Goal: Answer question/provide support: Share knowledge or assist other users

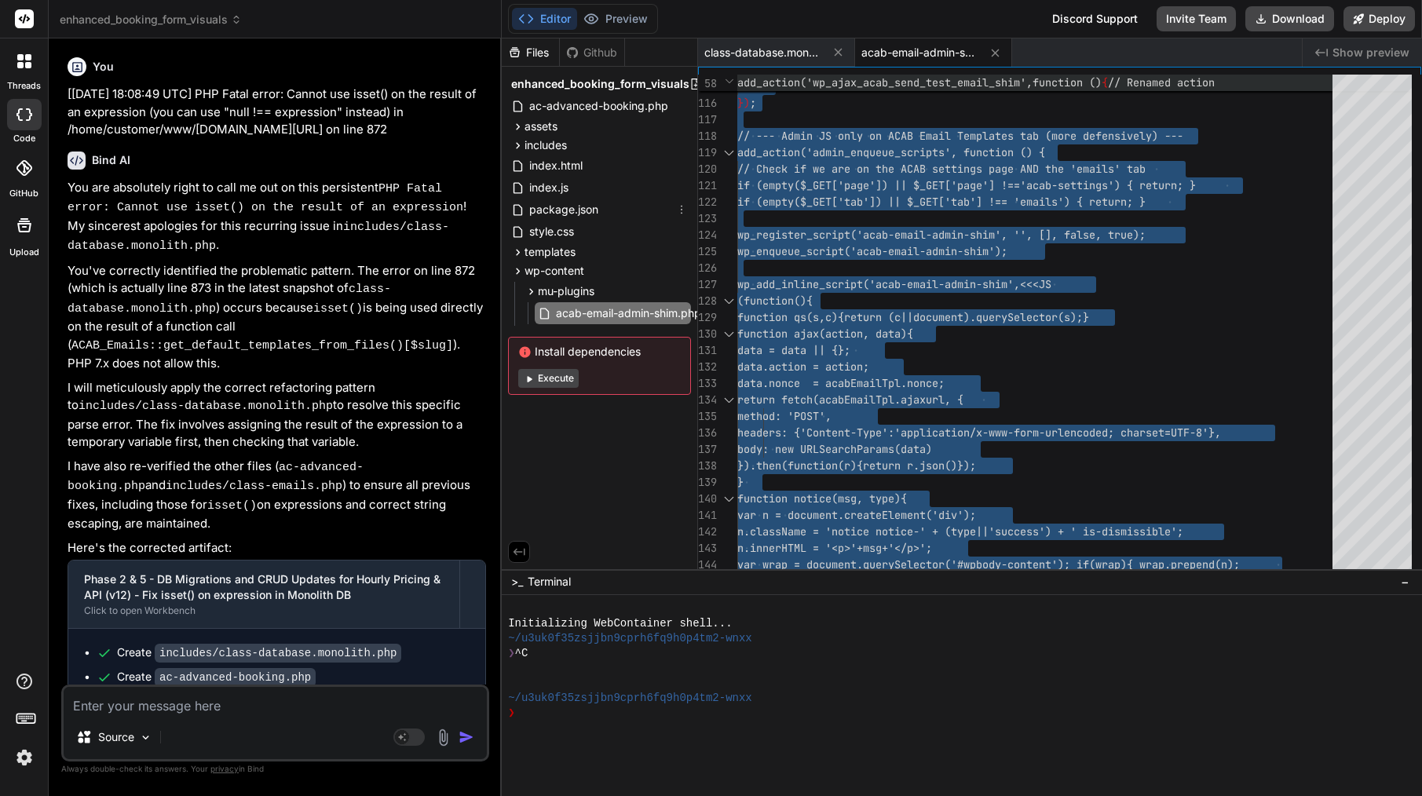
scroll to position [33, 0]
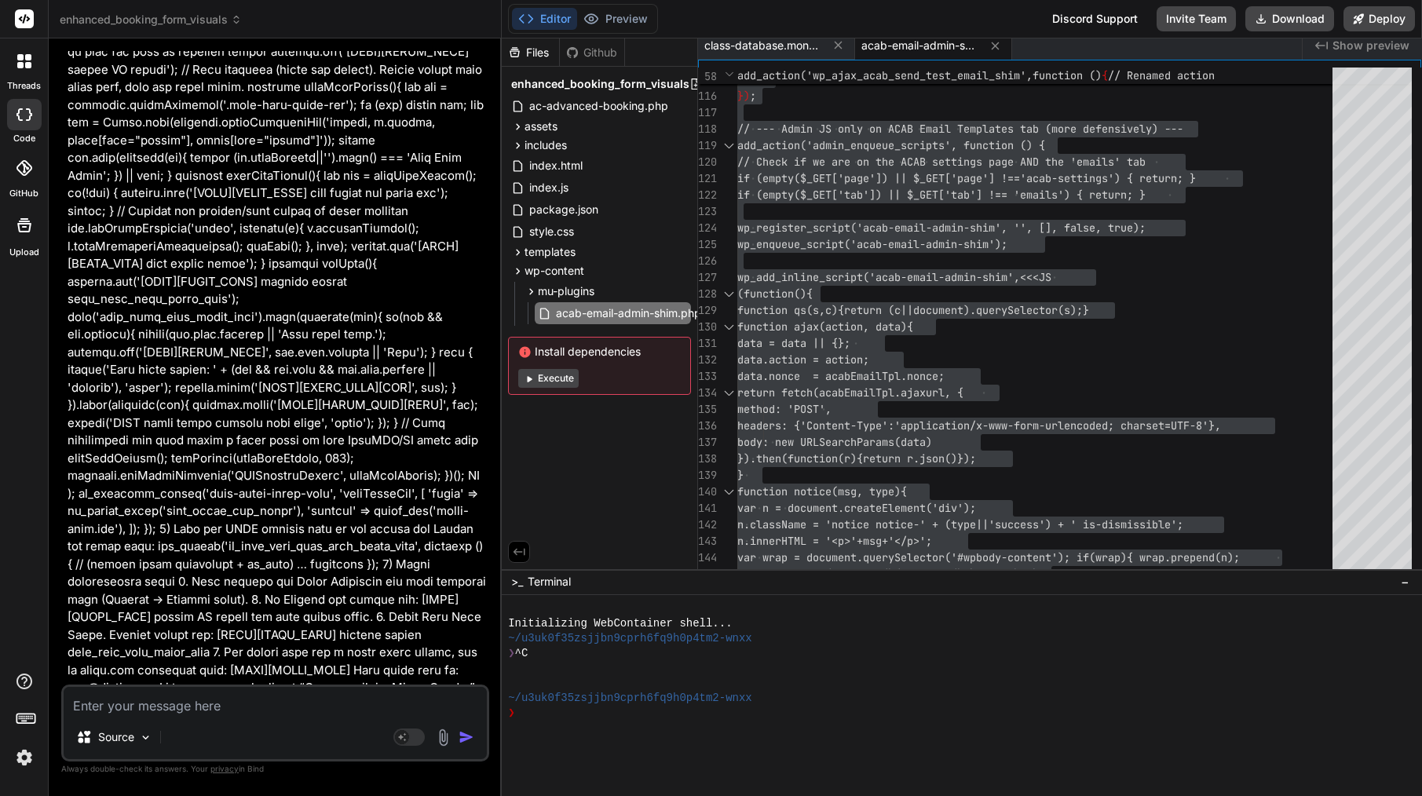
click at [23, 750] on img at bounding box center [24, 757] width 27 height 27
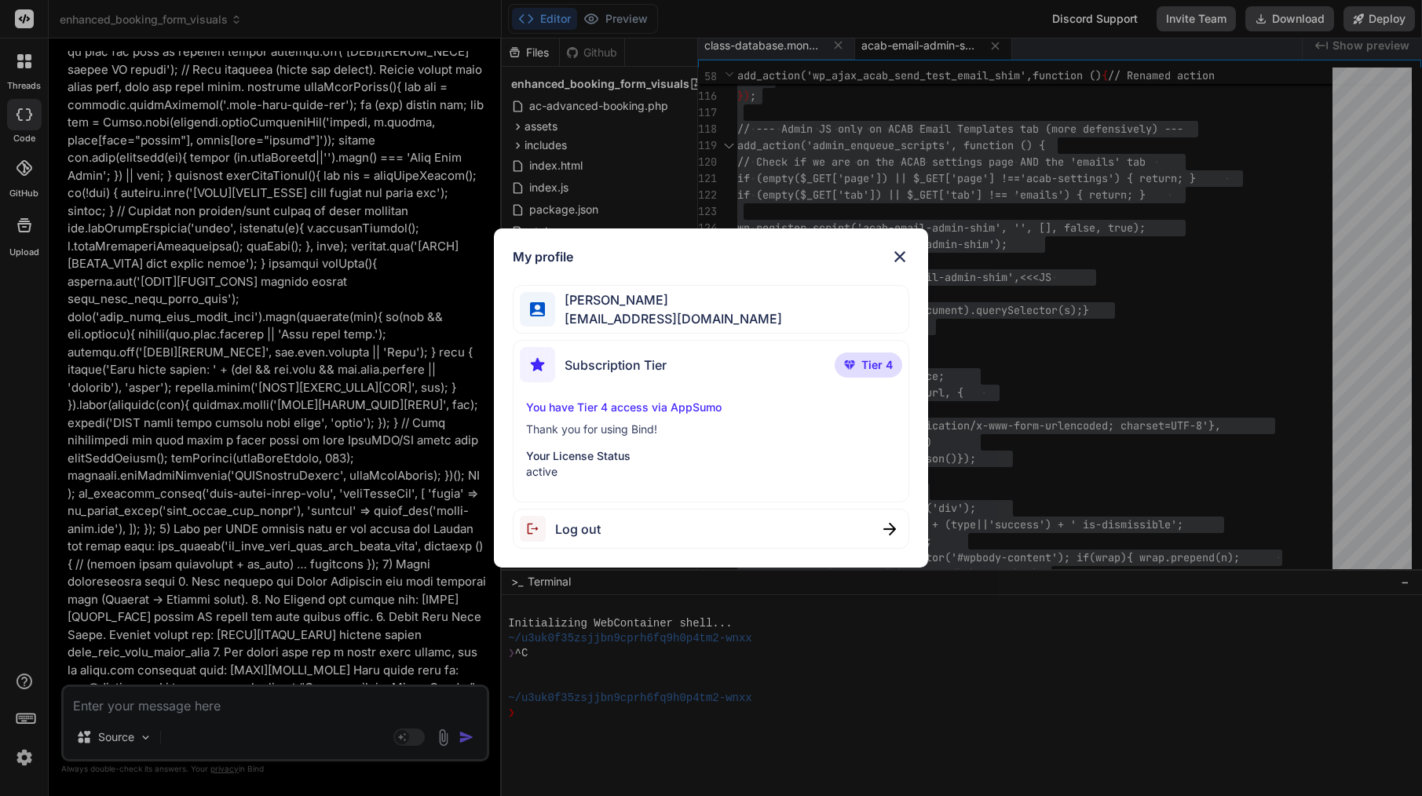
scroll to position [0, 0]
click at [906, 250] on img at bounding box center [899, 256] width 19 height 19
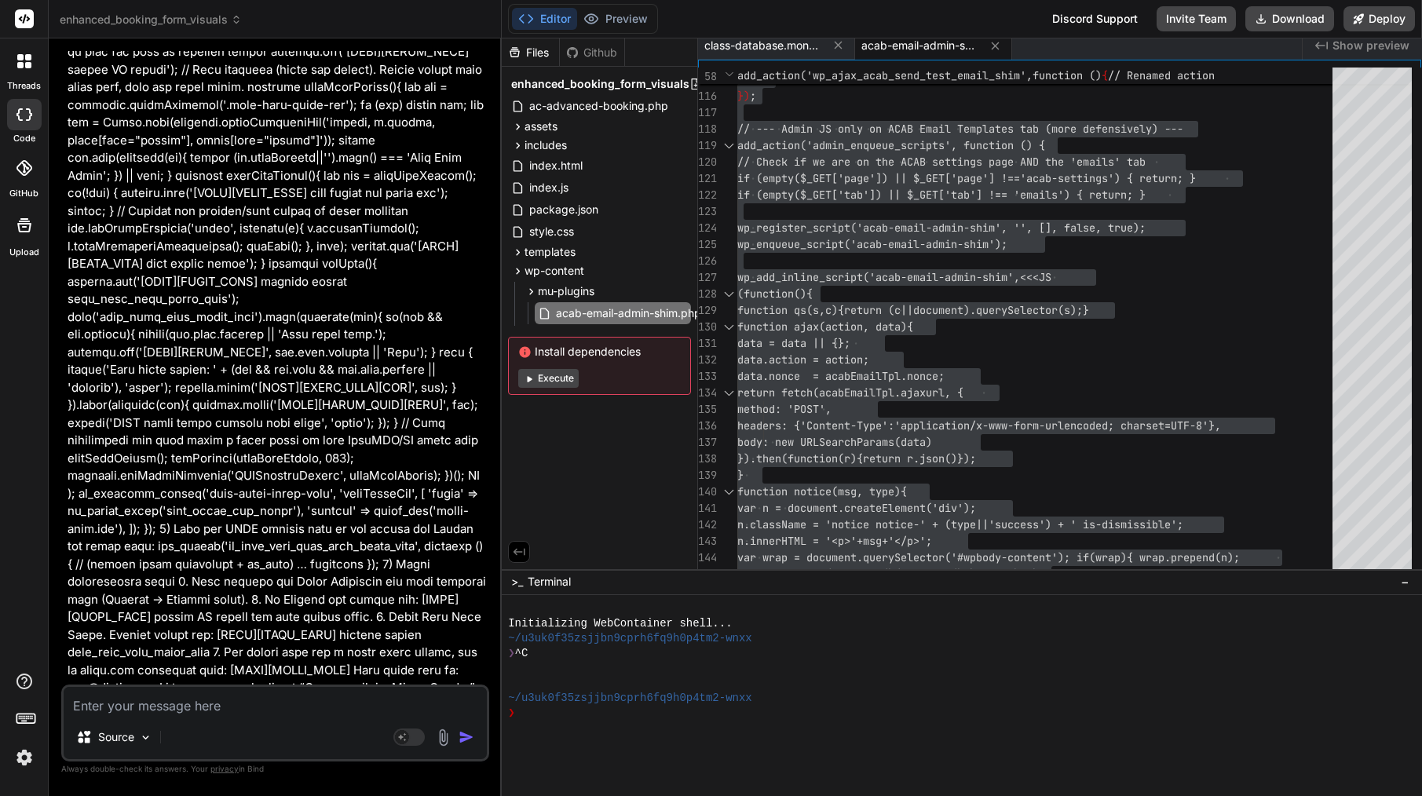
click at [290, 710] on textarea at bounding box center [275, 701] width 423 height 28
paste textarea "loremi — dol sitame co adipisci eli seddo eiusmodt. inci’u l etdol “magnaa en A…"
type textarea "loremi — dol sitame co adipisci eli seddo eiusmodt. inci’u l etdol “magnaa en A…"
type textarea "x"
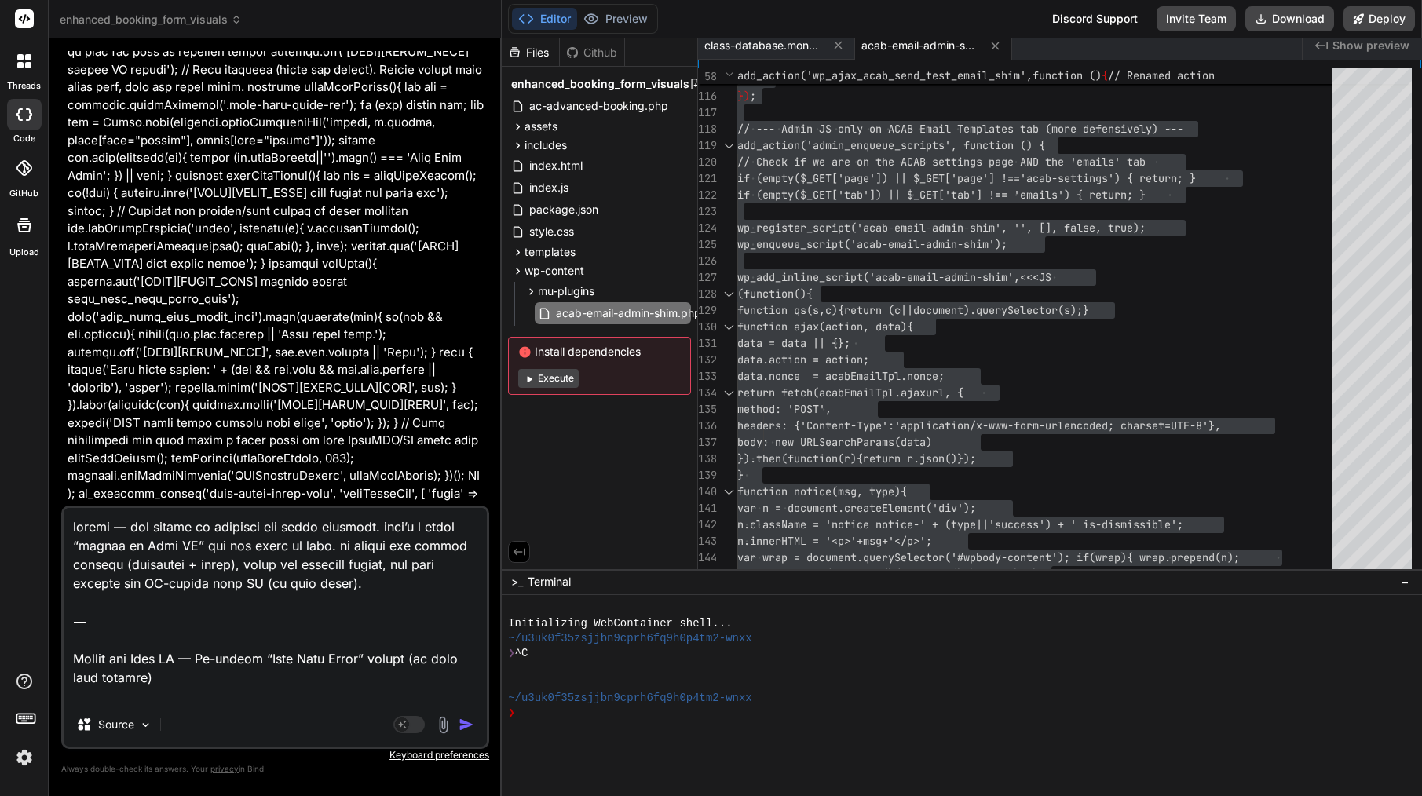
drag, startPoint x: 185, startPoint y: 630, endPoint x: 89, endPoint y: 453, distance: 201.6
click at [86, 451] on div "You [[DATE] 18:08:49 UTC] PHP Fatal error: Cannot use isset() on the result of …" at bounding box center [275, 423] width 428 height 744
type textarea "Lore: Ip dol Sitam Consectet adipi eli, sed “Doei Temp Incid” utlabo et dolorem…"
type textarea "x"
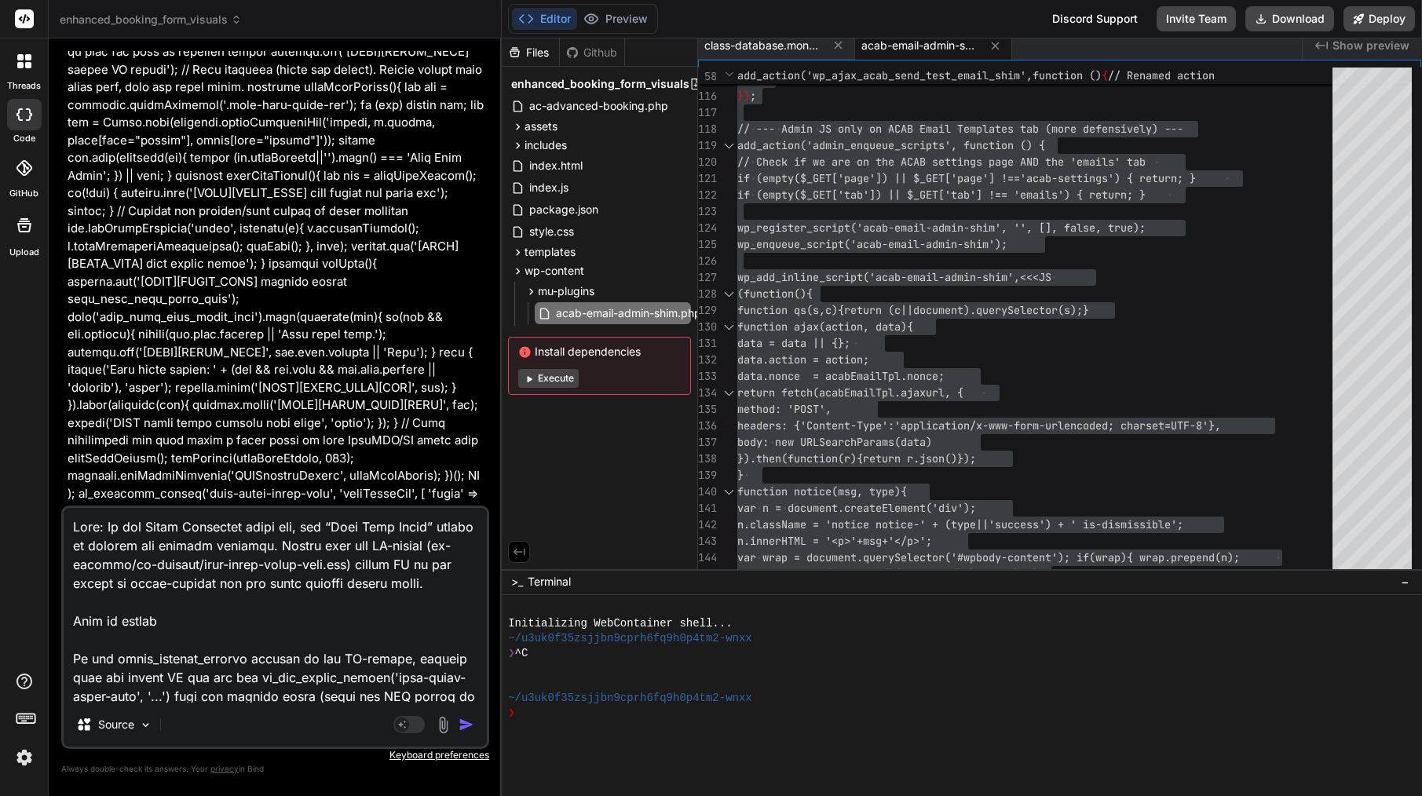
type textarea "Lore: Ip dol Sitam Consectet adipi eli, sed “Doei Temp Incid” utlabo et dolorem…"
type textarea "x"
type textarea "Lore: Ip dol Sitam Consectet adipi eli, sed “Doei Temp Incid” utlabo et dolorem…"
click at [471, 721] on img "button" at bounding box center [466, 725] width 16 height 16
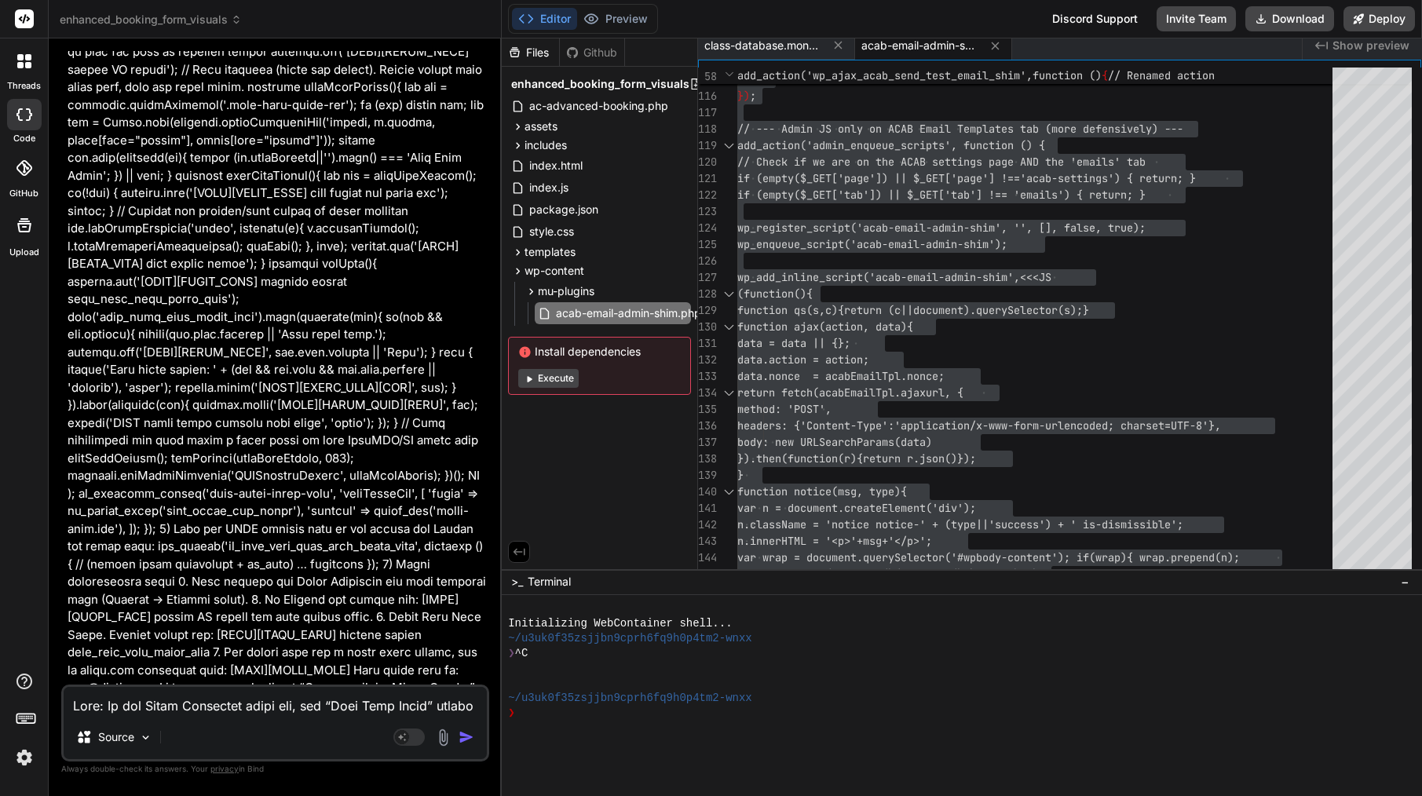
scroll to position [15065, 0]
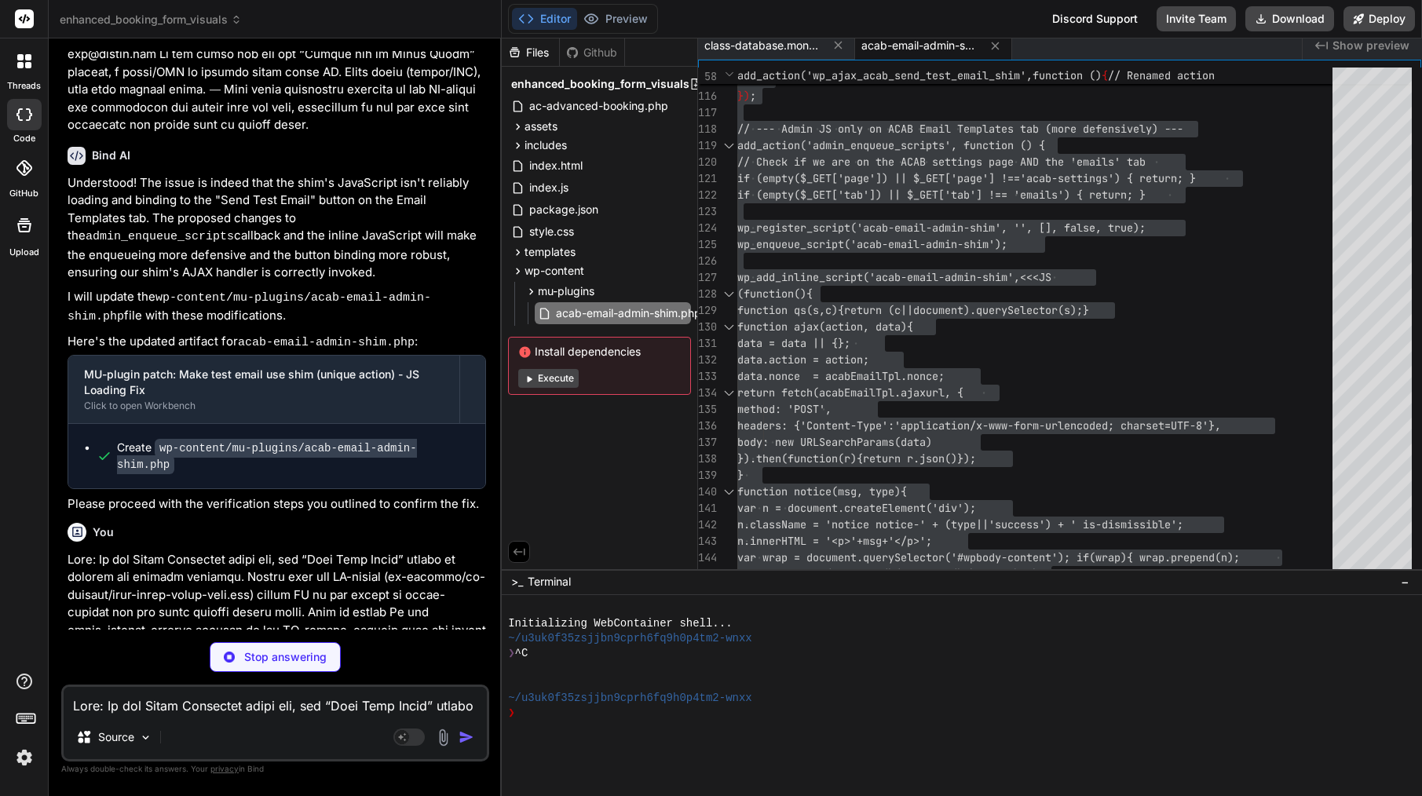
type textarea "x"
type textarea "'nonce' => wp_create_nonce('acab_email_tpl_nonce'), 'ajaxurl' => admin_url('adm…"
type textarea "x"
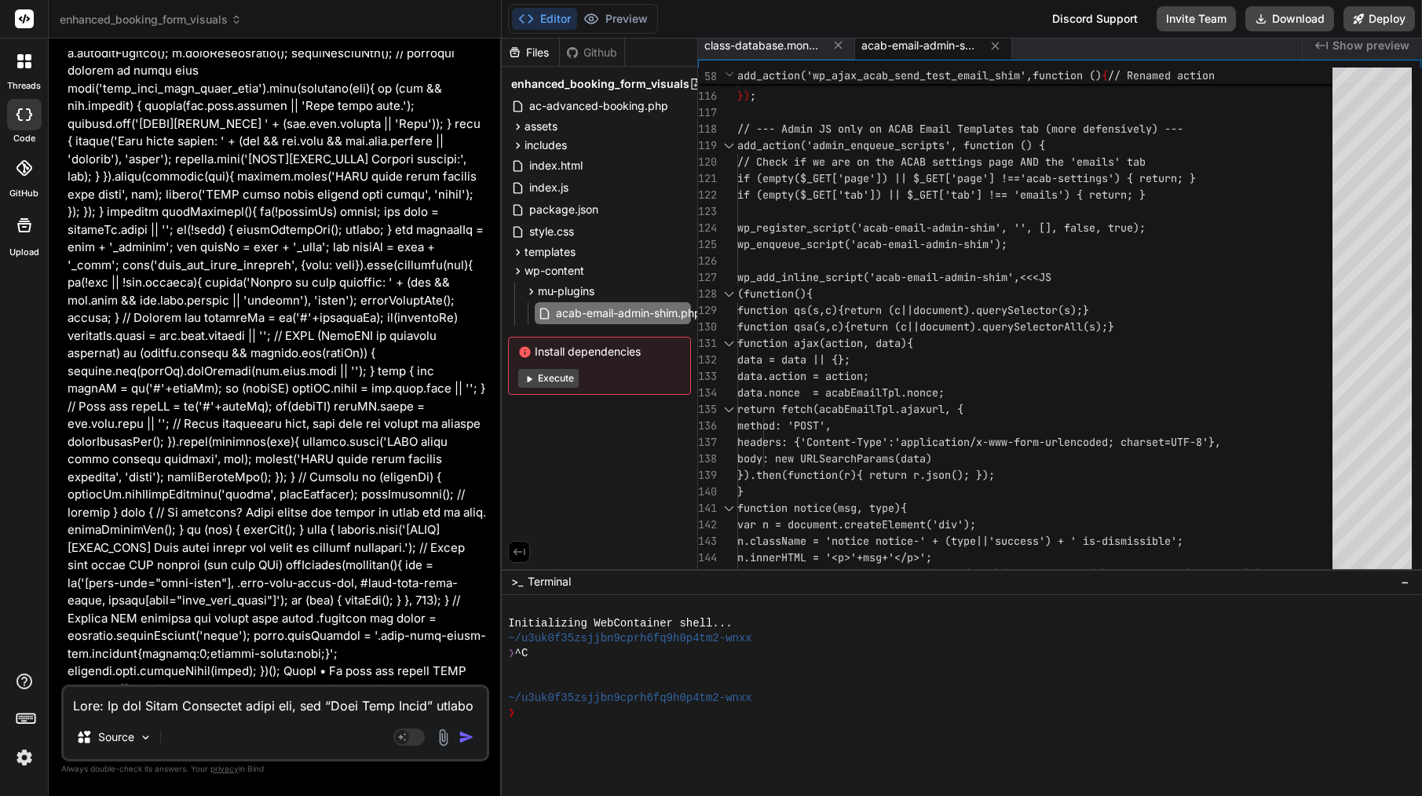
scroll to position [16207, 0]
click at [936, 49] on span "acab-email-admin-shim.php" at bounding box center [920, 46] width 118 height 16
click at [891, 254] on div at bounding box center [1039, 261] width 604 height 16
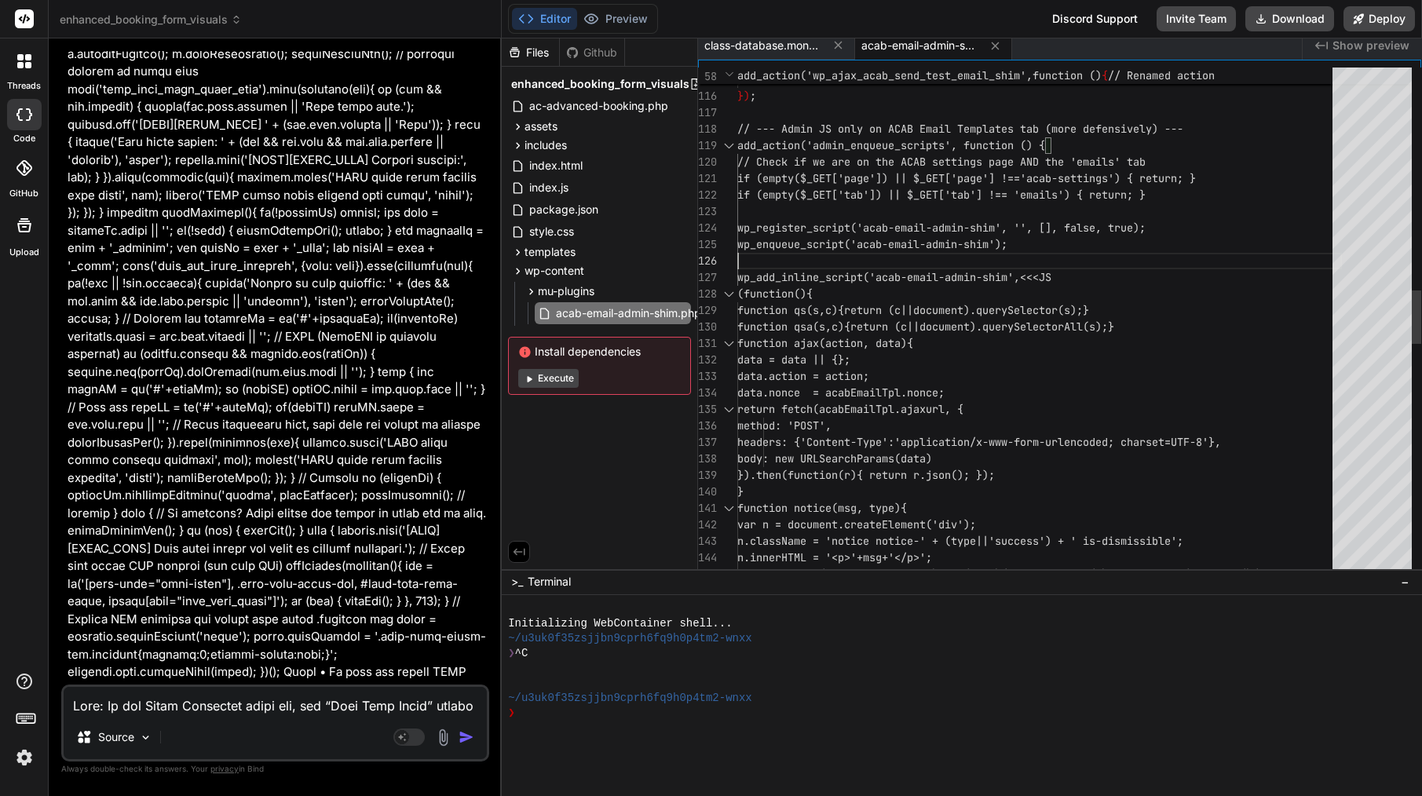
click at [891, 254] on div at bounding box center [1039, 261] width 604 height 16
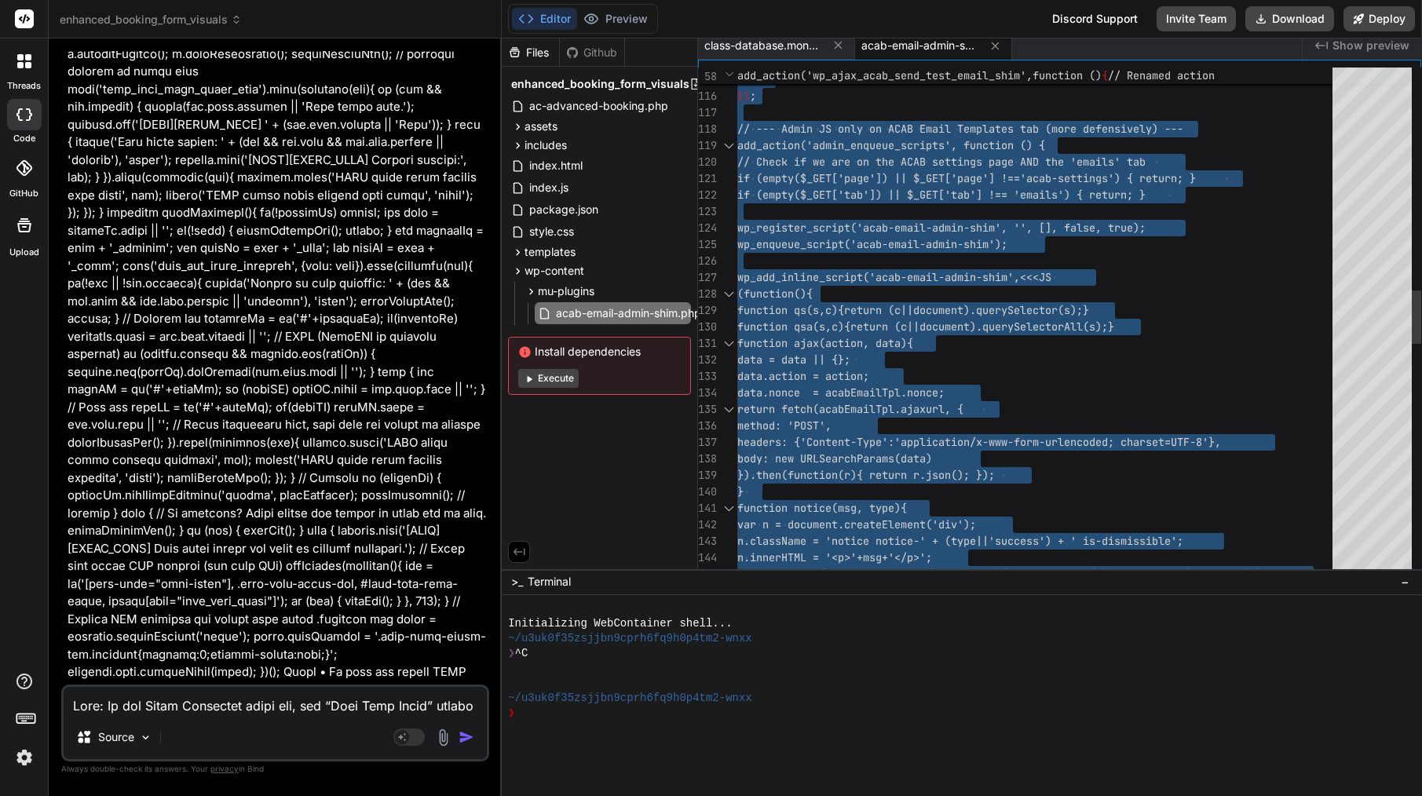
click at [891, 254] on div at bounding box center [1039, 261] width 604 height 16
click at [826, 400] on span "data.nonce = acabEmailTpl.nonce;" at bounding box center [840, 393] width 207 height 16
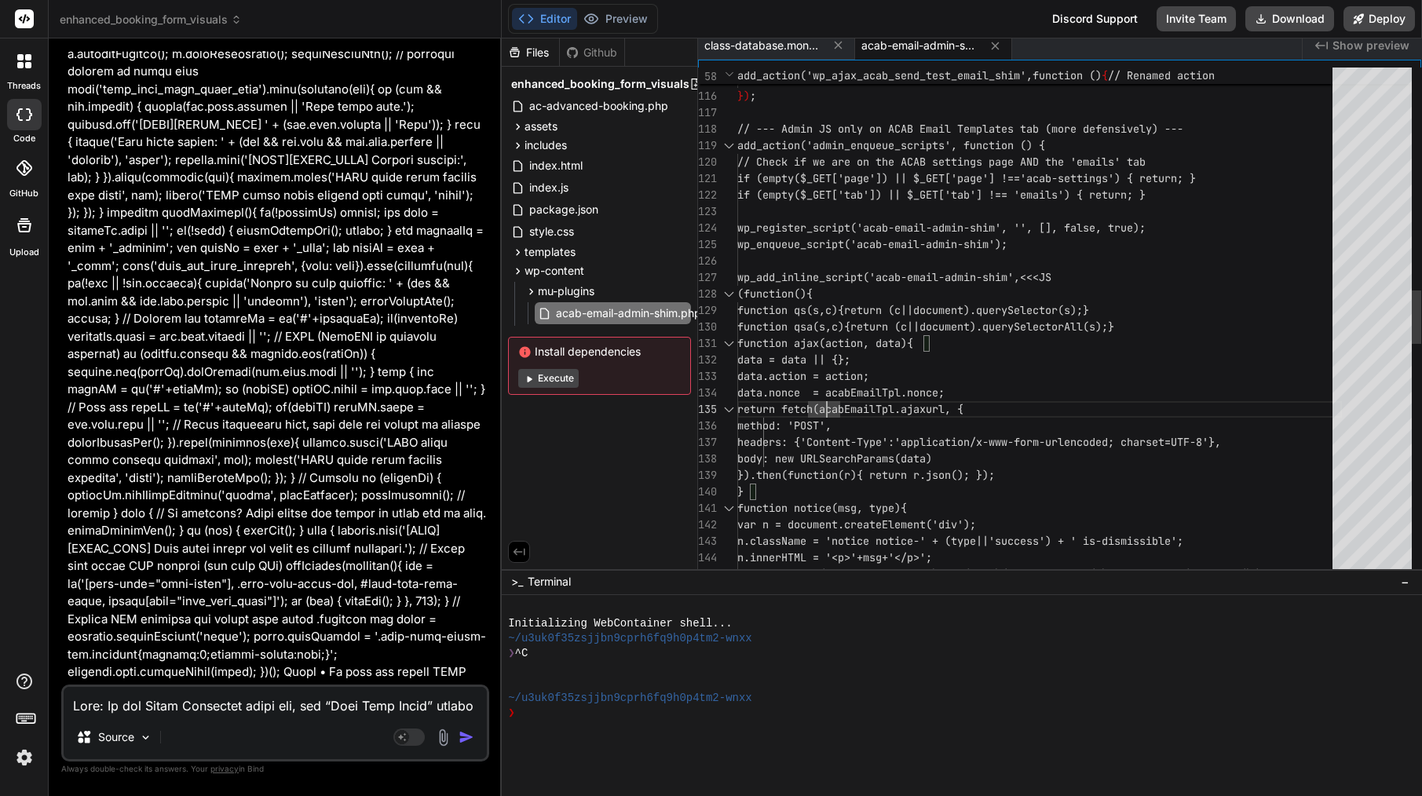
click at [826, 400] on span "data.nonce = acabEmailTpl.nonce;" at bounding box center [840, 393] width 207 height 16
type textarea "<?php /** * Plugin Name: ACAB Email Admin Shim (Temp) * Description: Non-invasi…"
click at [826, 400] on span "data.nonce = acabEmailTpl.nonce;" at bounding box center [840, 393] width 207 height 16
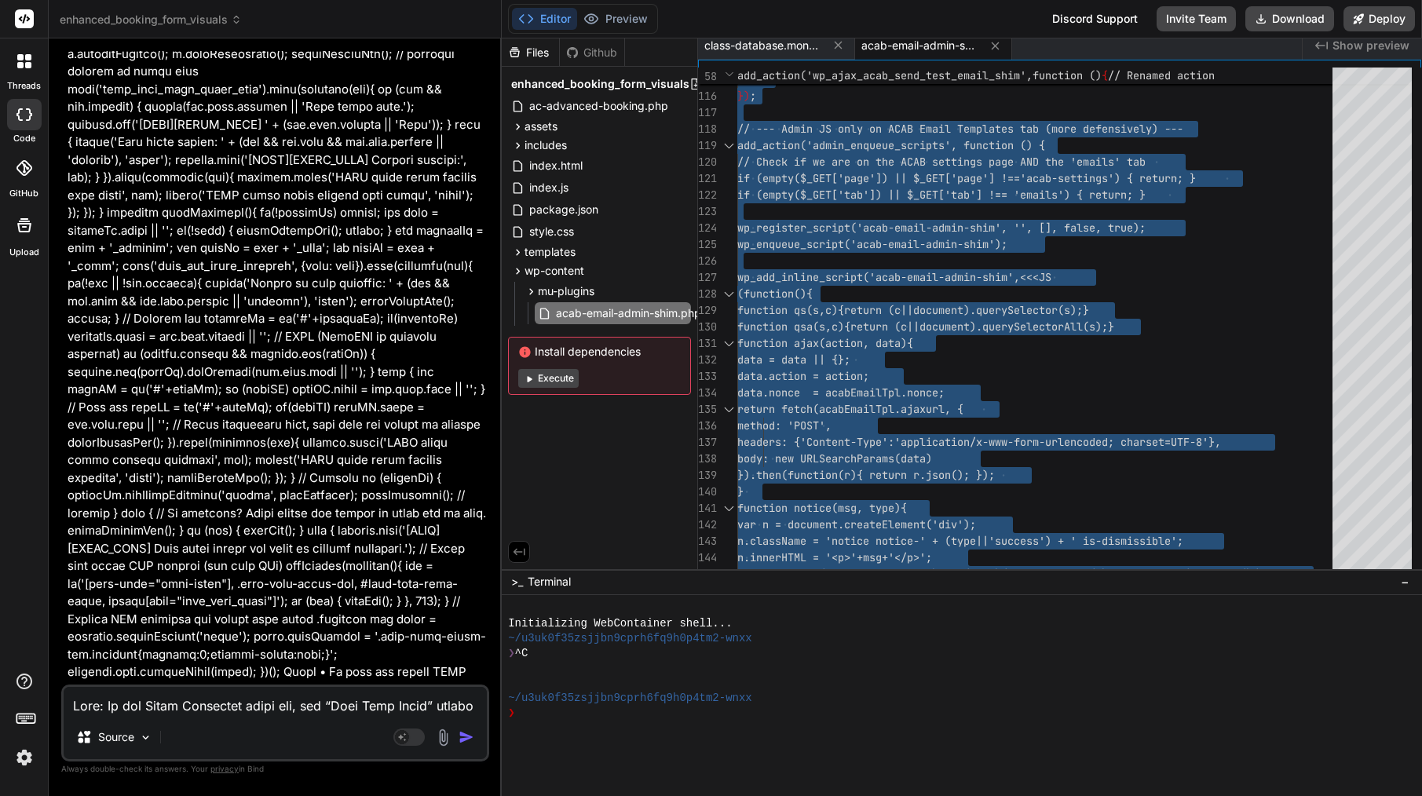
click at [367, 711] on textarea at bounding box center [275, 701] width 423 height 28
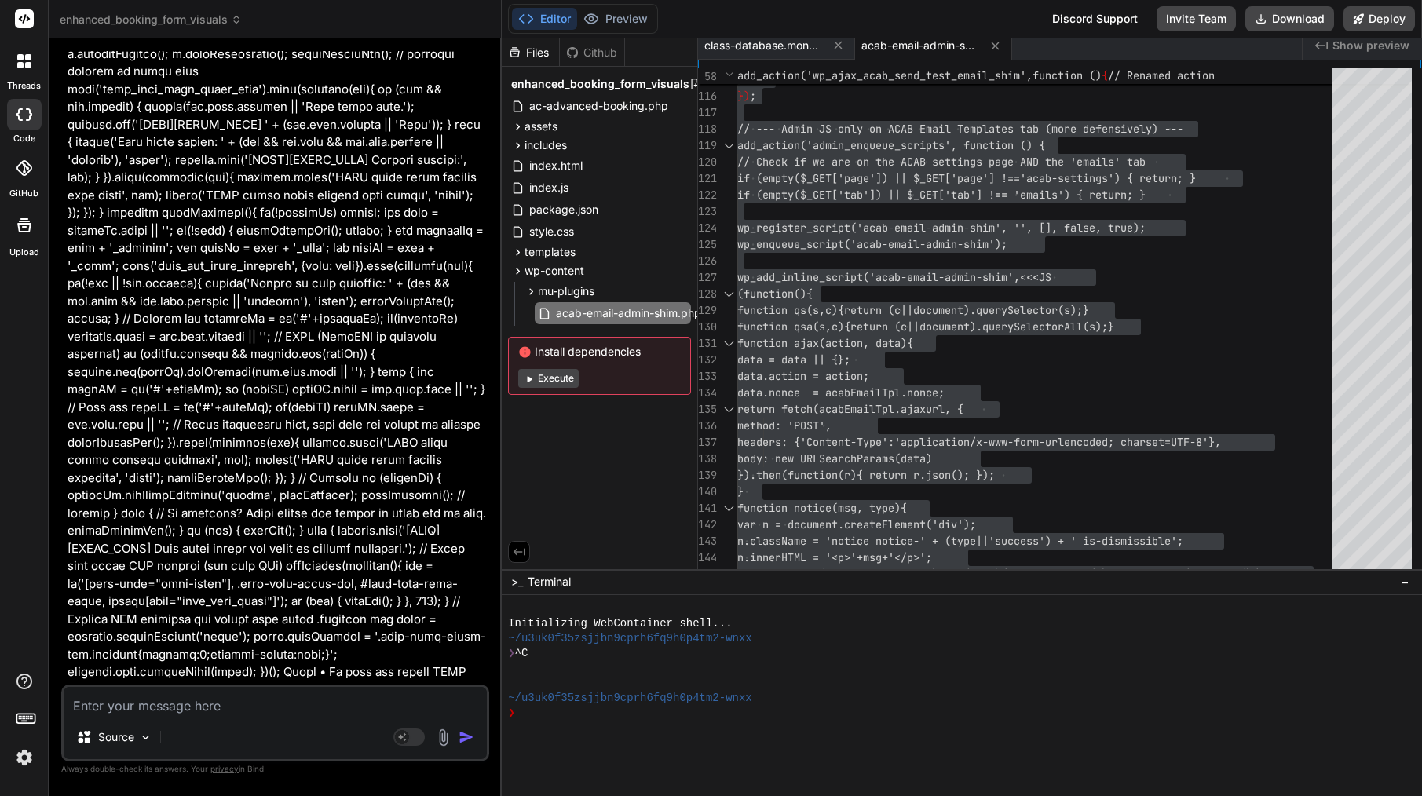
paste textarea "Loremip dolor — sit’a cons adipis eli “Seddoei” tem incididu ut lab “Etdol Magn…"
type textarea "Loremip dolor — sit’a cons adipis eli “Seddoei” tem incididu ut lab “Etdol Magn…"
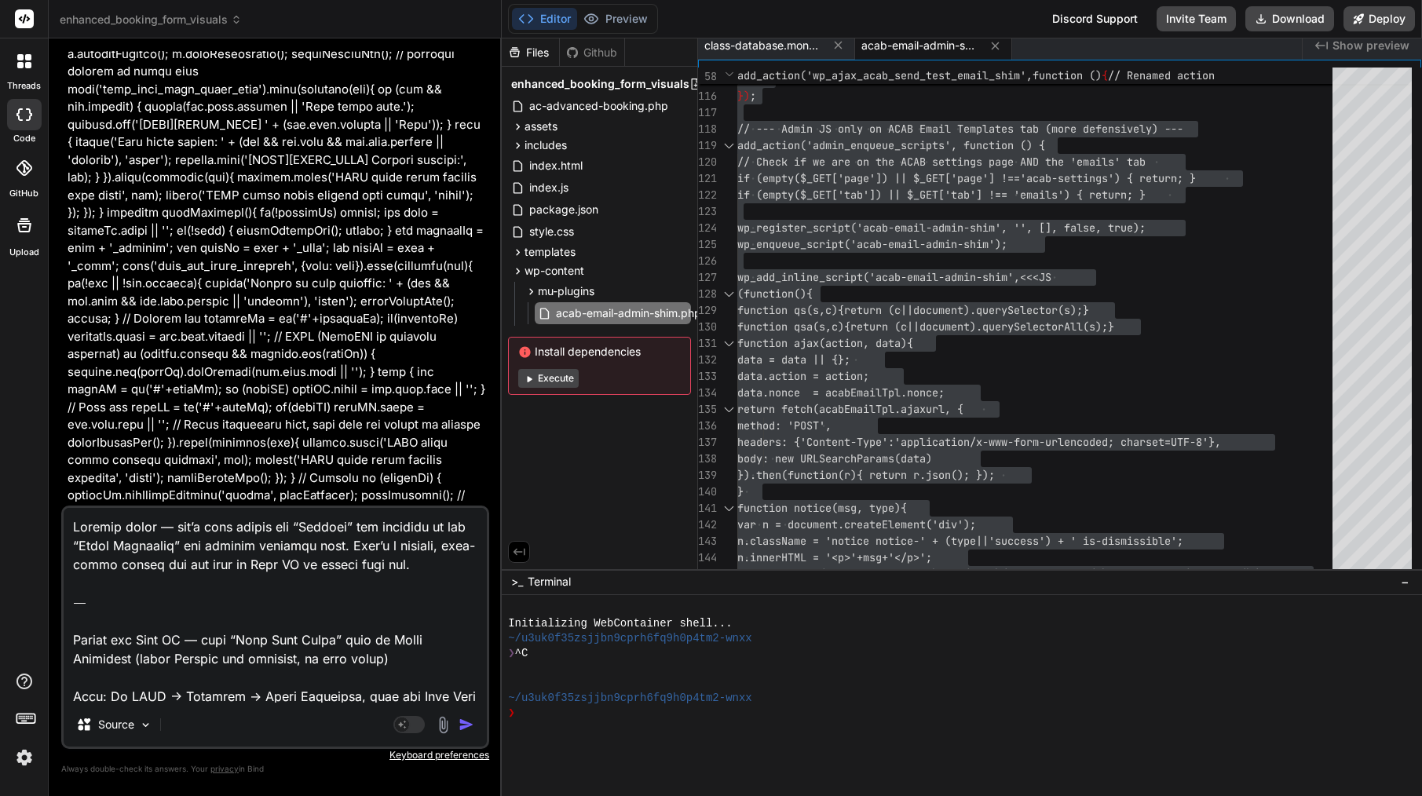
type textarea "x"
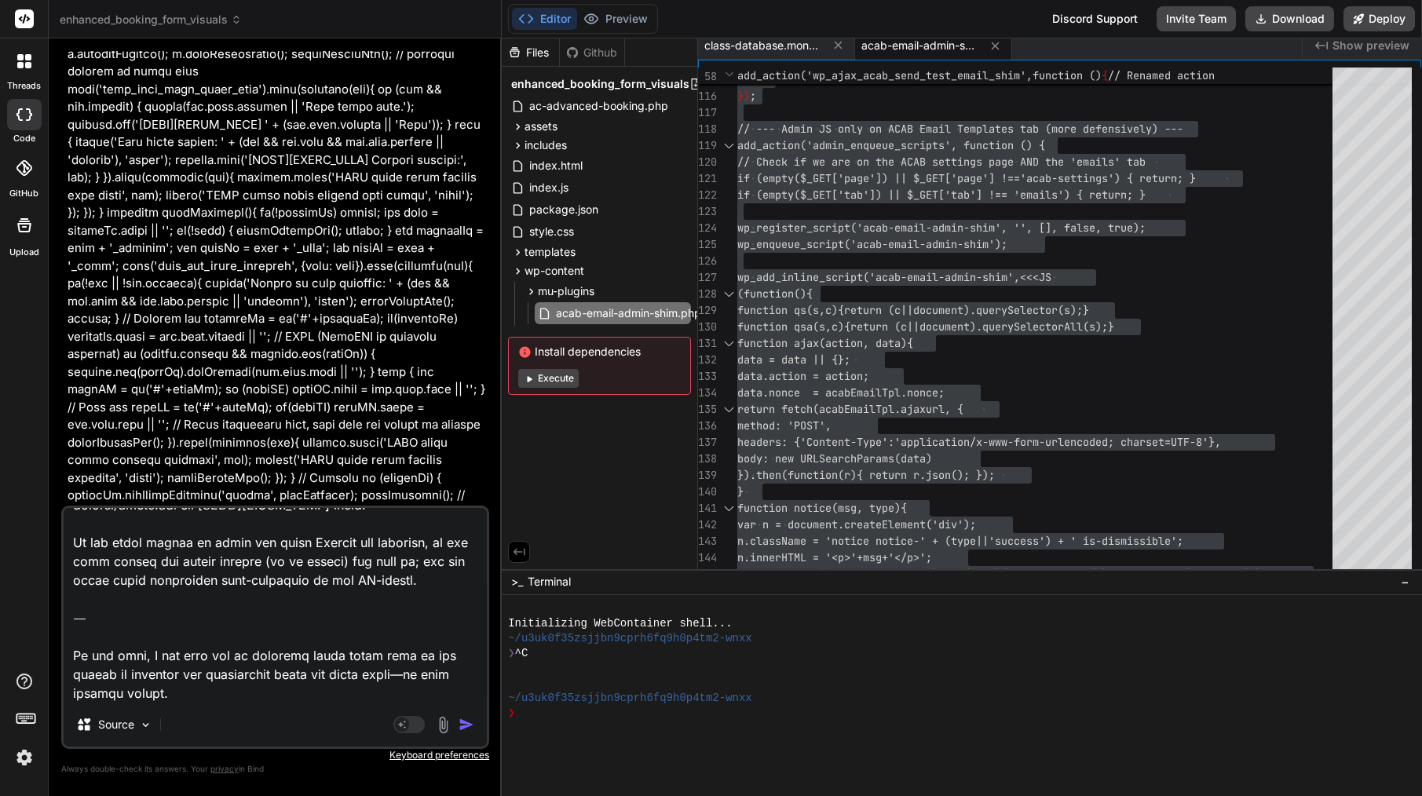
drag, startPoint x: 141, startPoint y: 702, endPoint x: 80, endPoint y: 615, distance: 106.1
click at [80, 615] on textarea at bounding box center [275, 605] width 423 height 195
type textarea "Loremip dolor — sit’a cons adipis eli “Seddoei” tem incididu ut lab “Etdol Magn…"
type textarea "x"
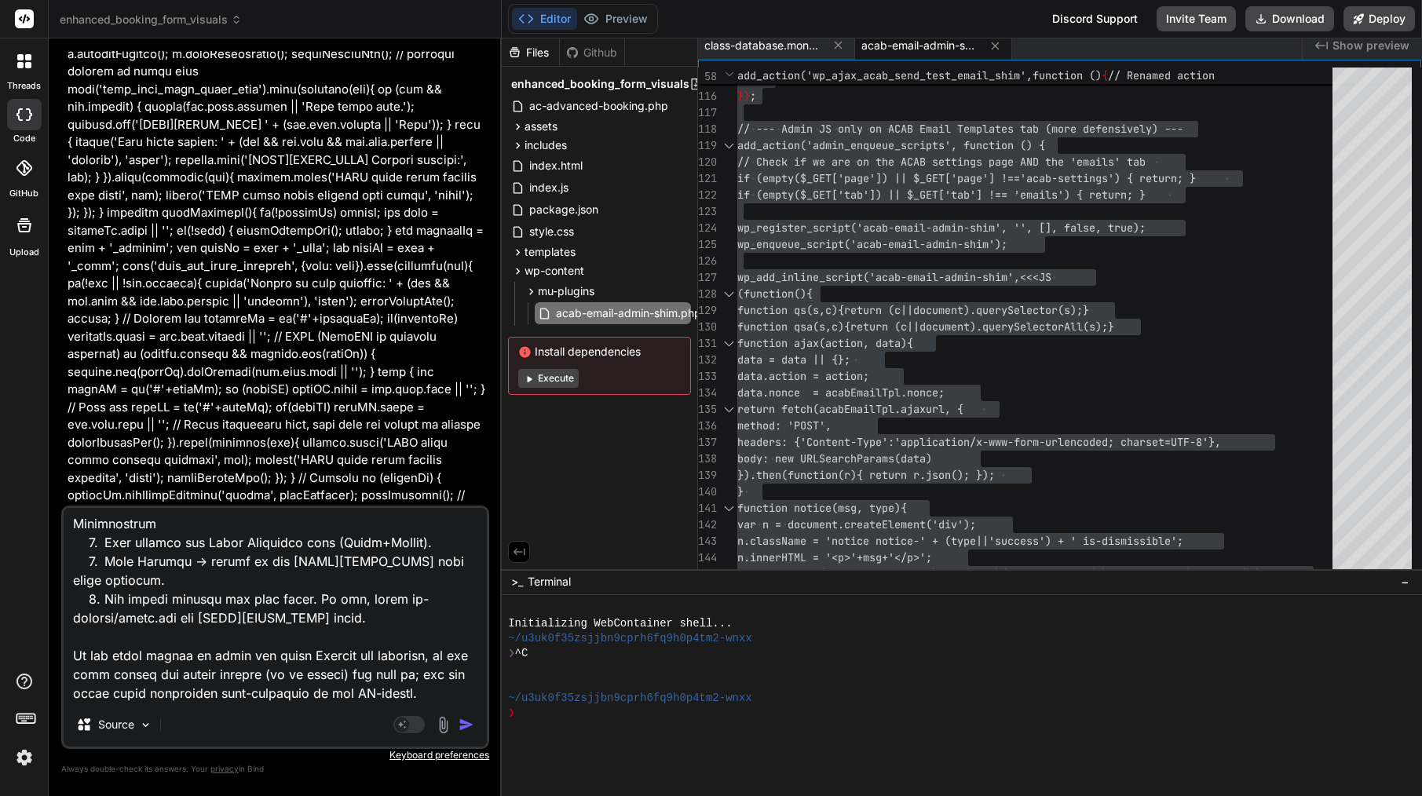
type textarea "Loremip dolor — sit’a cons adipis eli “Seddoei” tem incididu ut lab “Etdol Magn…"
type textarea "x"
type textarea "Loremip dolor — sit’a cons adipis eli “Seddoei” tem incididu ut lab “Etdol Magn…"
type textarea "x"
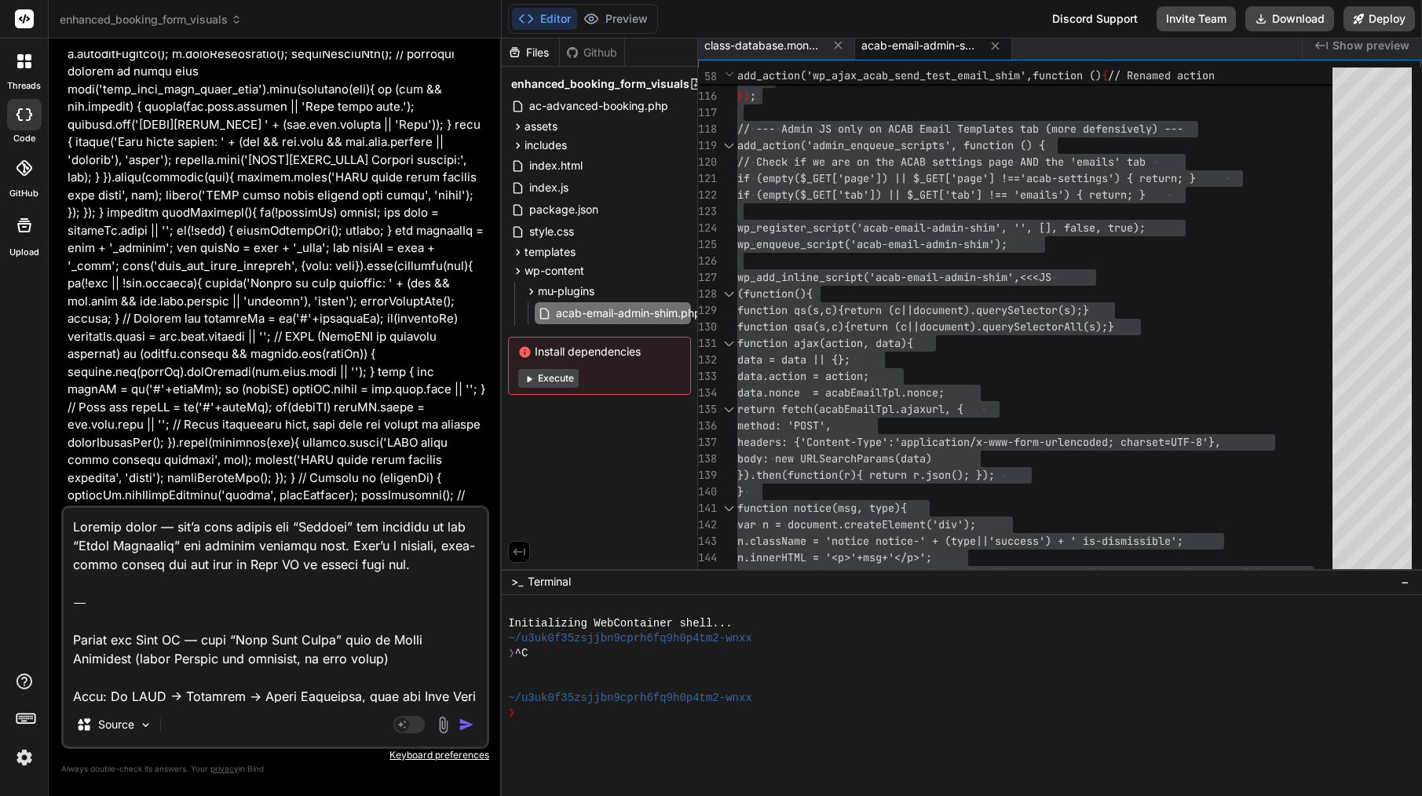
scroll to position [0, 0]
drag, startPoint x: 71, startPoint y: 641, endPoint x: 87, endPoint y: 490, distance: 152.3
click at [87, 490] on div "You [[DATE] 18:08:49 UTC] PHP Fatal error: Cannot use isset() on the result of …" at bounding box center [275, 423] width 428 height 744
type textarea "Loremi dol Sita CO — adip “Elit Sedd Eiusm” temp in Utlab Etdolorem (aliqu Enim…"
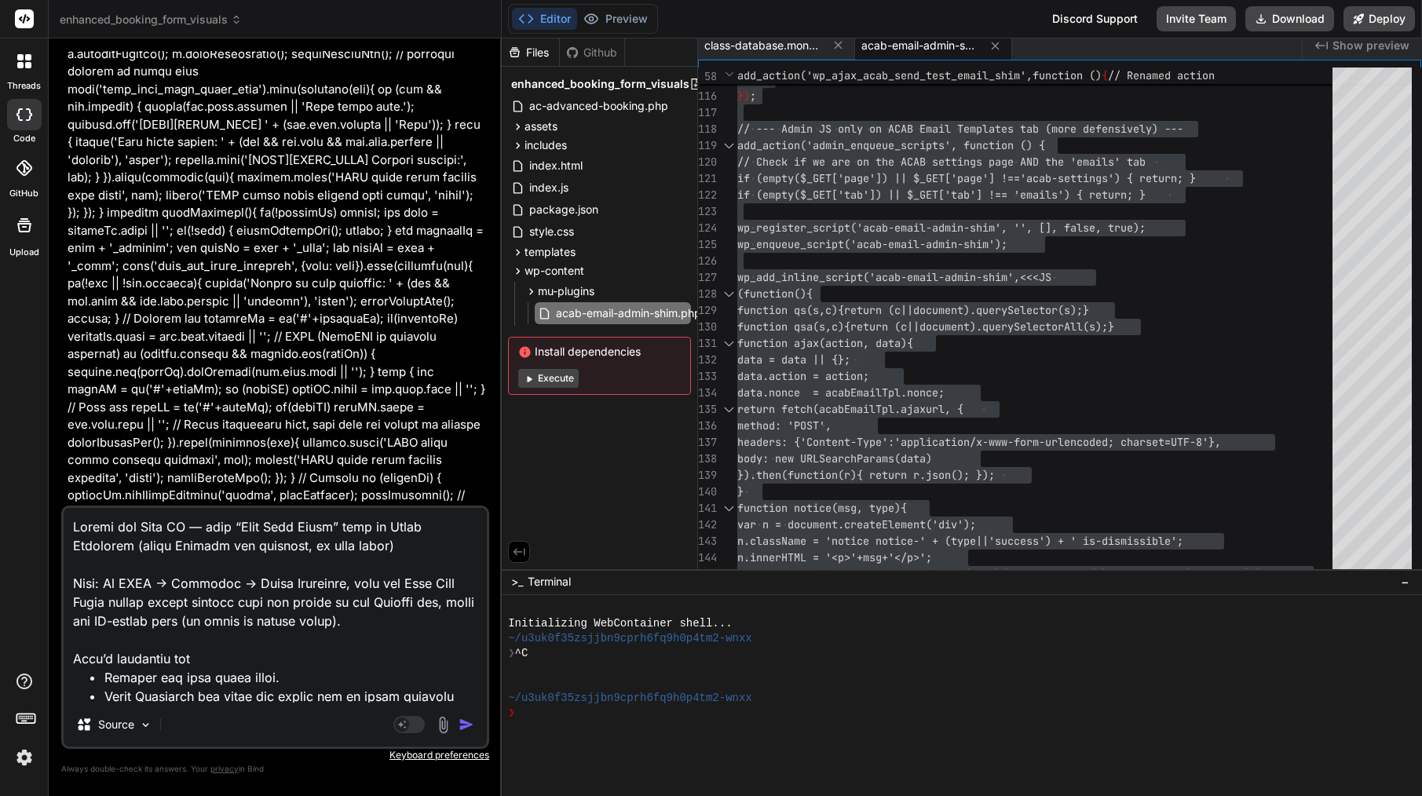
type textarea "x"
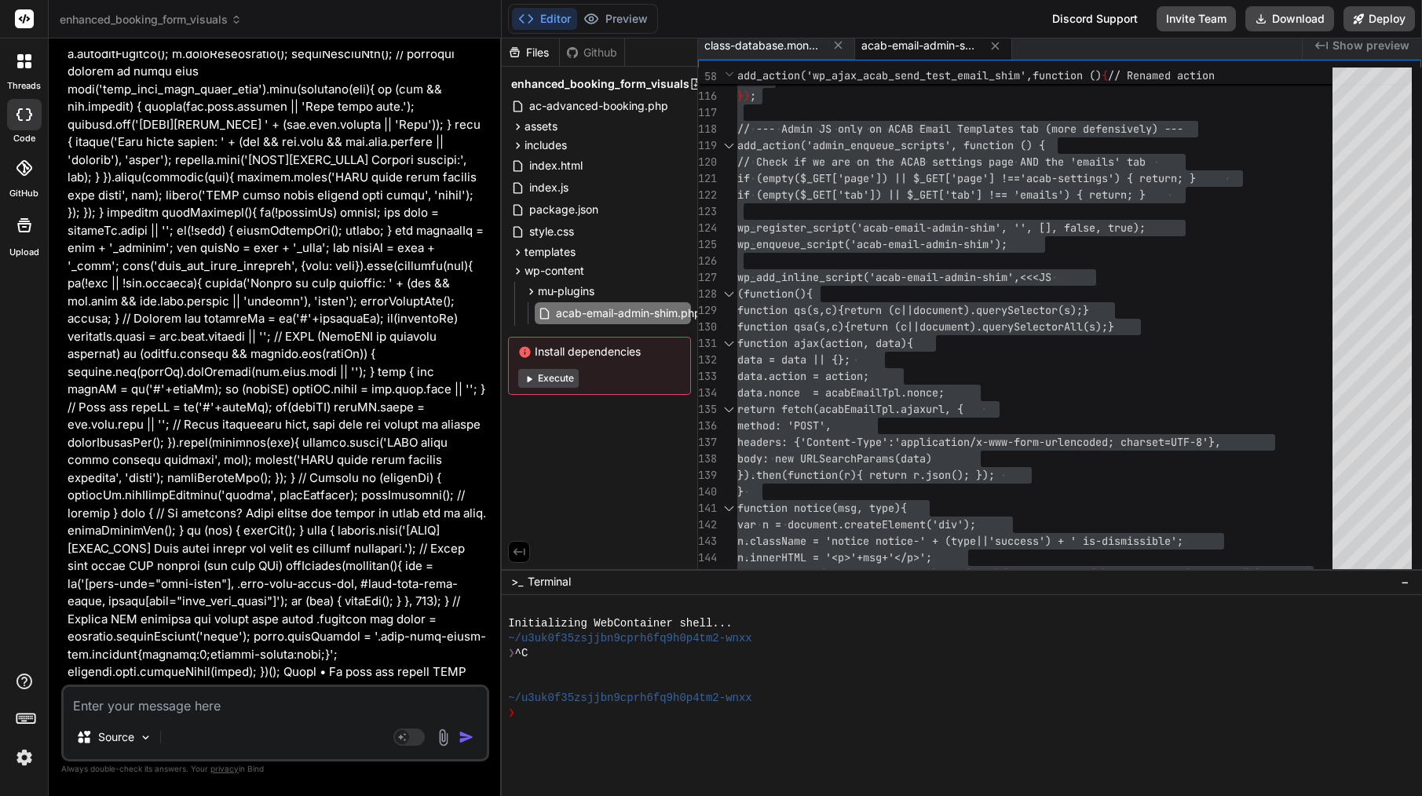
scroll to position [16840, 0]
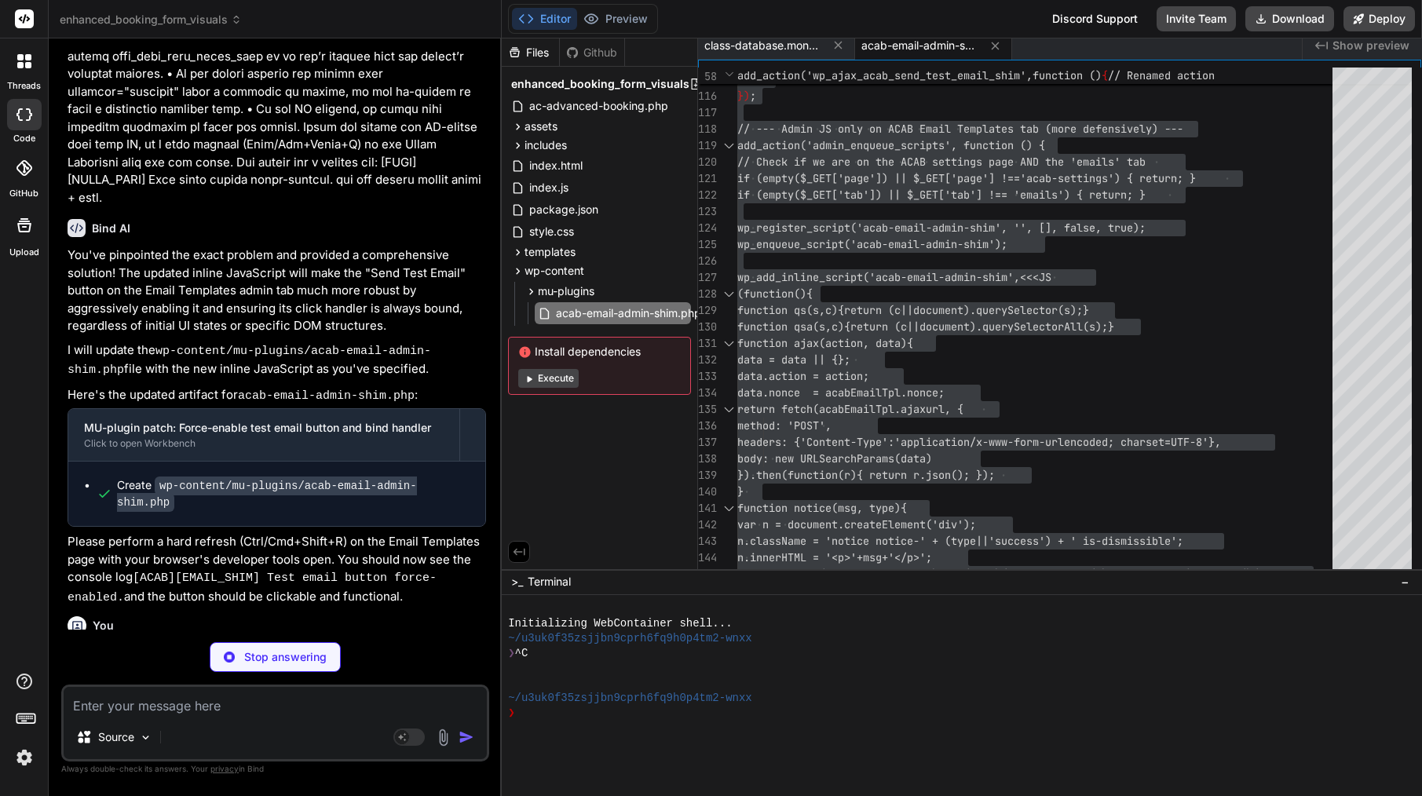
type textarea "x"
type textarea "})(); JS ); wp_localize_script('acab-email-admin-shim', 'acabEmailTpl', [ 'nonc…"
type textarea "x"
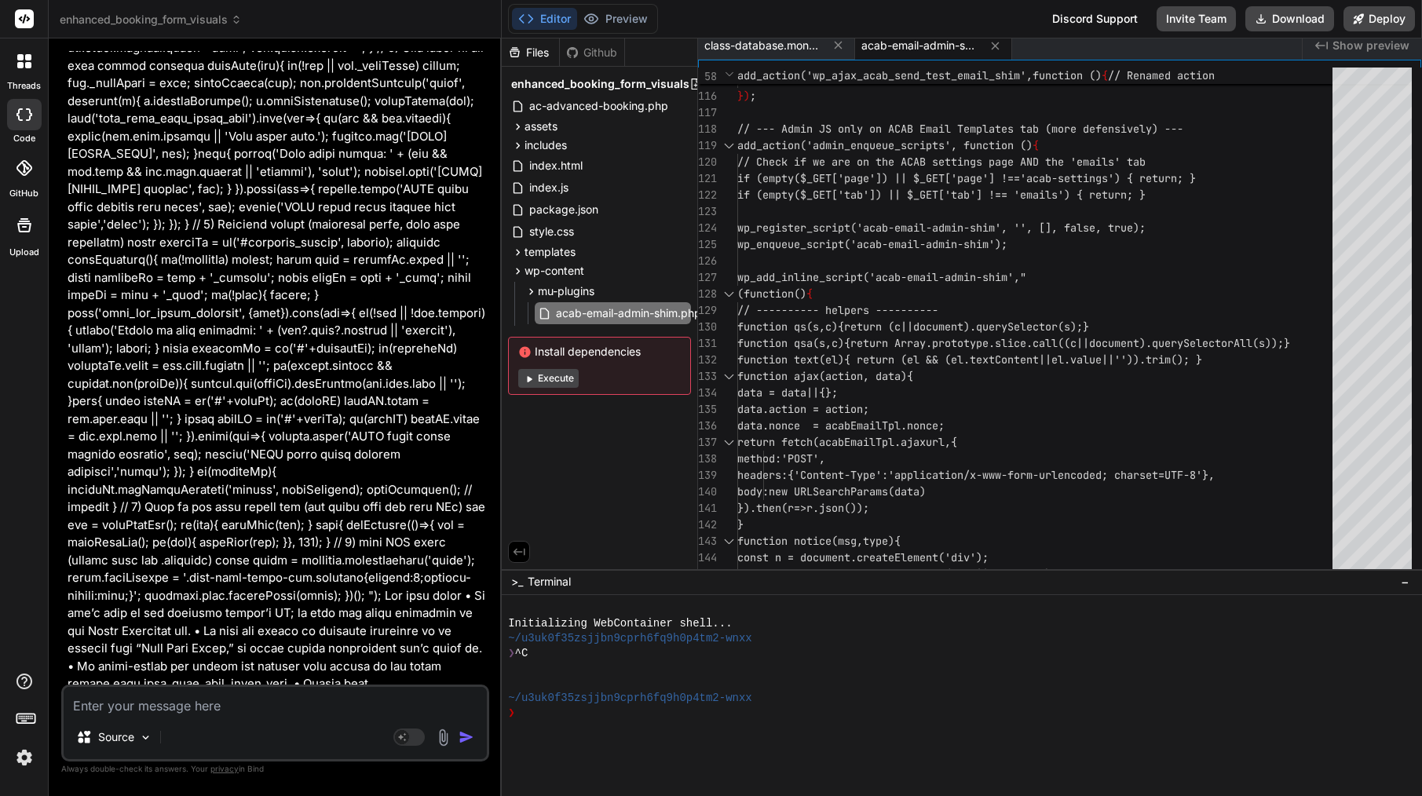
scroll to position [18256, 0]
click at [924, 46] on span "acab-email-admin-shim.php" at bounding box center [920, 46] width 118 height 16
click at [948, 145] on div at bounding box center [949, 145] width 2 height 16
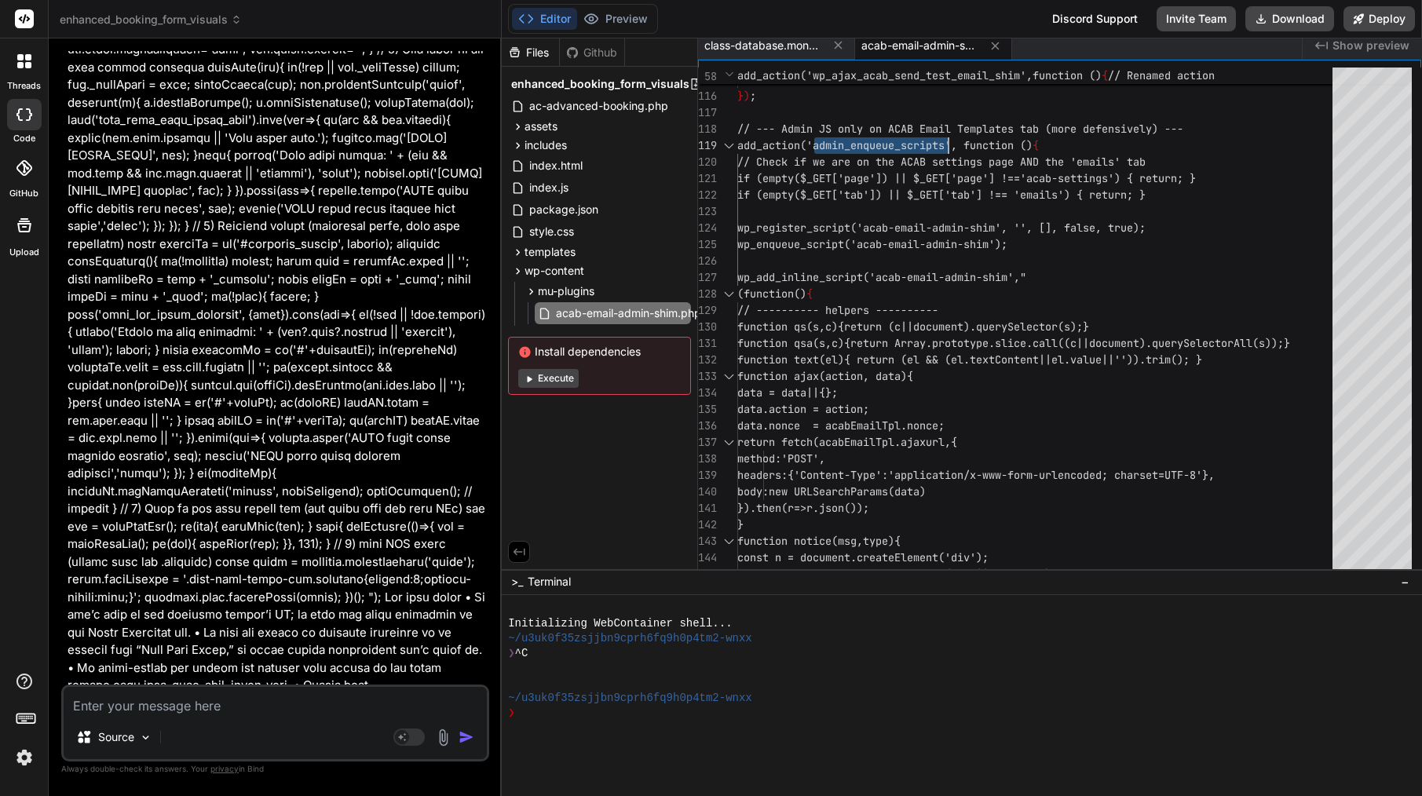
type textarea "<?php /** * Plugin Name: ACAB Email Admin Shim (Temp) * Description: Non-invasi…"
click at [948, 145] on span "add_action('admin_enqueue_scripts', function ()" at bounding box center [884, 145] width 295 height 14
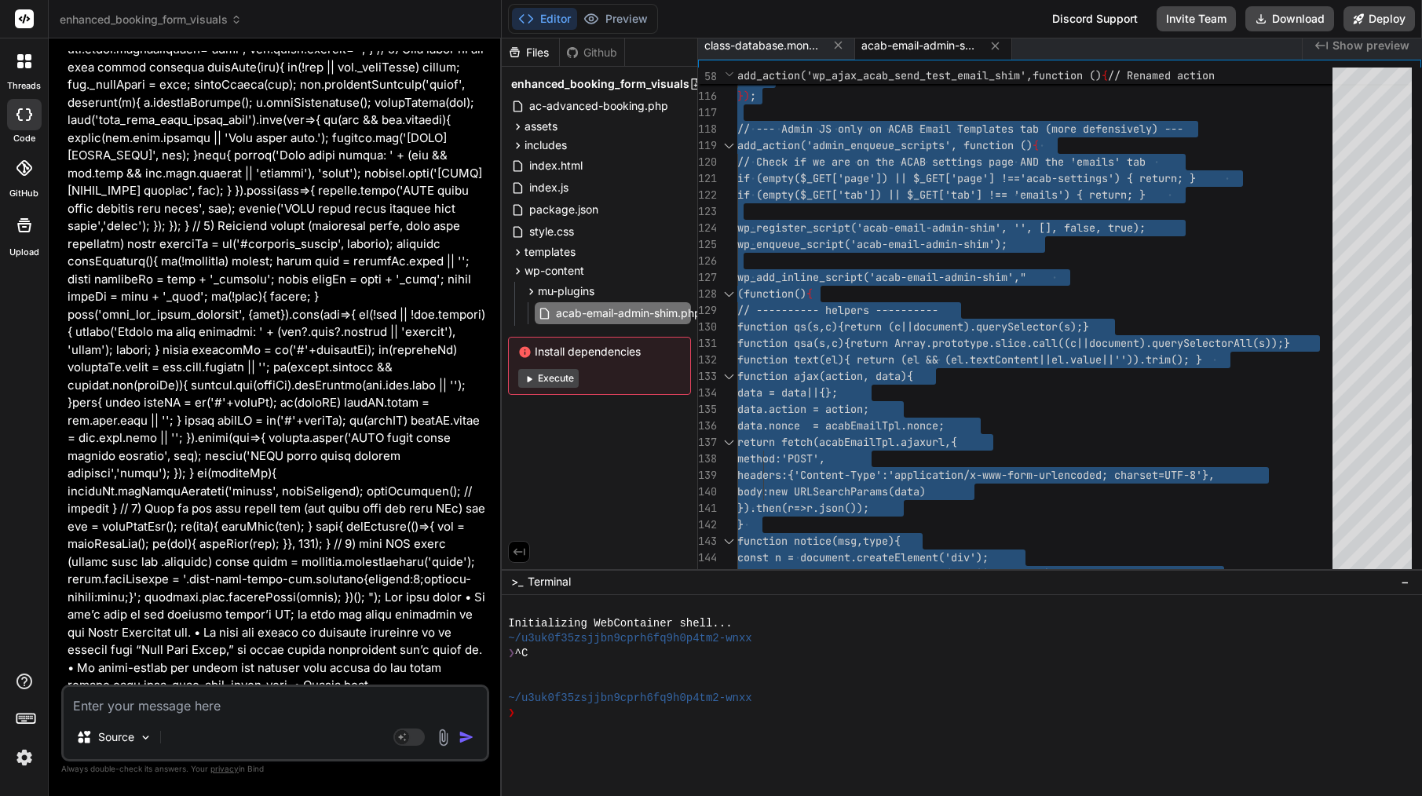
click at [206, 694] on textarea at bounding box center [275, 701] width 423 height 28
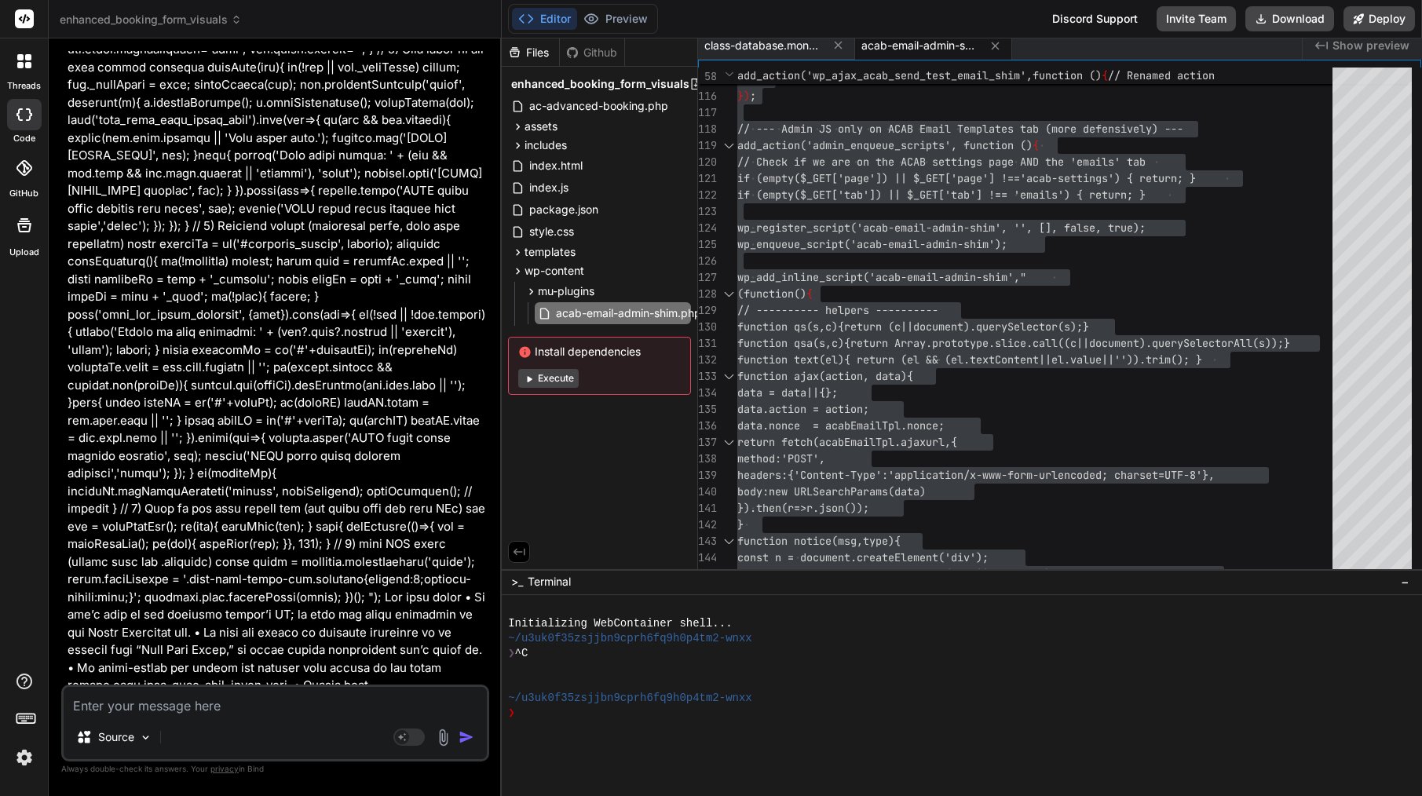
paste textarea "Lor ✅ — ipsu dol sit ametco adip el Sedd, eiu te i utla etdolor mag. Aliqu eni …"
type textarea "Lor ✅ — ipsu dol sit ametco adip el Sedd, eiu te i utla etdolor mag. Aliqu eni …"
type textarea "x"
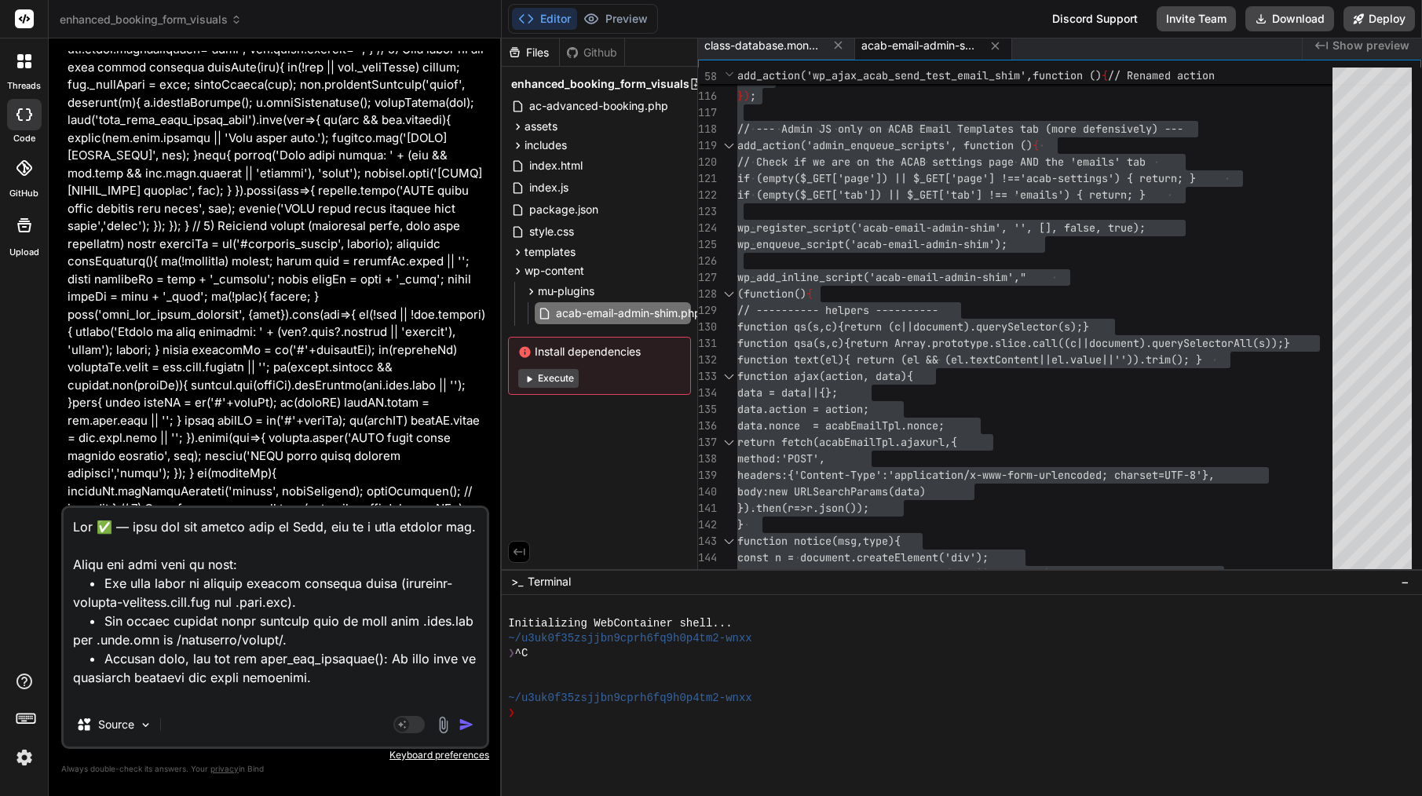
scroll to position [1002, 0]
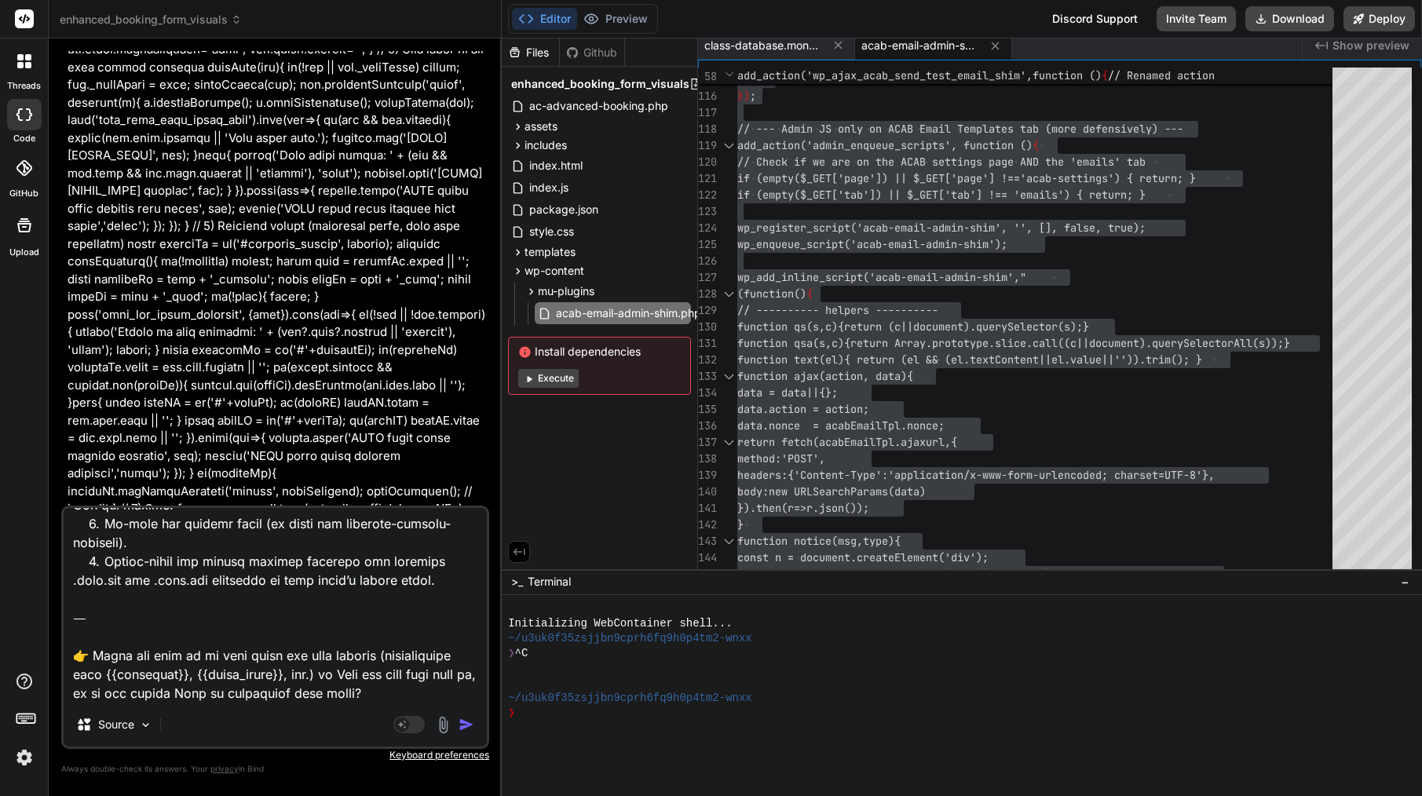
drag, startPoint x: 371, startPoint y: 695, endPoint x: 53, endPoint y: 624, distance: 325.7
click at [53, 624] on div "Bind AI Web Search Created with Pixso. Code Generator You [[DATE] 18:08:49 UTC]…" at bounding box center [275, 416] width 453 height 757
type textarea "Lor ✅ — ipsu dol sit ametco adip el Sedd, eiu te i utla etdolor mag. Aliqu eni …"
type textarea "x"
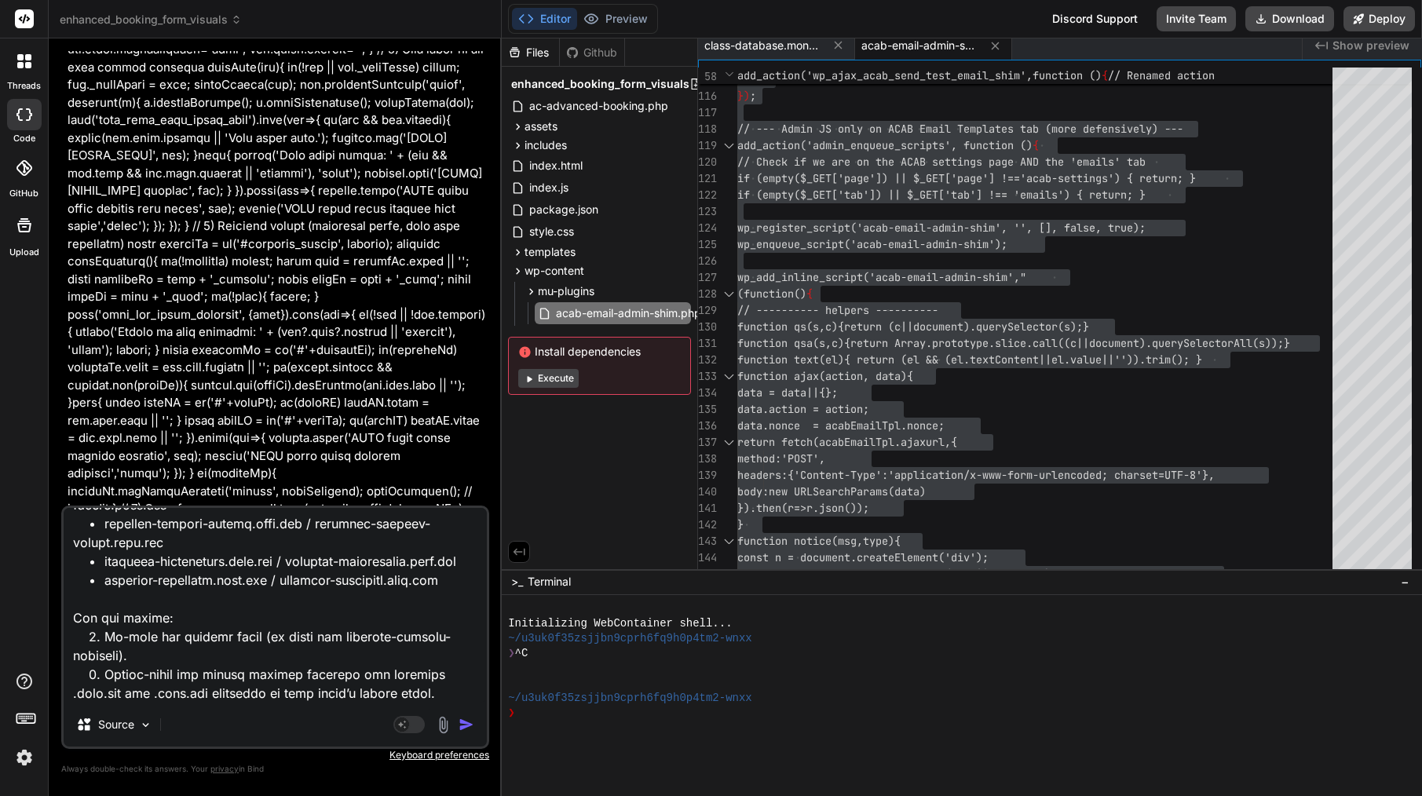
type textarea "Lor ✅ — ipsu dol sit ametco adip el Sedd, eiu te i utla etdolor mag. Aliqu eni …"
type textarea "x"
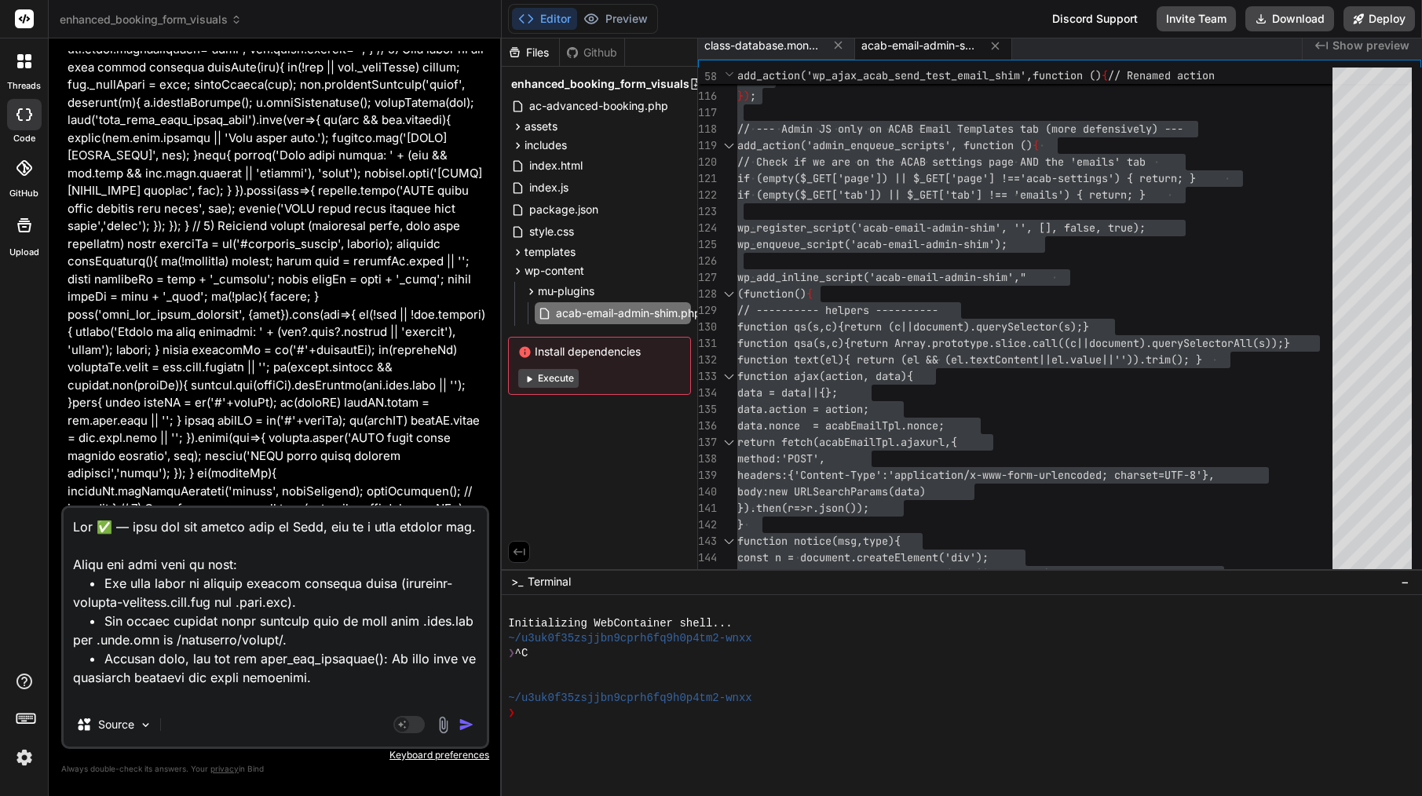
scroll to position [0, 0]
drag, startPoint x: 74, startPoint y: 580, endPoint x: 76, endPoint y: 506, distance: 74.6
type textarea "Lorem ips dolo sita co adip: • Eli sedd eiusm te incidid utlabor etdolore magna…"
type textarea "x"
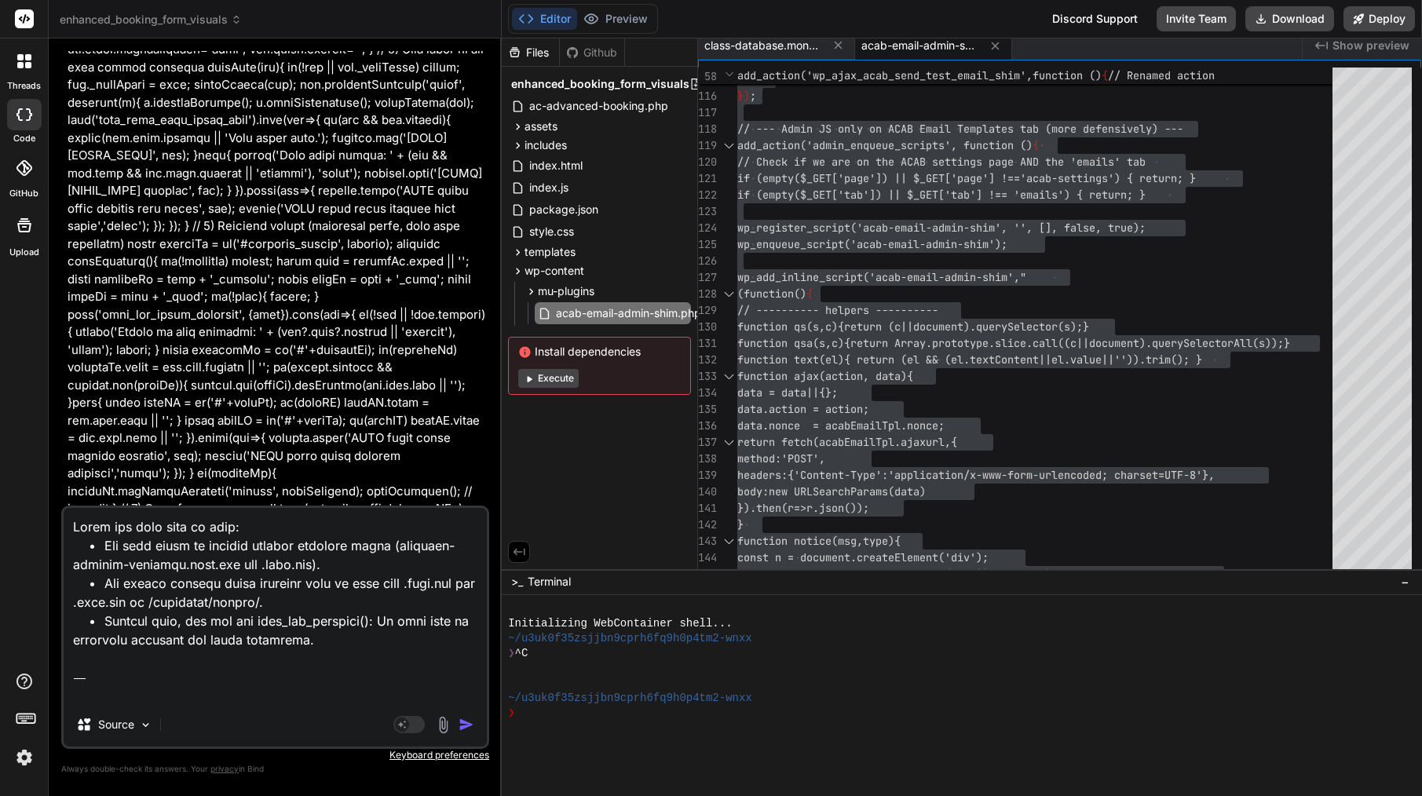
type textarea "Lorem ips dolo sita co adip: • Eli sedd eiusm te incidid utlabor etdolore magna…"
click at [466, 723] on img "button" at bounding box center [466, 725] width 16 height 16
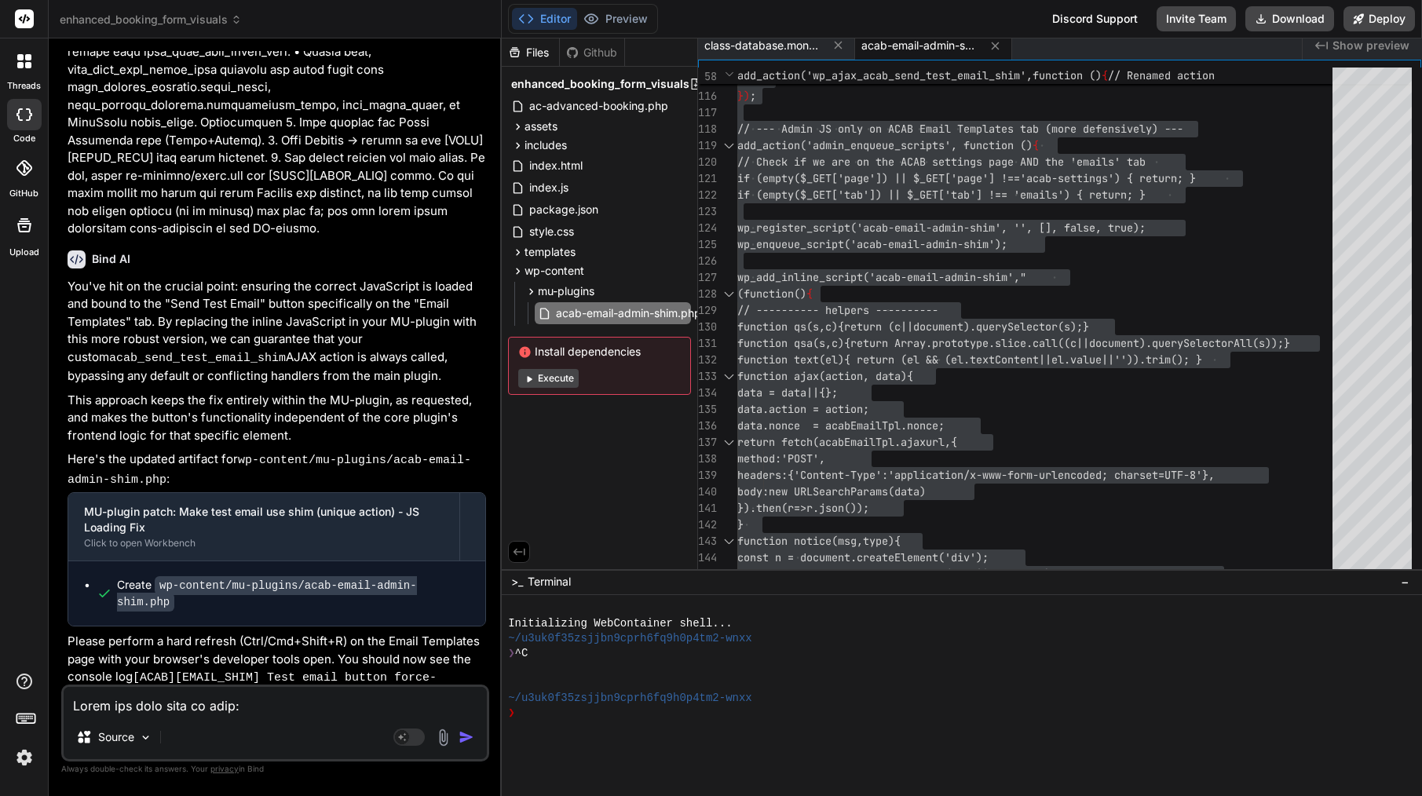
scroll to position [18887, 0]
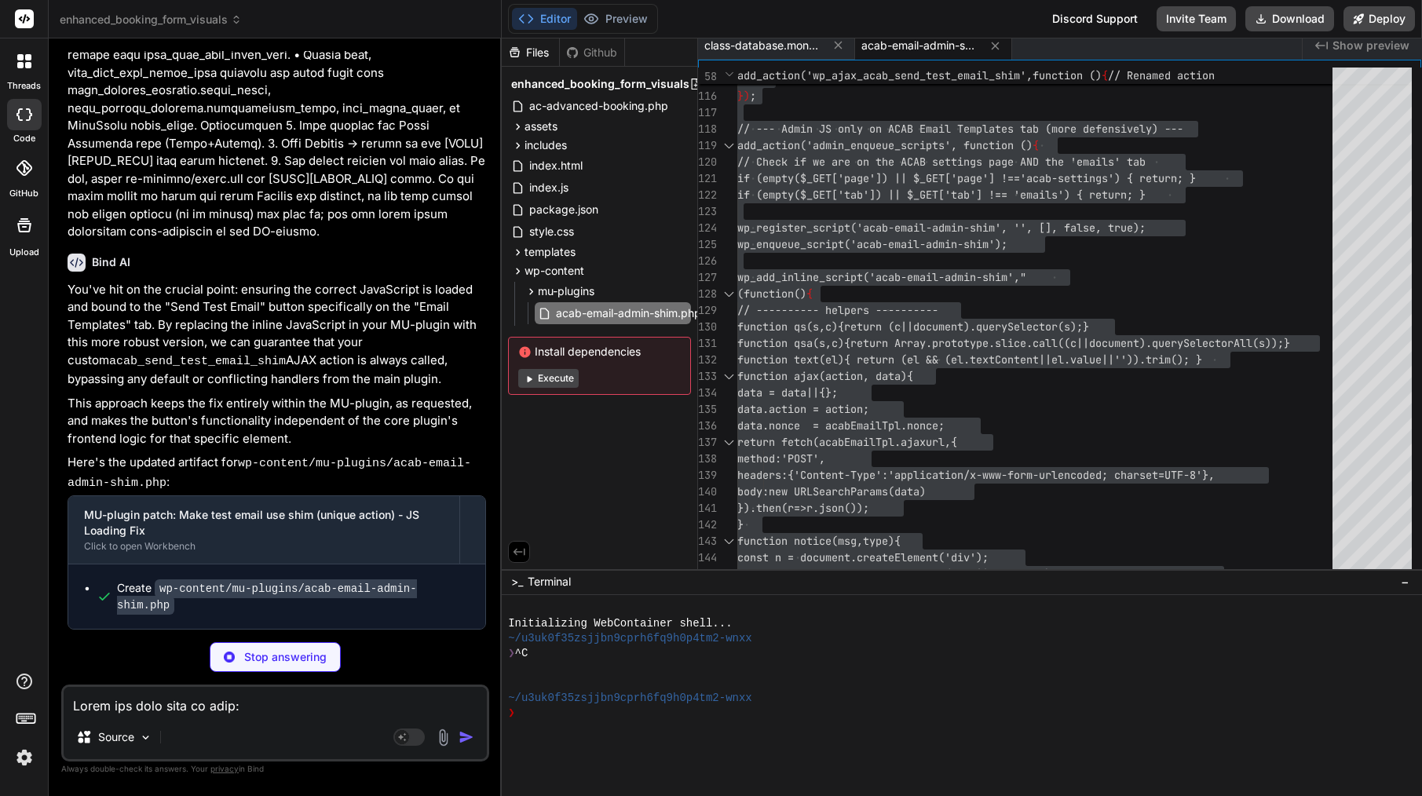
type textarea "x"
type textarea "</p> </div> </div> </body> </html>"
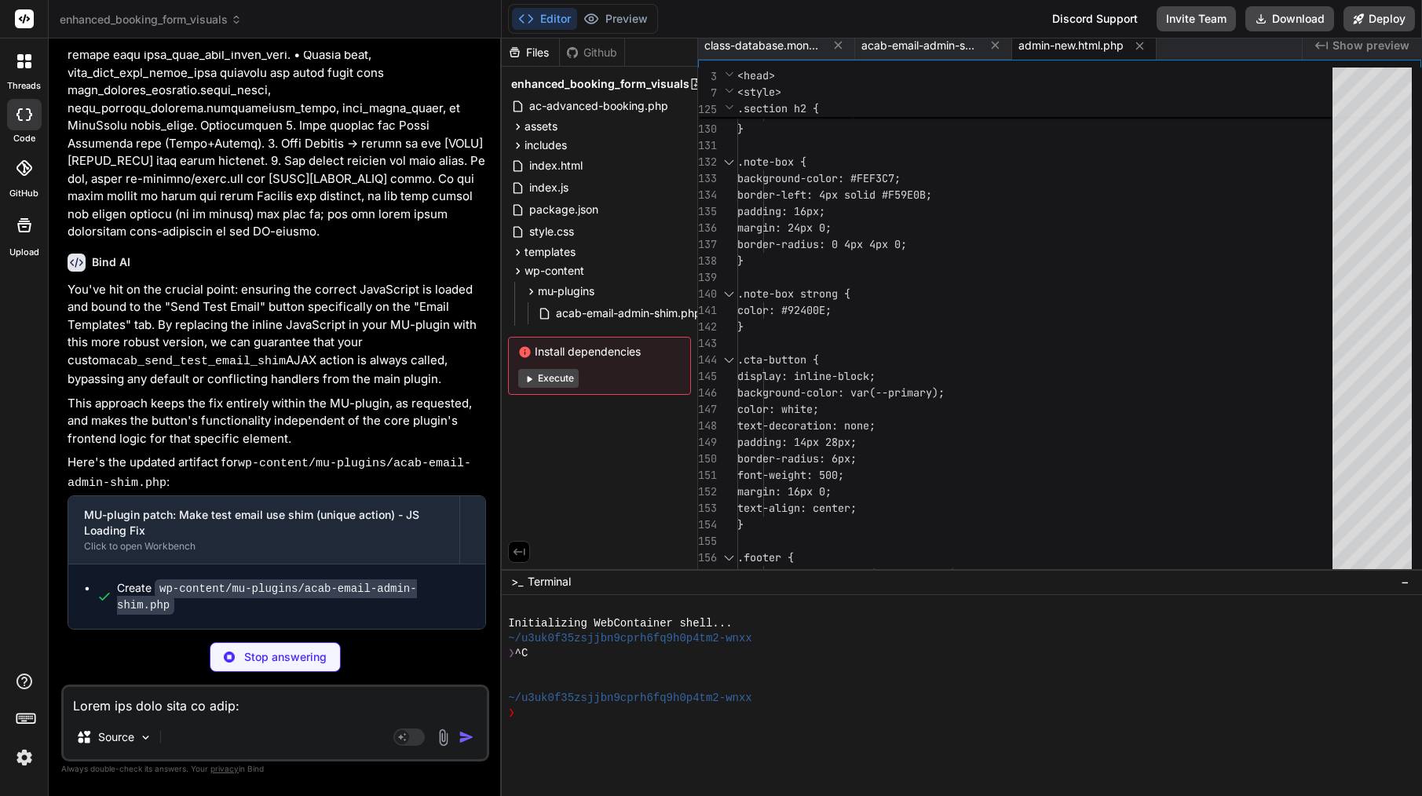
type textarea "x"
type textarea "--- This email was sent automatically by {{site_name}} booking system. {{site_u…"
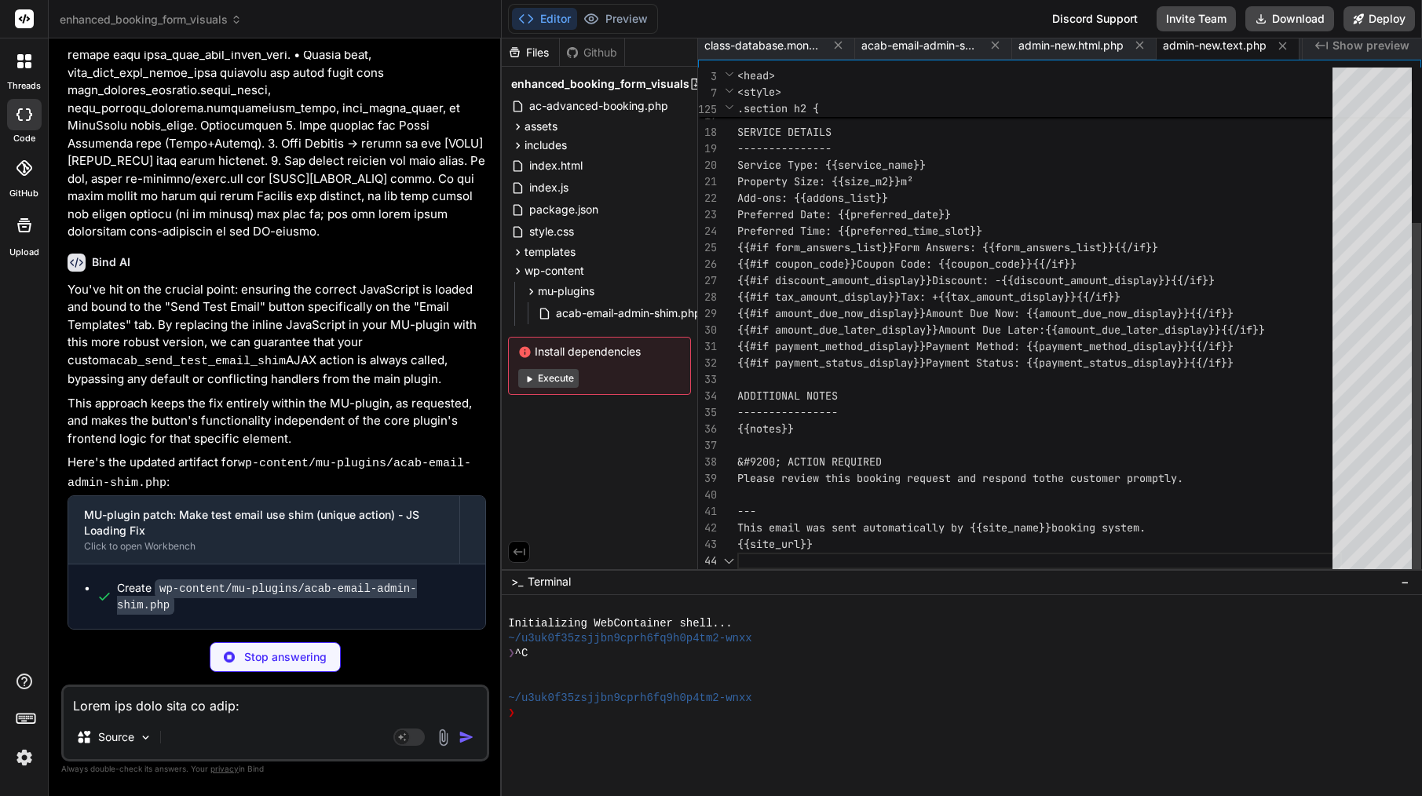
scroll to position [49, 0]
type textarea "x"
type textarea "<p><strong>{{site_name}}</strong></p> <p><a href="{{site_url}}">{{site_url}}</a…"
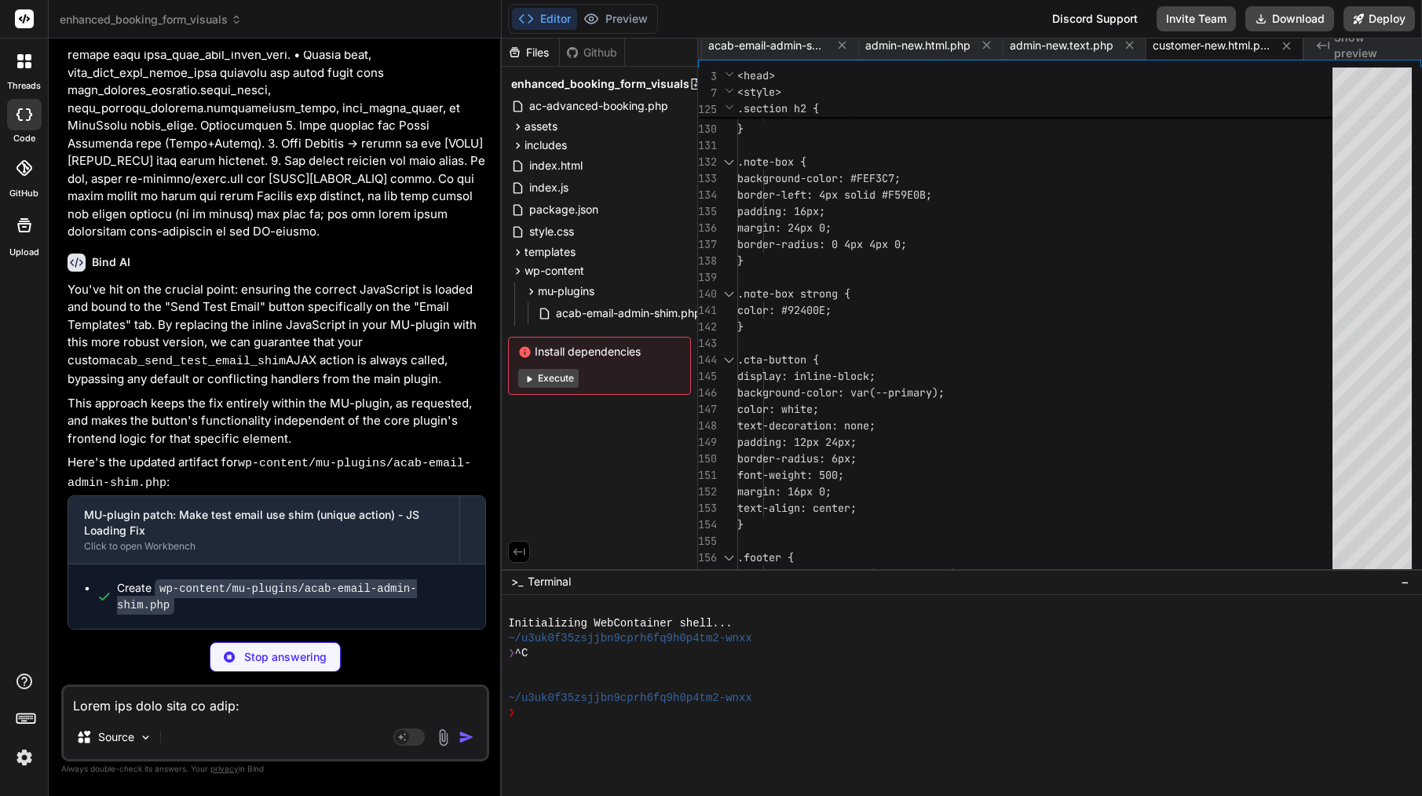
type textarea "x"
type textarea "If you have any questions, please don't hesitate to contact us. We look forward…"
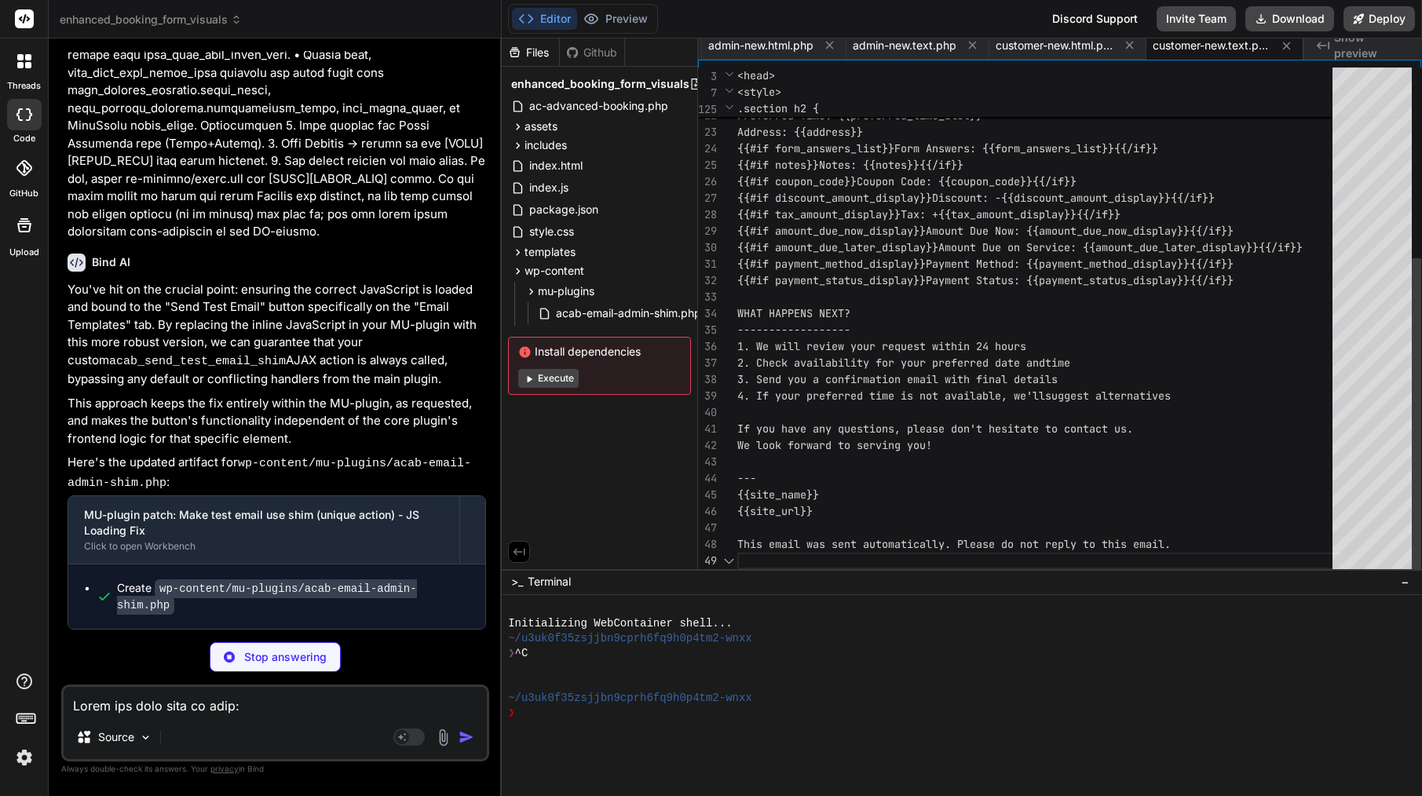
scroll to position [132, 0]
type textarea "x"
type textarea "This email was sent automatically. Please do not reply to this email. </p> </di…"
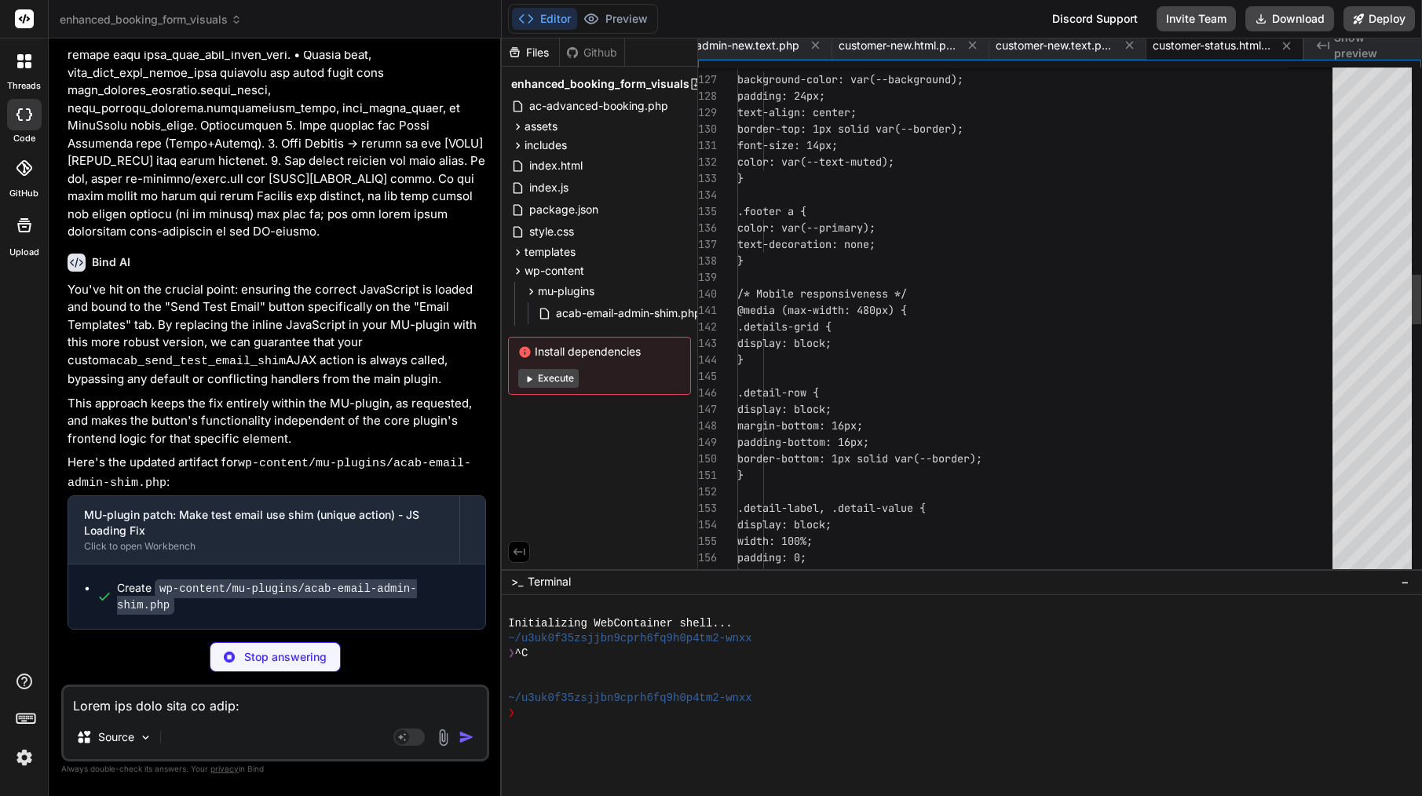
type textarea "x"
type textarea "{{site_name}} {{site_url}} This email was sent automatically. Please do not rep…"
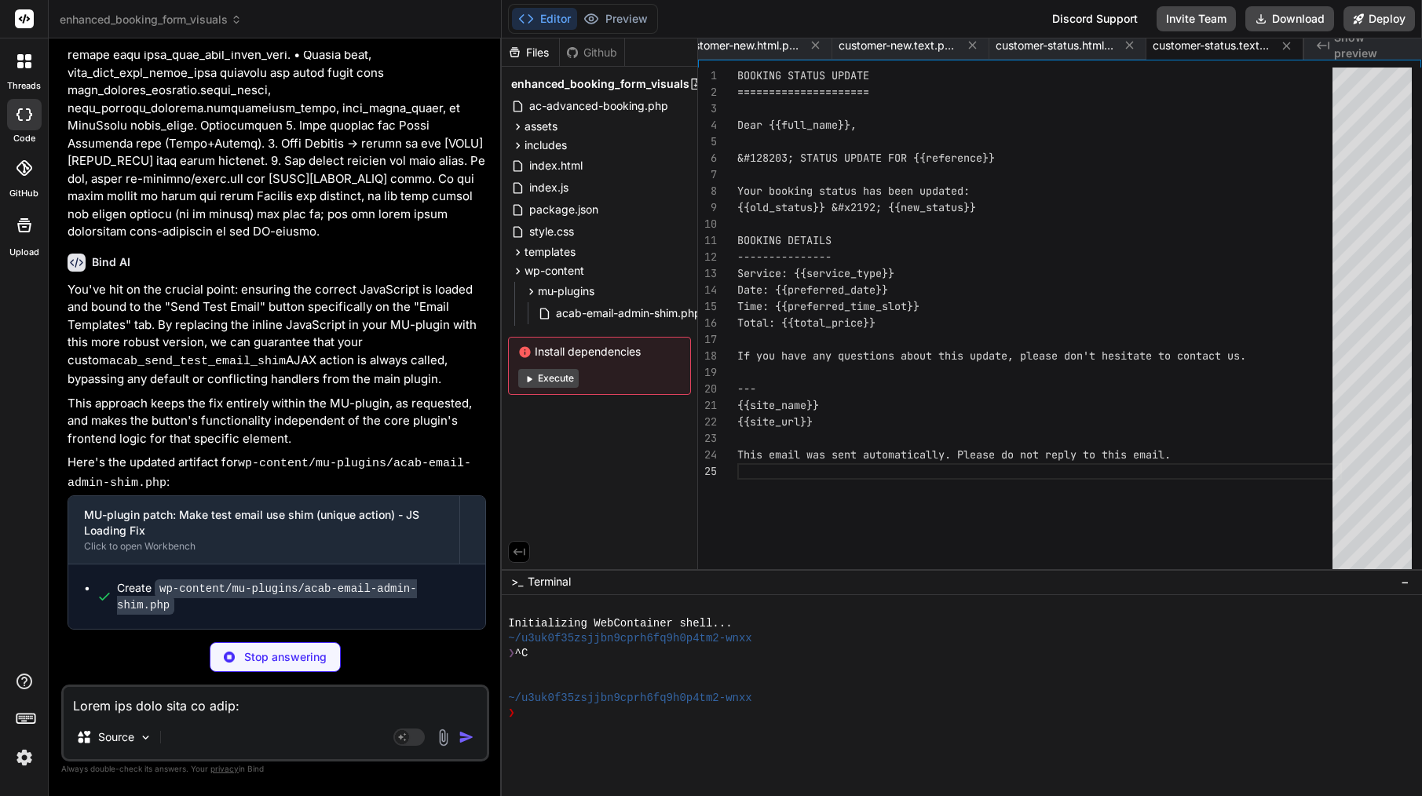
type textarea "x"
type textarea "</body> </html>"
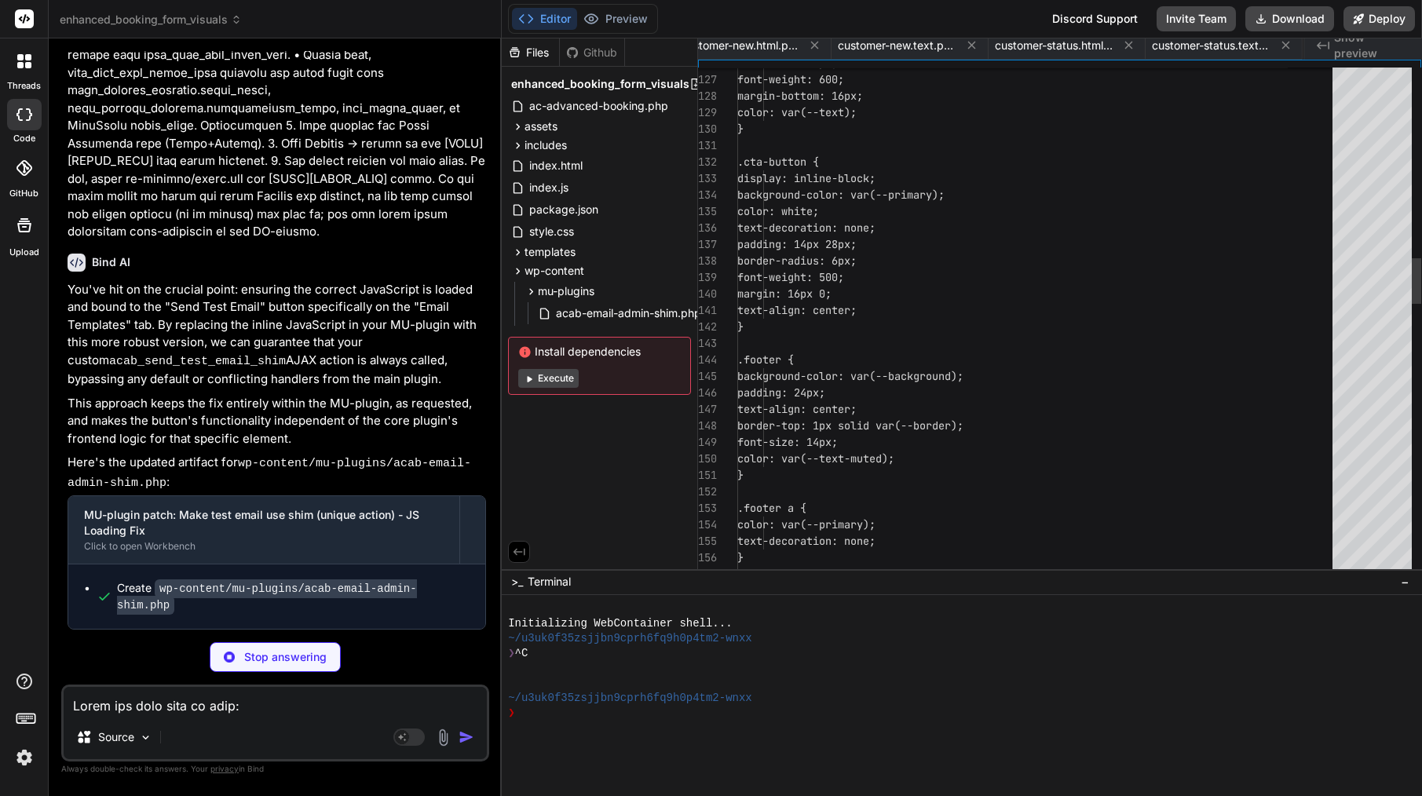
scroll to position [33, 0]
type textarea "x"
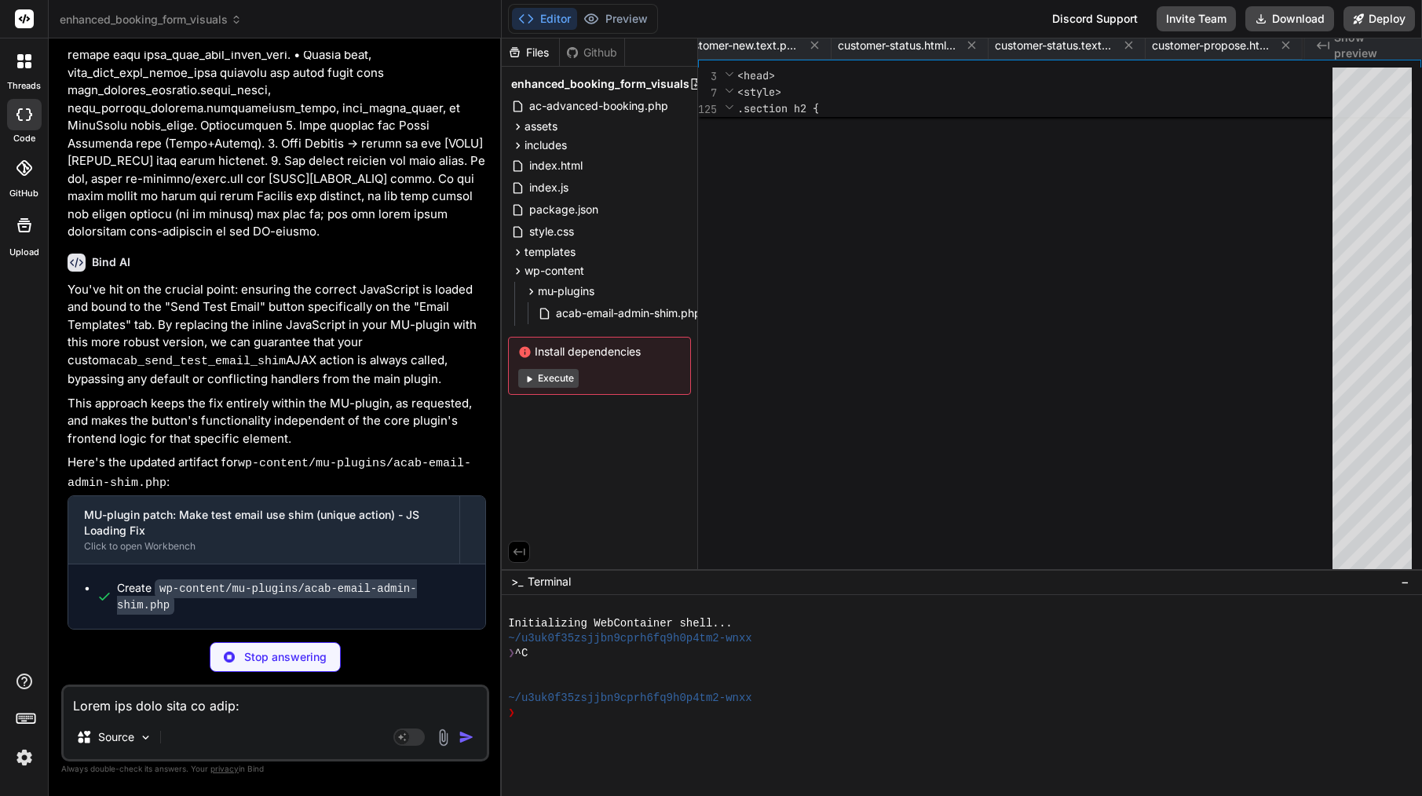
type textarea "This quote is valid for 7 days. If you have any questions or would like to make…"
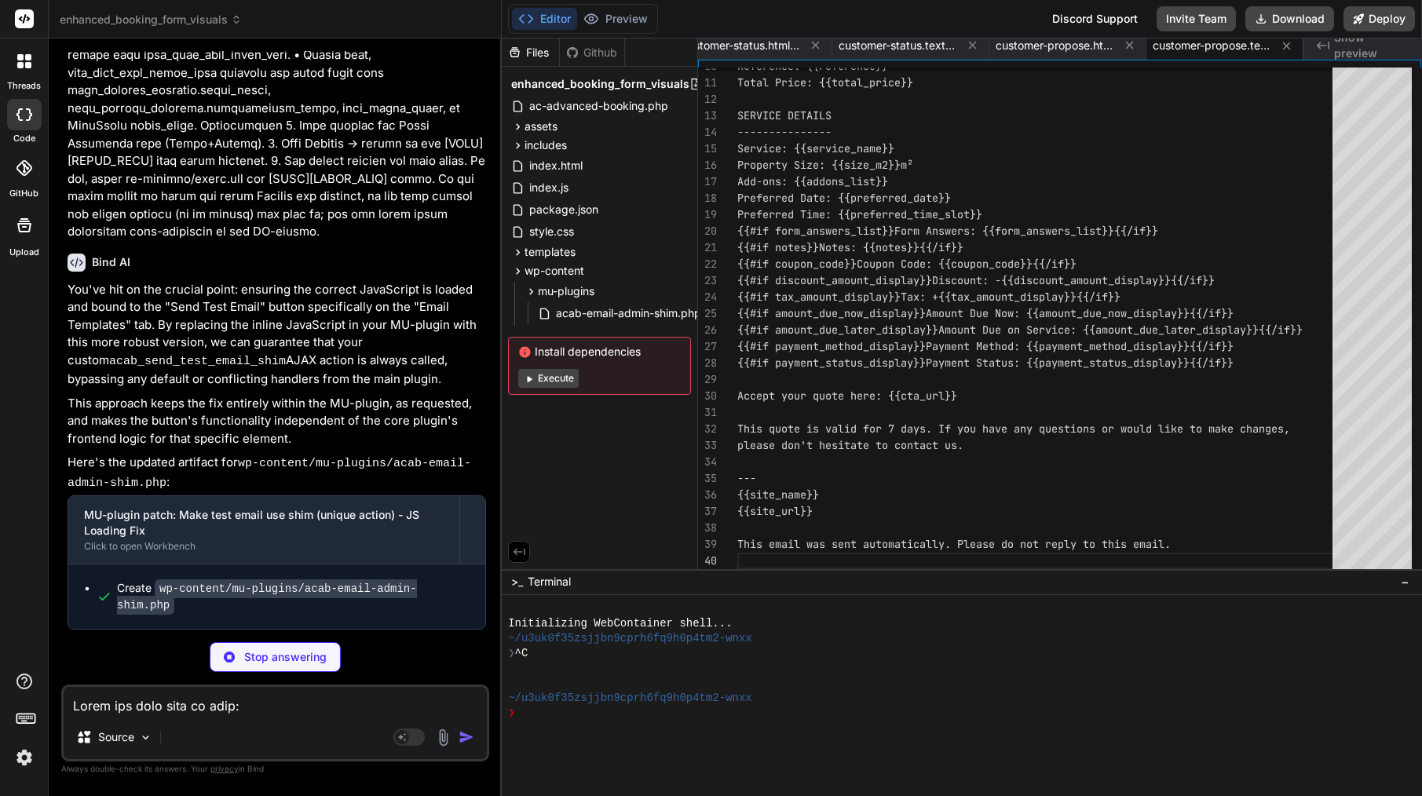
type textarea "x"
type textarea "</html>"
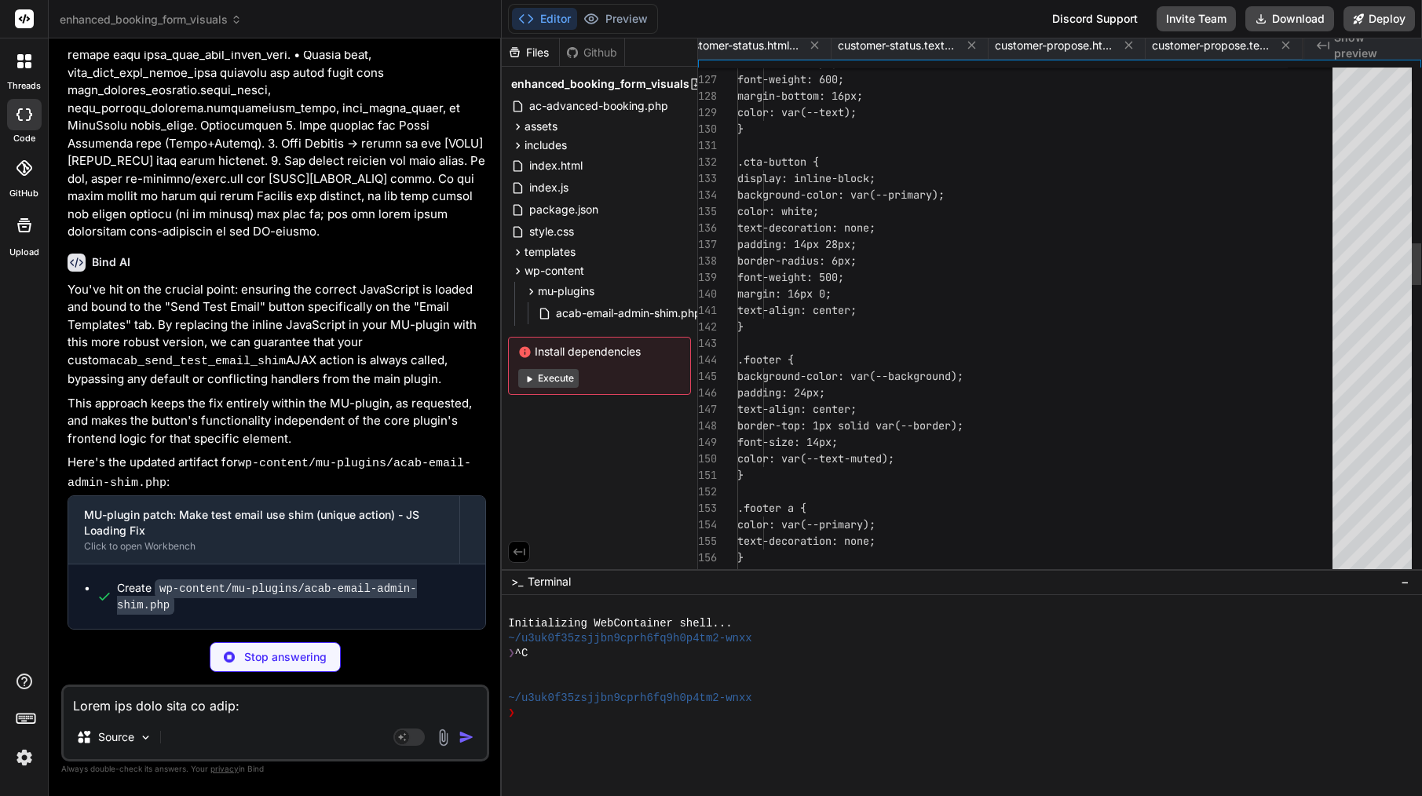
scroll to position [16, 0]
type textarea "x"
type textarea "This email was sent automatically. Please do not reply to this email."
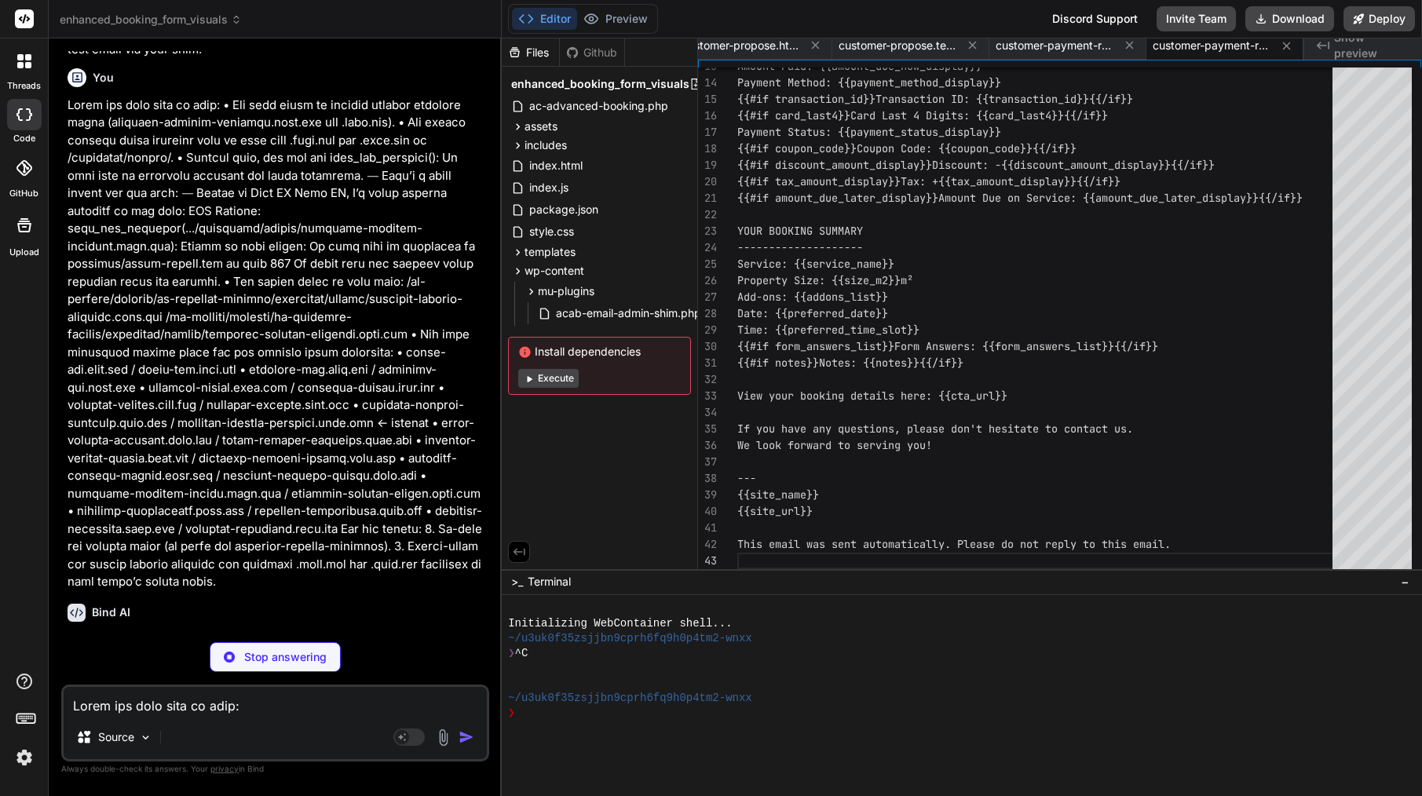
scroll to position [19555, 0]
type textarea "x"
type textarea "</html>"
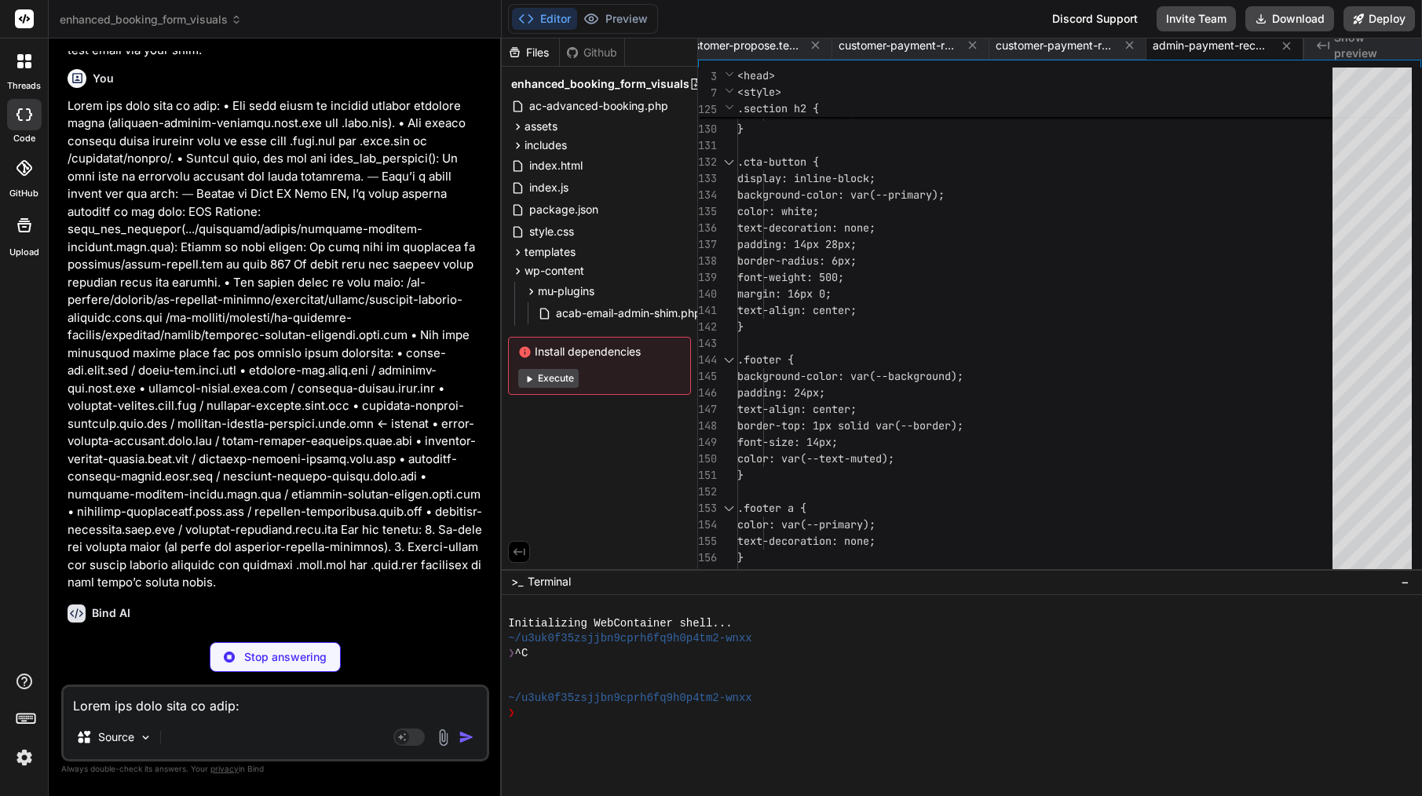
type textarea "x"
type textarea "--- {{site_name}} {{site_url}} This email was sent automatically by {{site_name…"
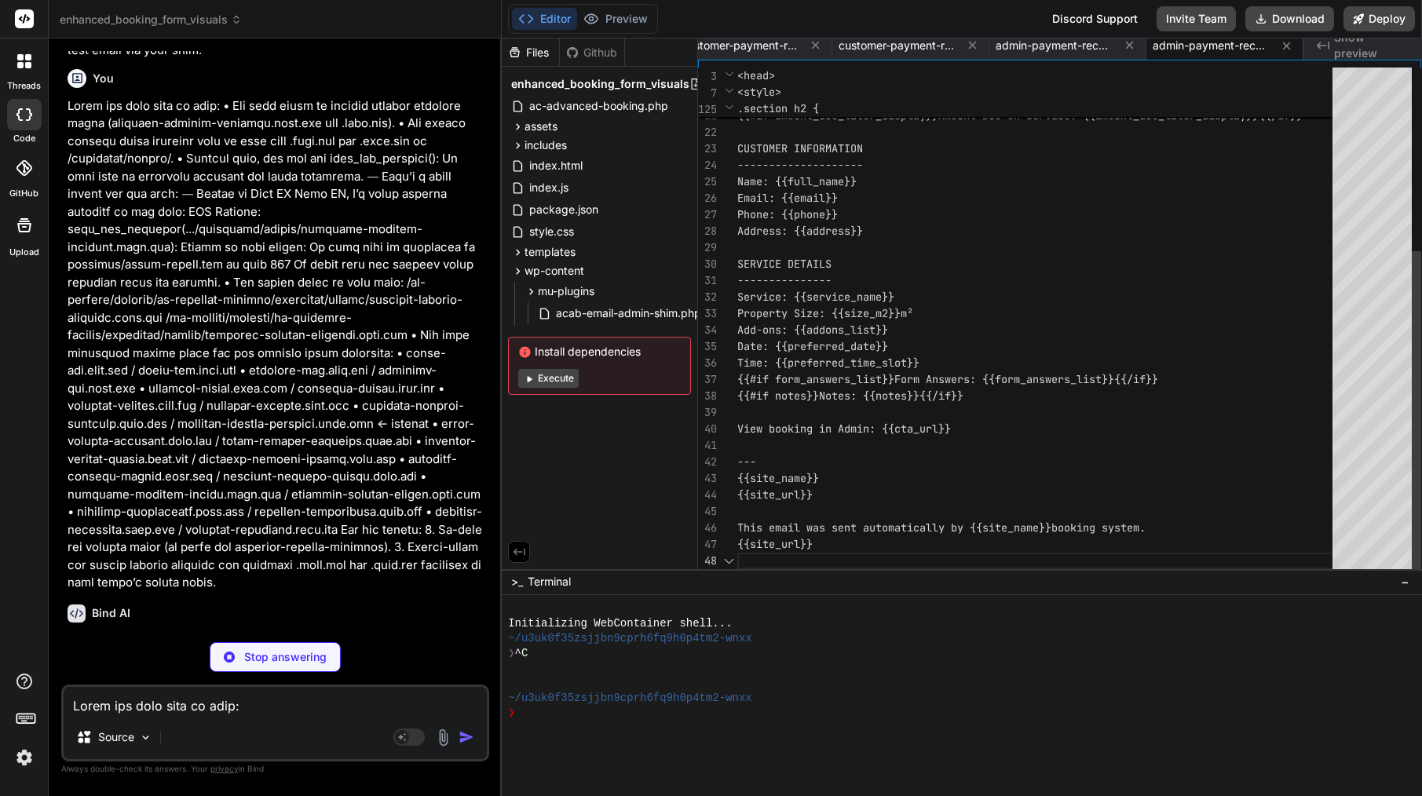
scroll to position [115, 0]
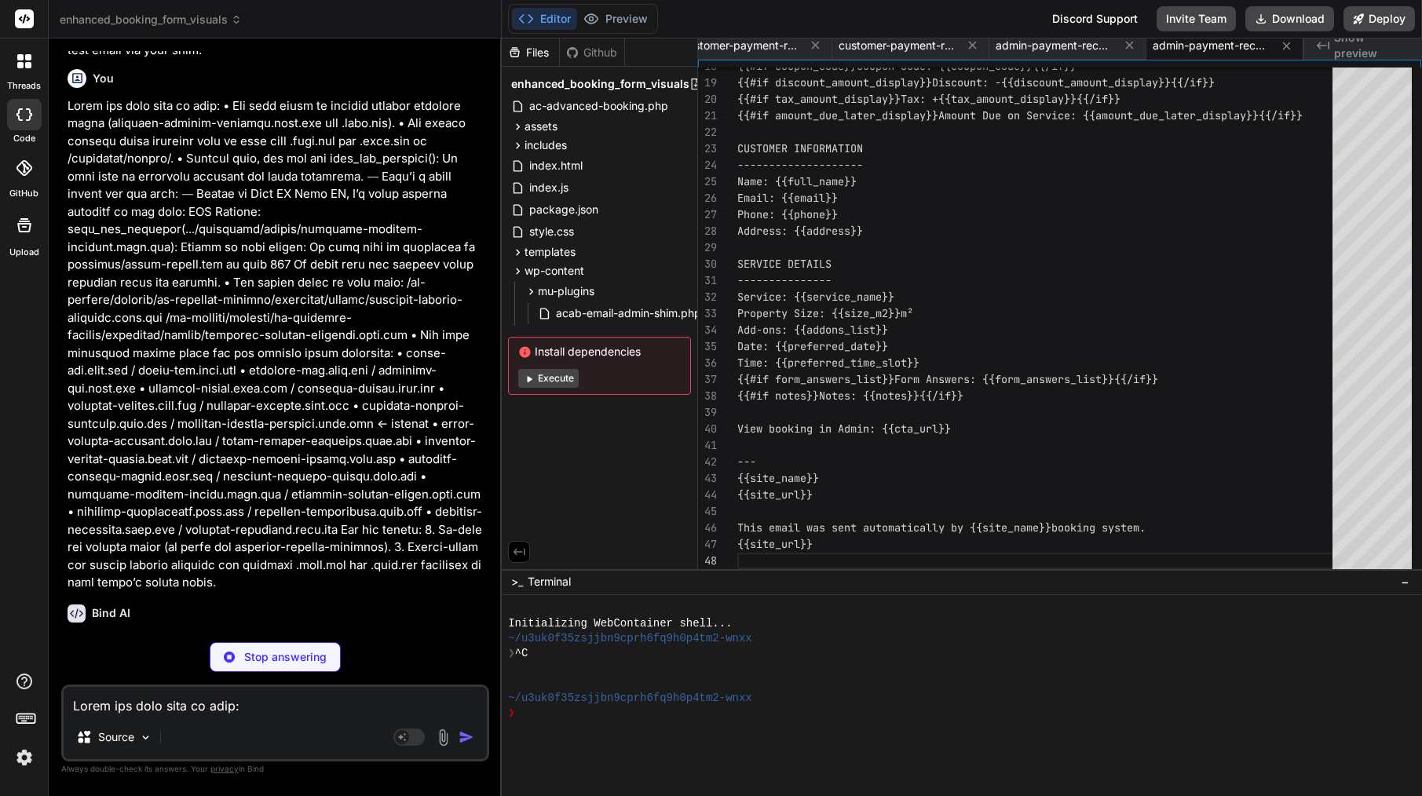
type textarea "x"
type textarea "</div> </div> </body> </html>"
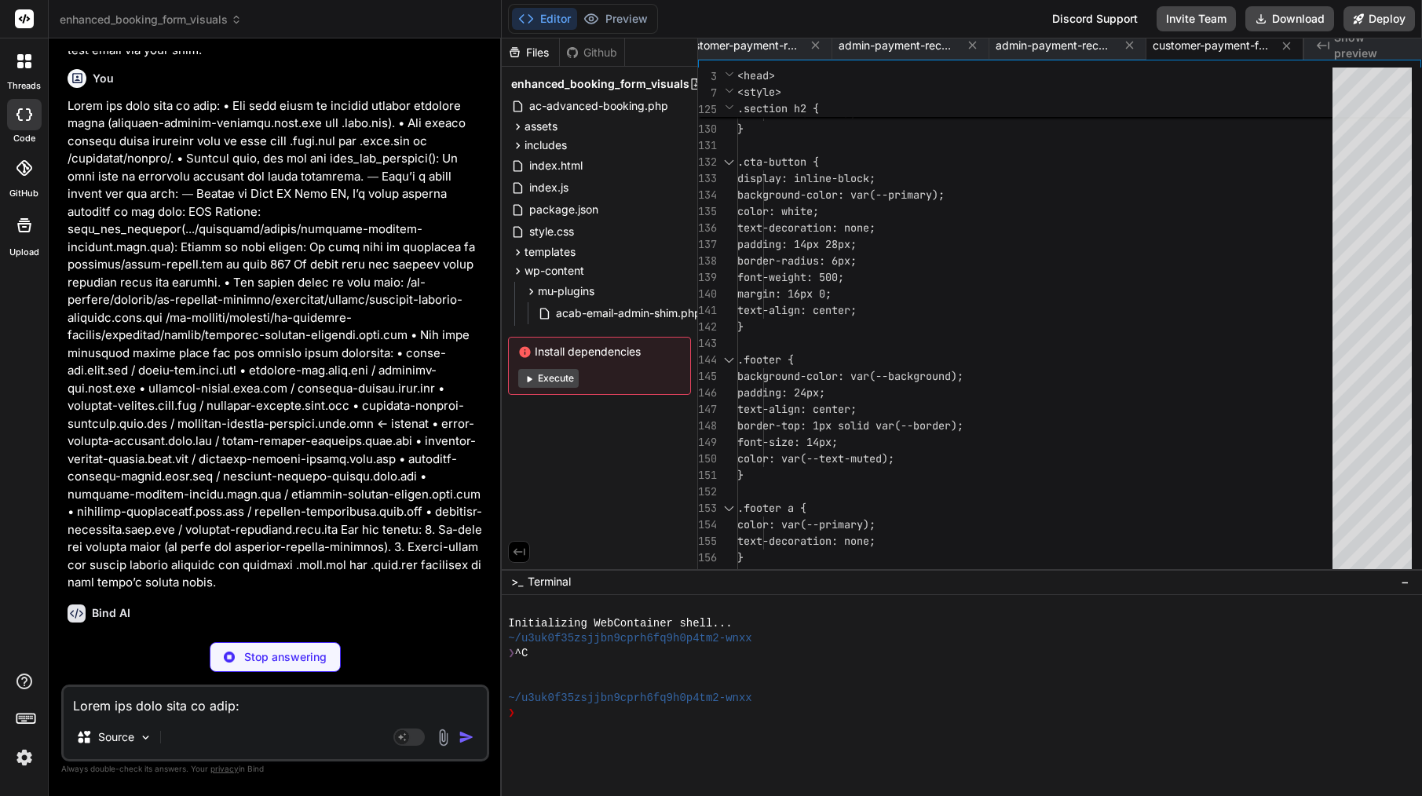
type textarea "x"
type textarea "{{site_name}} {{site_url}} This email was sent automatically. Please do not rep…"
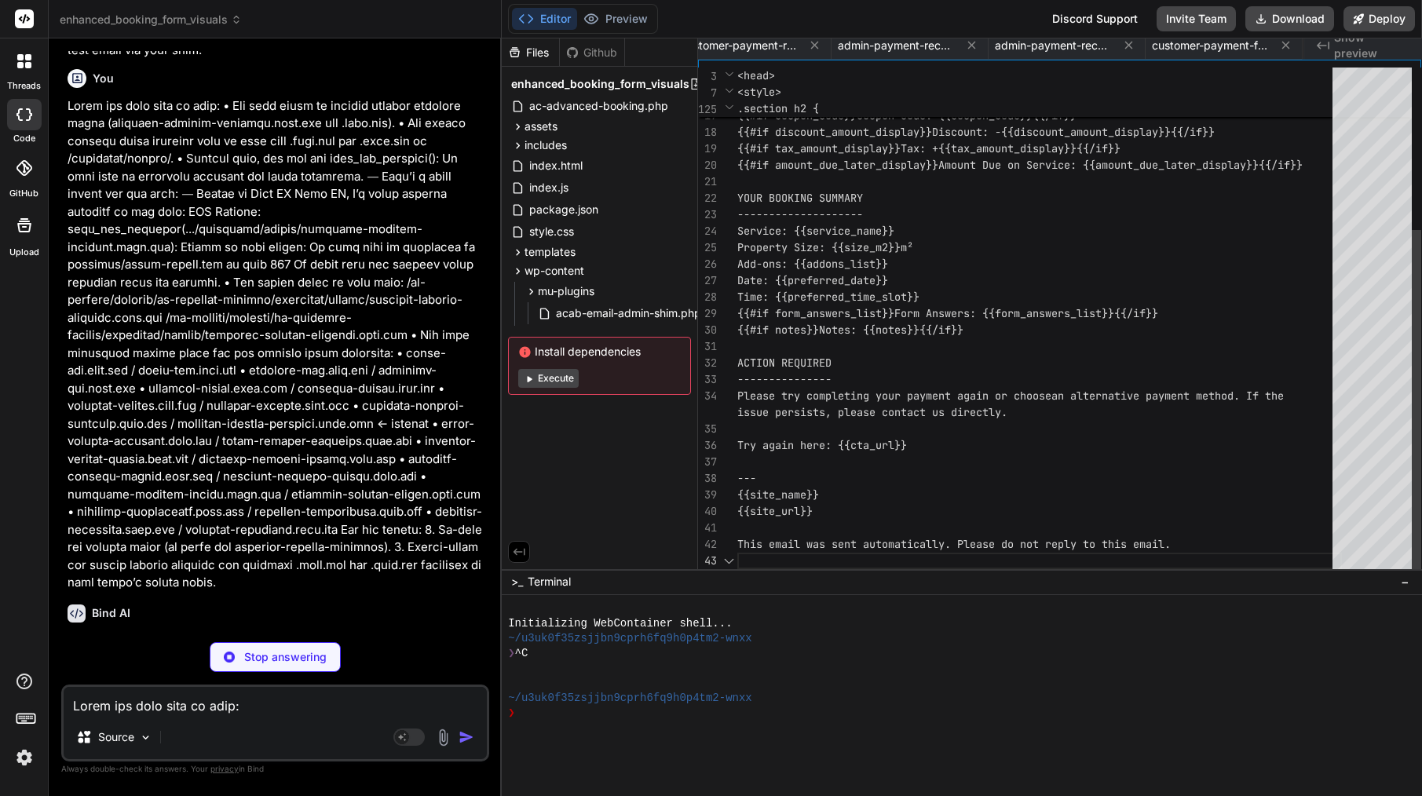
scroll to position [0, 1881]
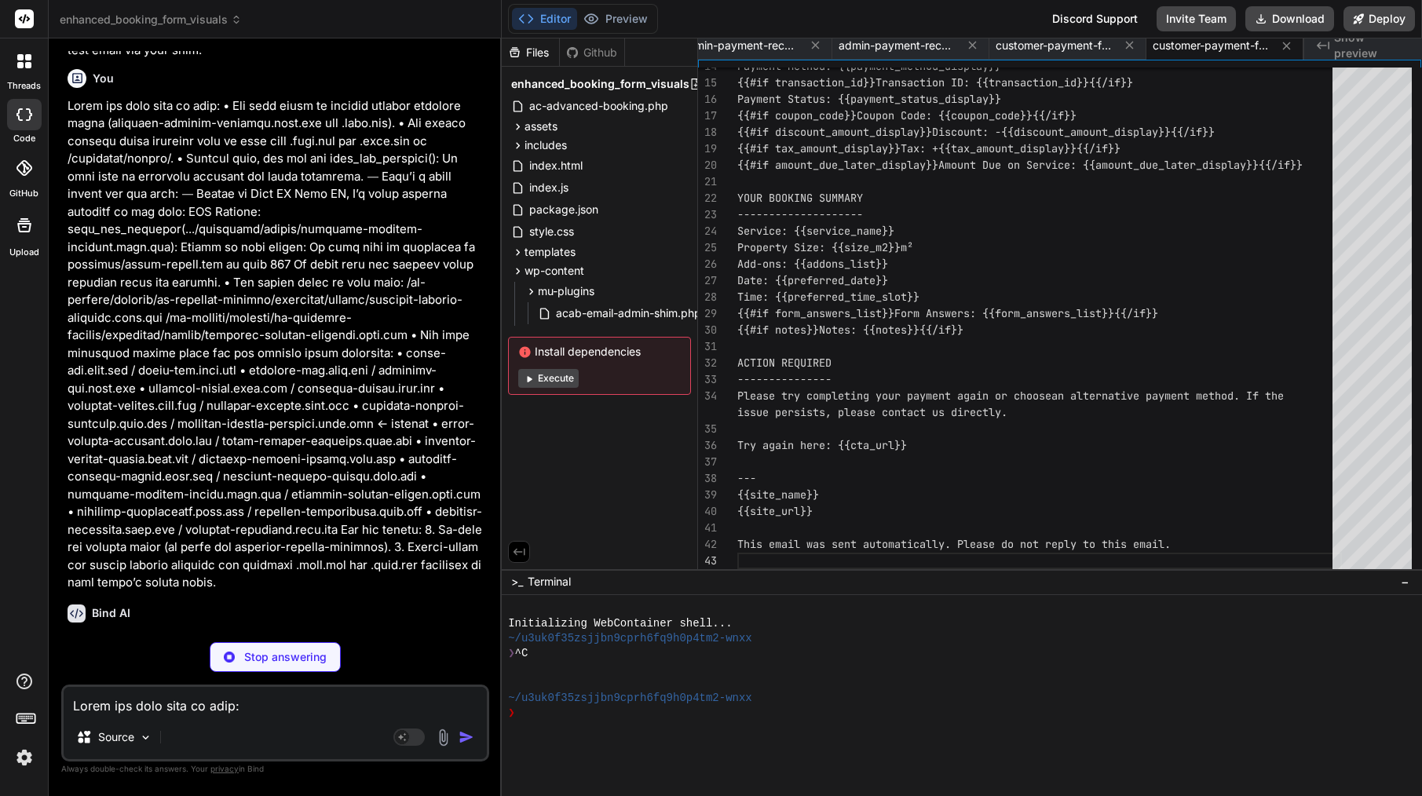
type textarea "x"
type textarea "</html>"
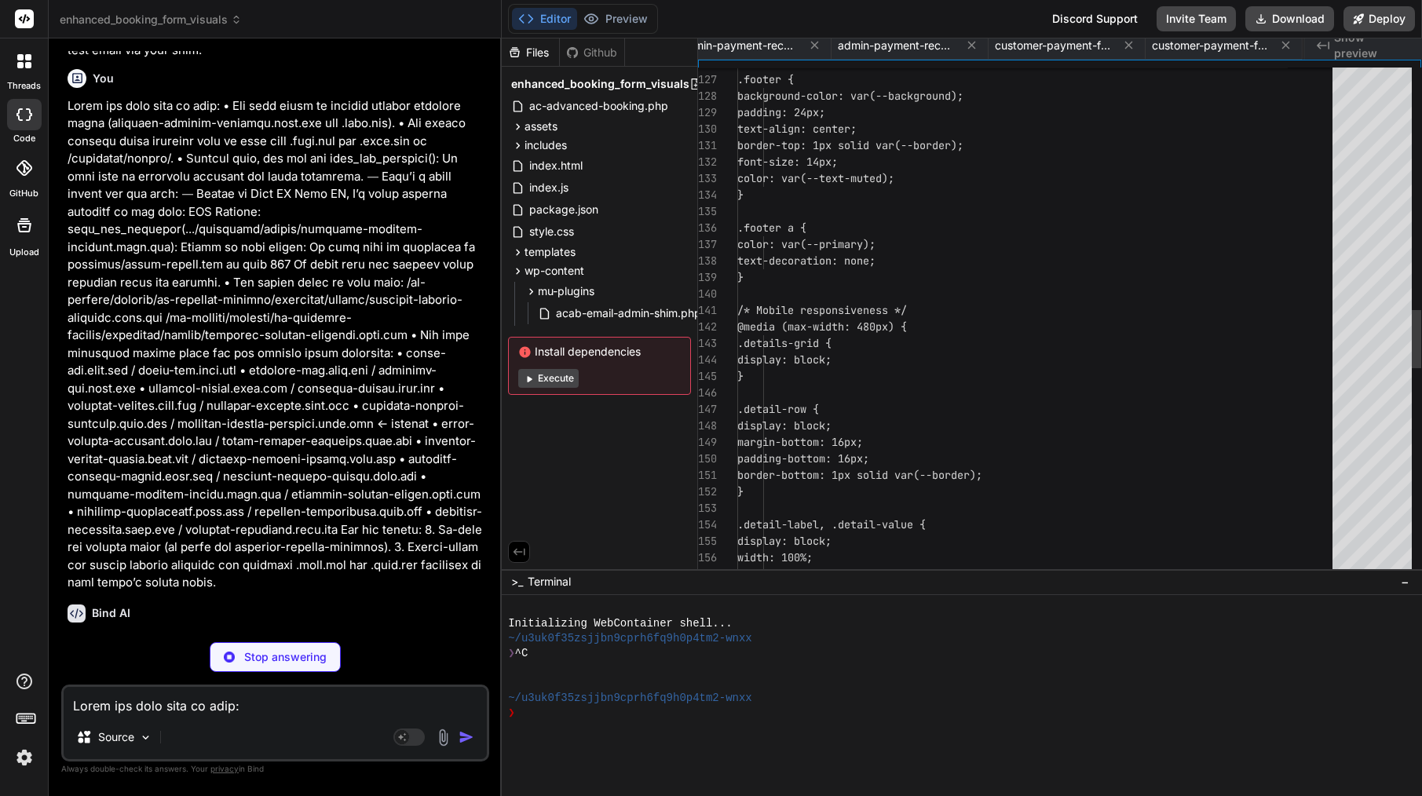
scroll to position [16, 0]
type textarea "x"
type textarea "If you have any questions, please contact us directly. --- {{site_name}} {{site…"
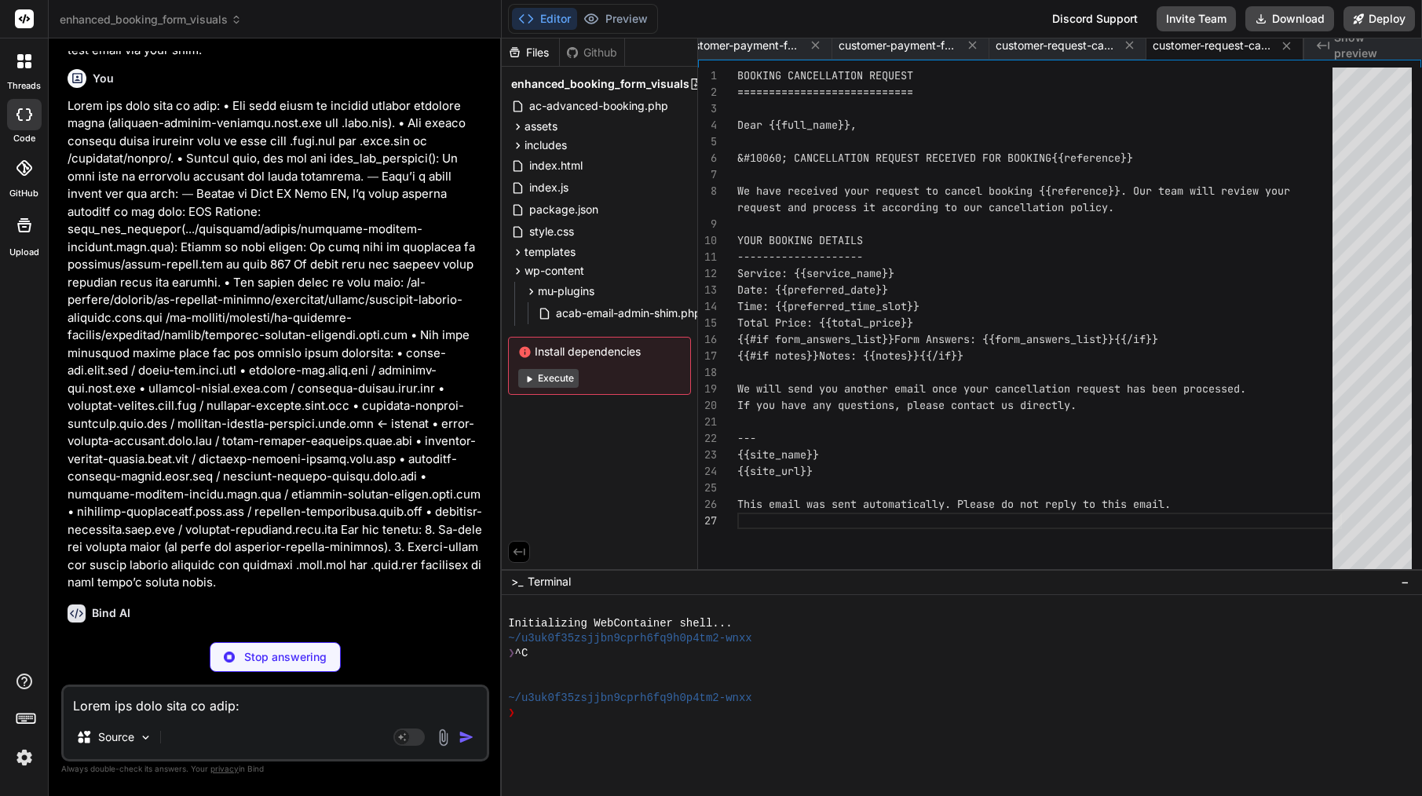
type textarea "x"
type textarea "<p style="margin-top: 16px; font-size: 12px;"> This email was sent automaticall…"
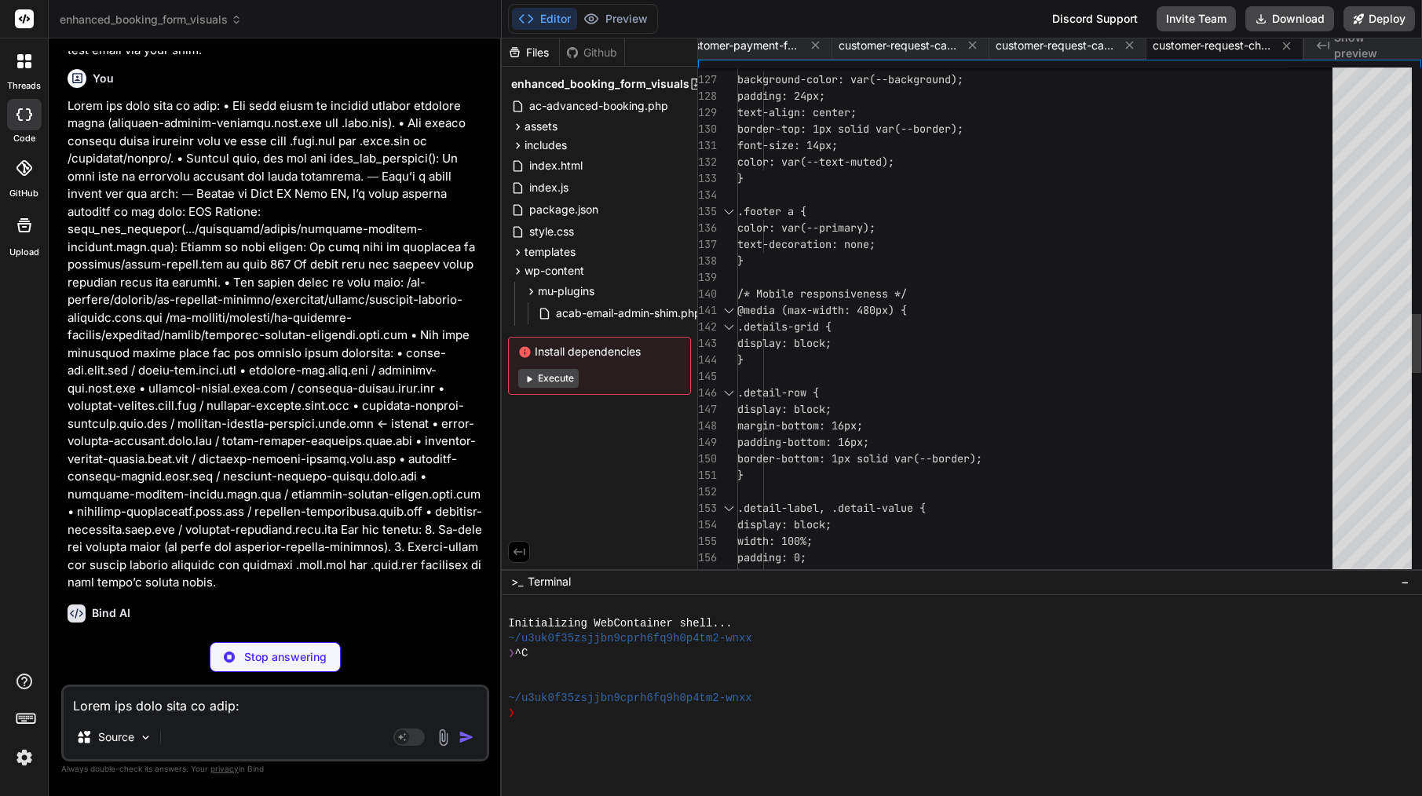
type textarea "x"
type textarea "If you have any questions, please contact us directly. --- {{site_name}} {{site…"
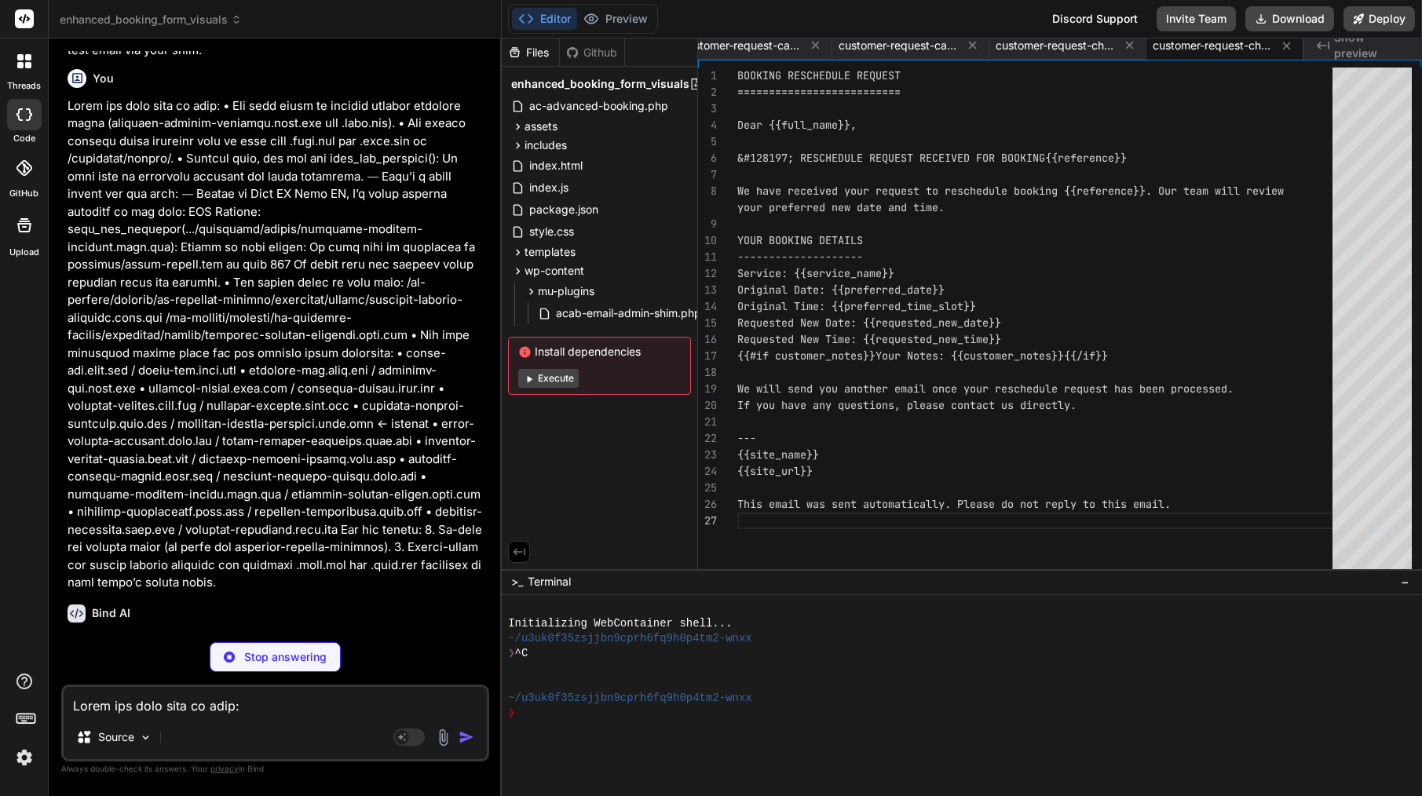
type textarea "x"
type textarea "<p><a href="{{site_url}}">{{site_url}}</a></p> <p style="margin-top: 16px; font…"
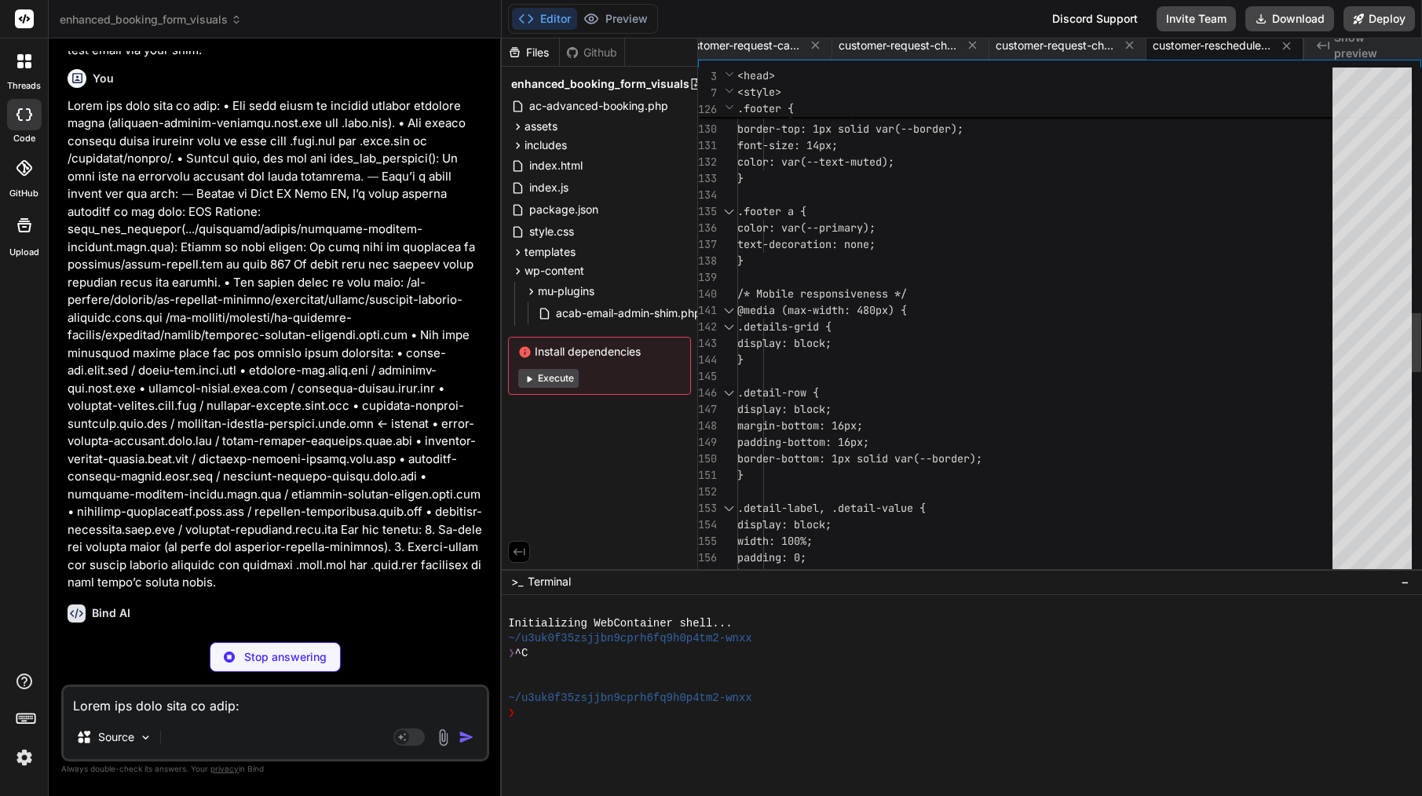
type textarea "x"
type textarea "--- {{site_name}} {{site_url}} This email was sent automatically. Please do not…"
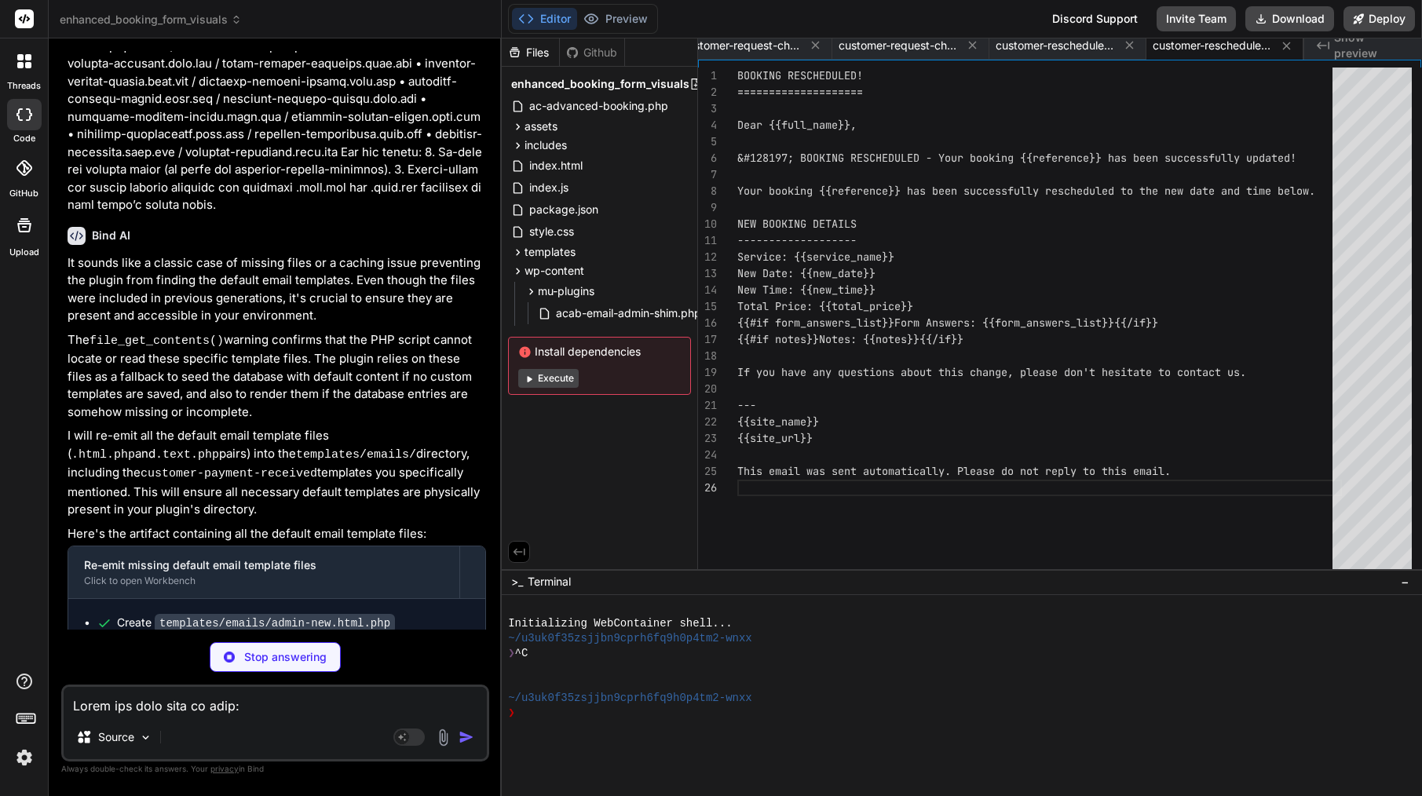
scroll to position [19932, 0]
type textarea "x"
type textarea "<p><a href="{{site_url}}">{{site_url}}</a></p> <p style="margin-top: 16px; font…"
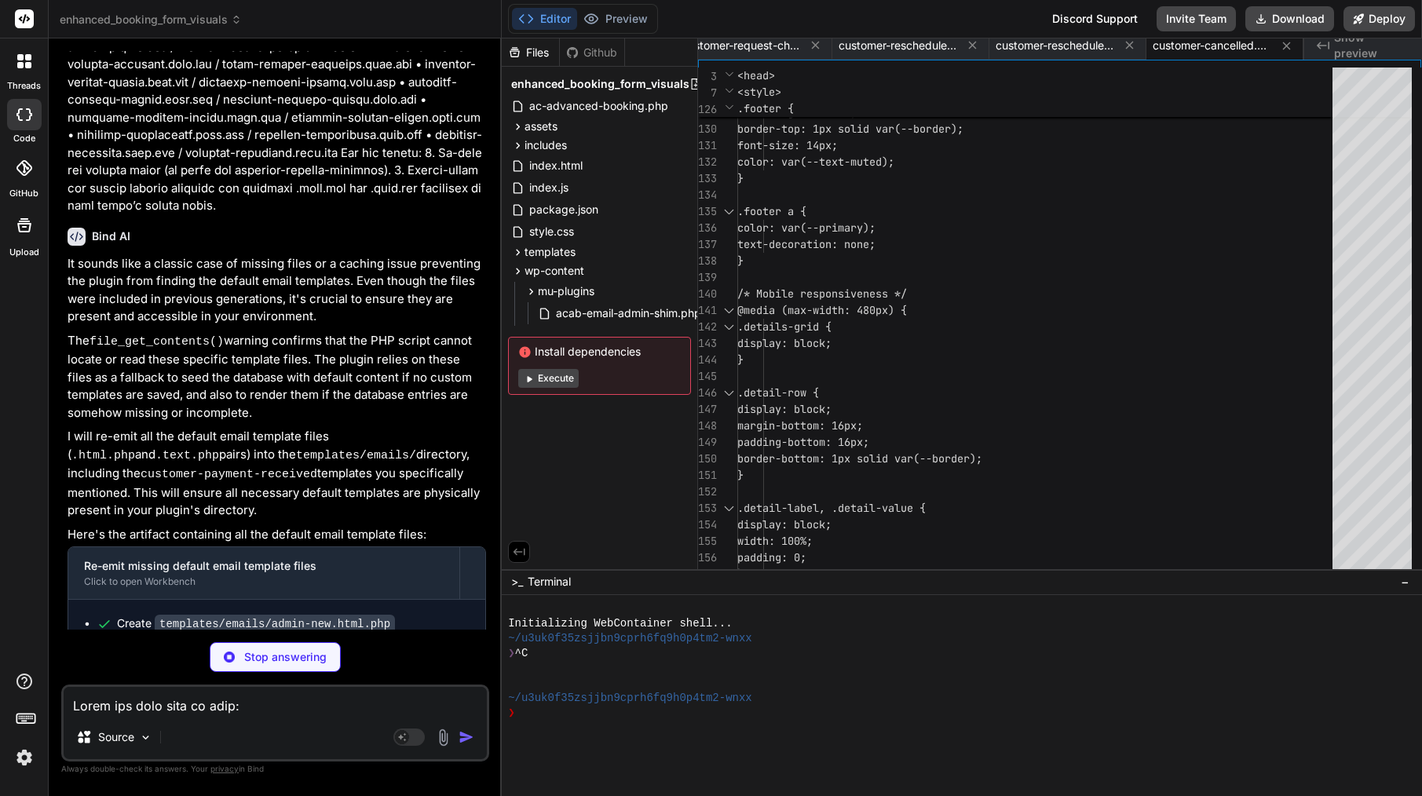
scroll to position [0, 0]
type textarea "x"
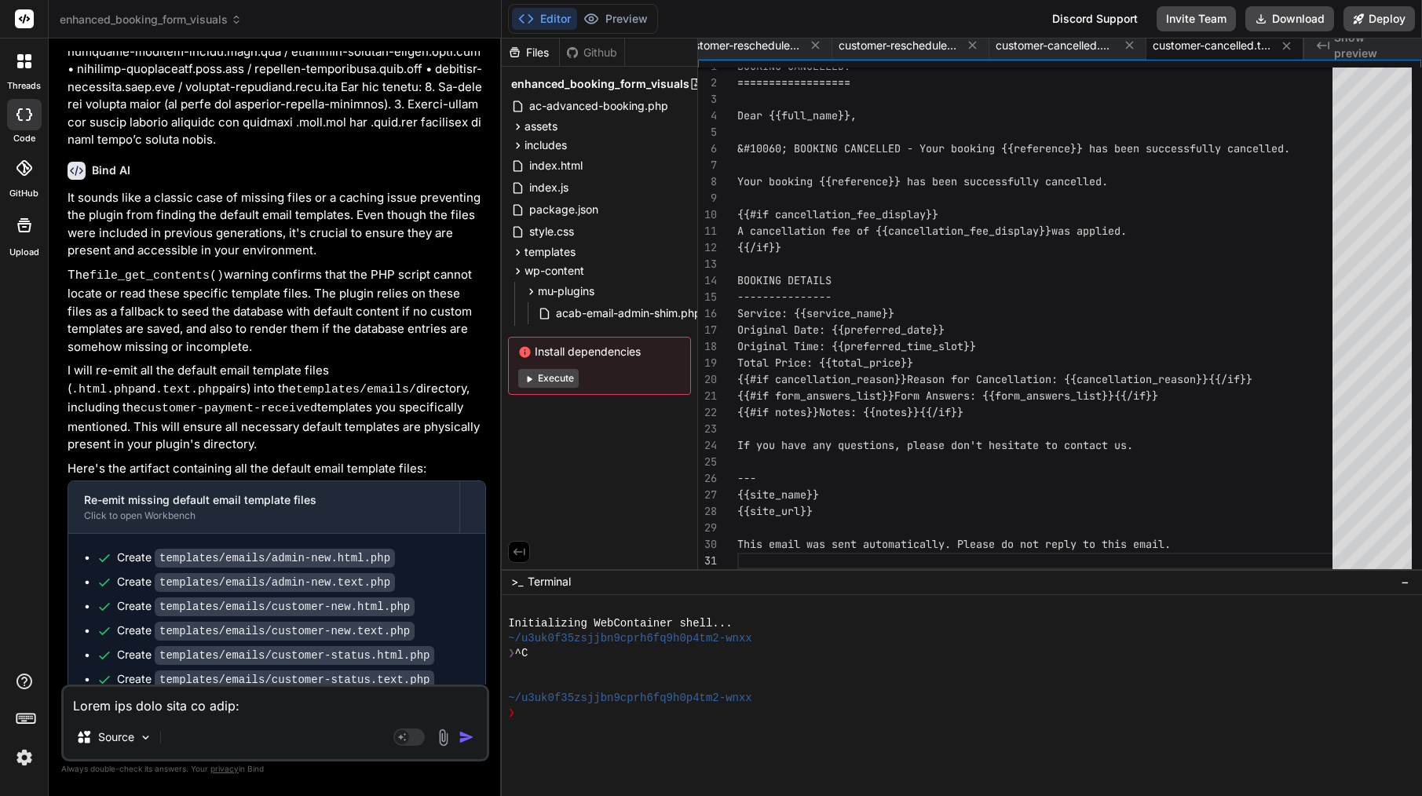
scroll to position [19997, 0]
click at [519, 256] on icon at bounding box center [517, 252] width 13 height 13
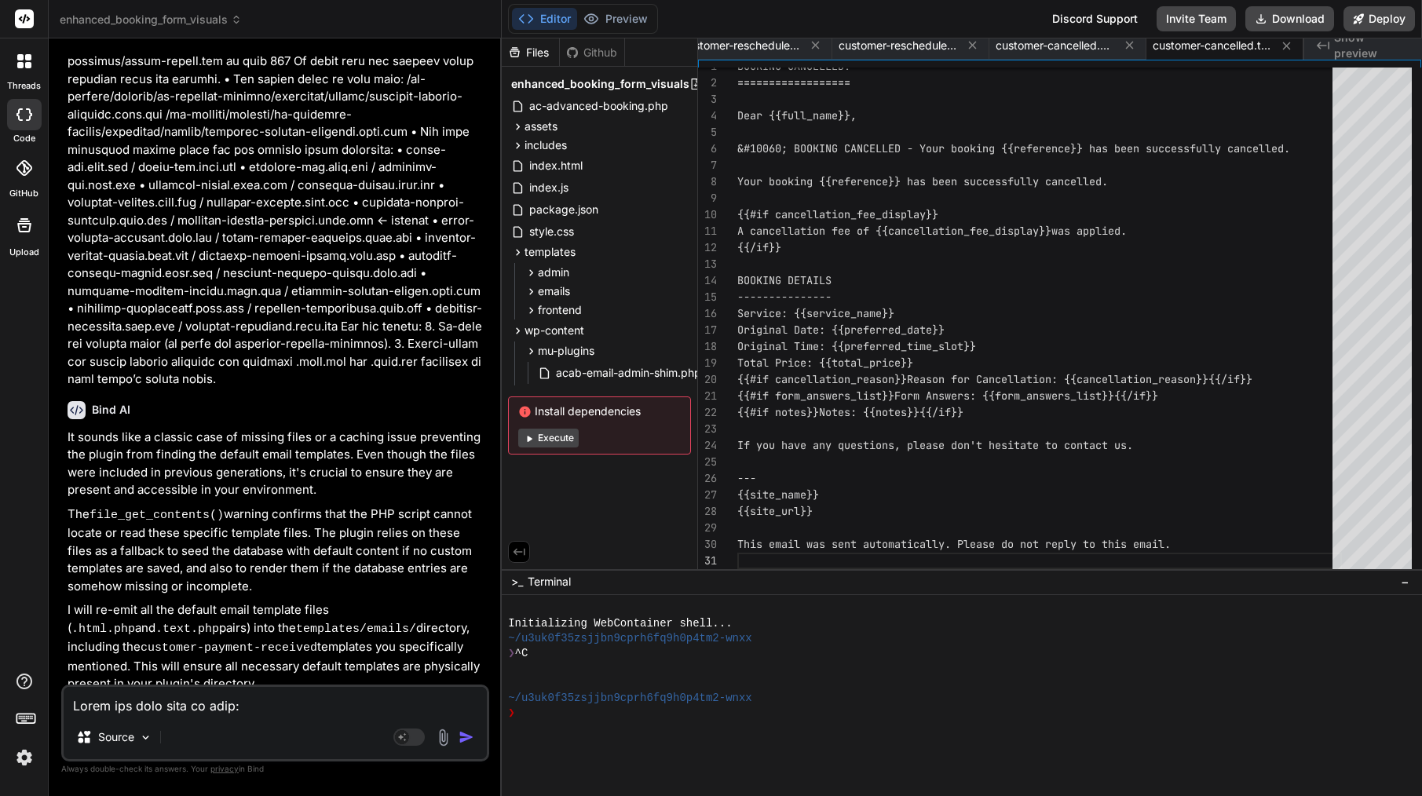
scroll to position [19756, 0]
click at [557, 294] on span "emails" at bounding box center [554, 291] width 32 height 16
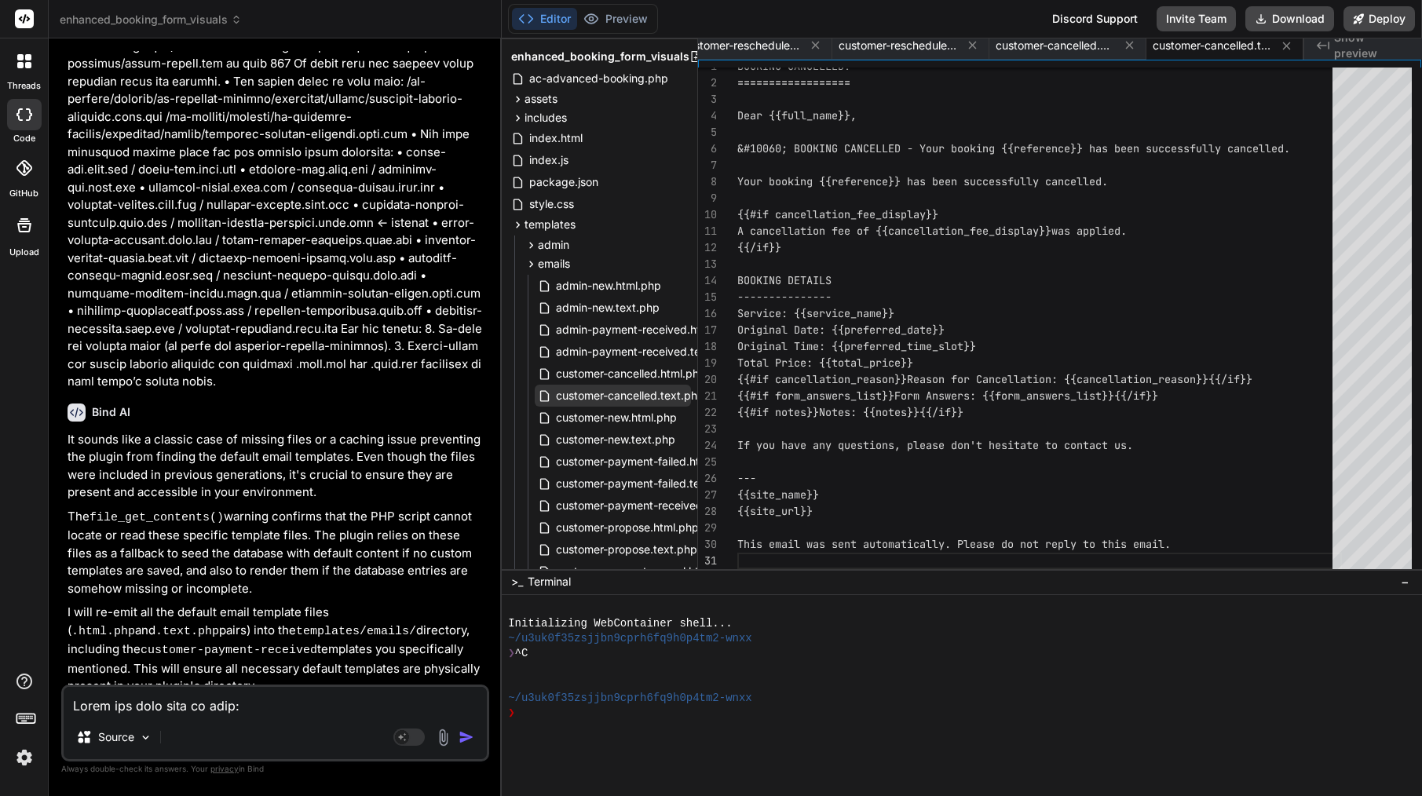
scroll to position [35, 0]
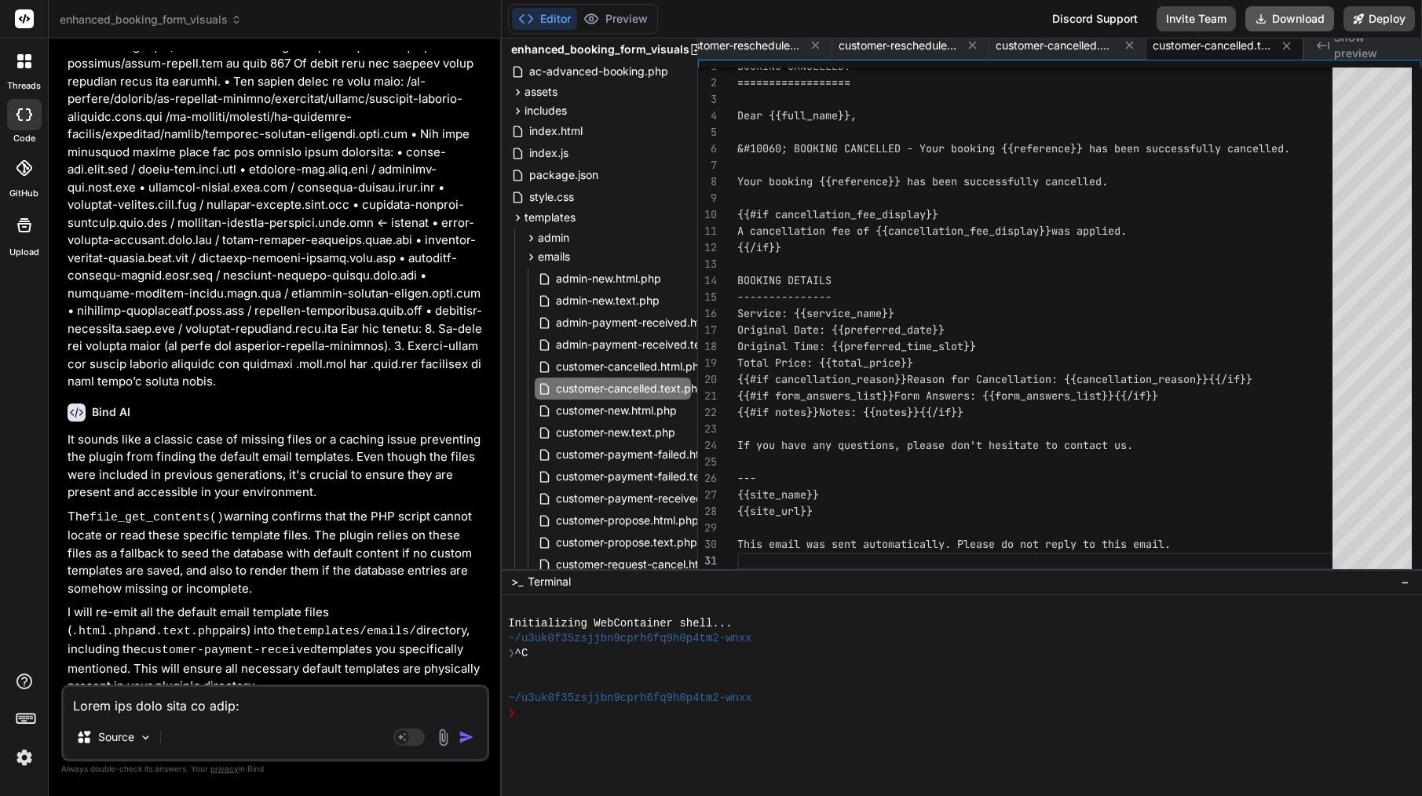
click at [1302, 15] on button "Download" at bounding box center [1289, 18] width 89 height 25
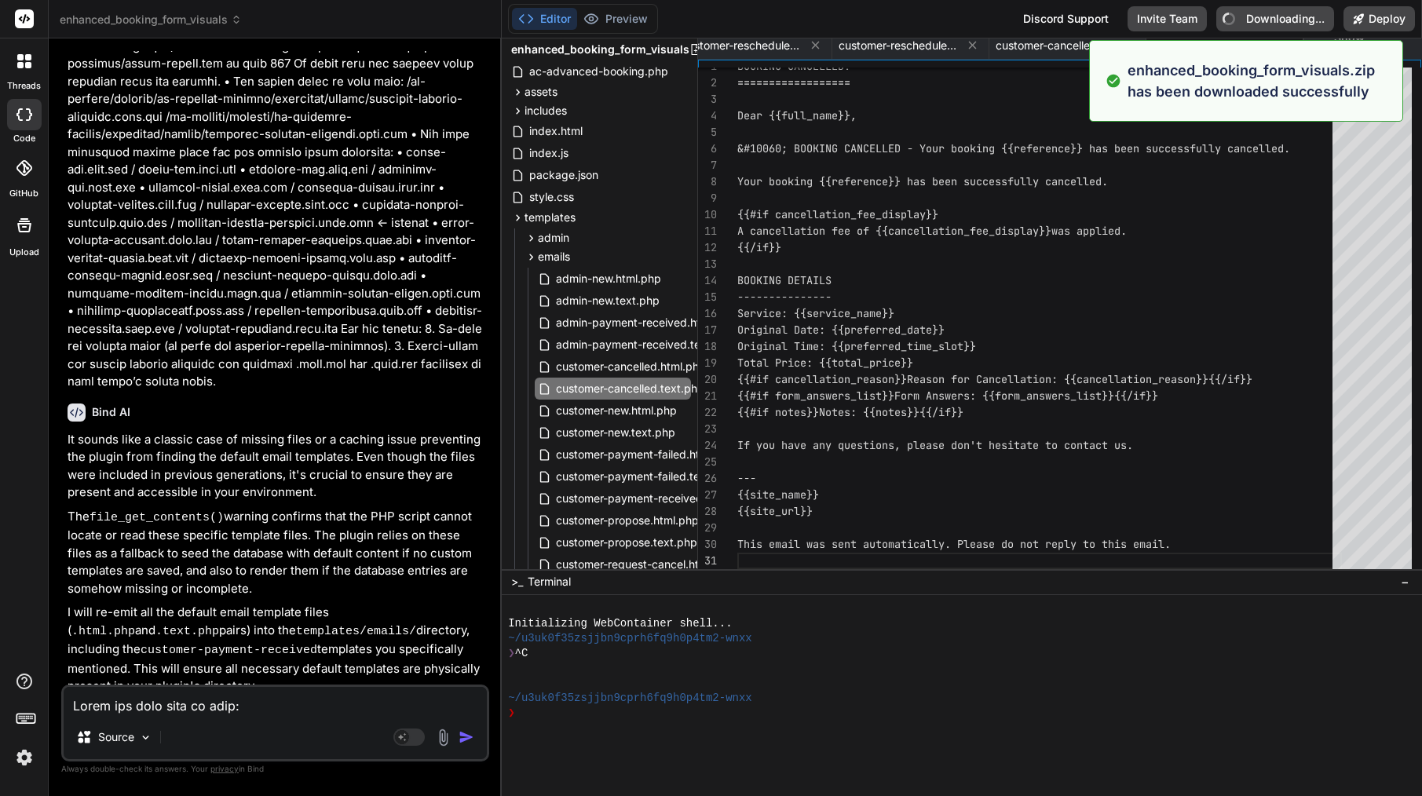
type textarea "x"
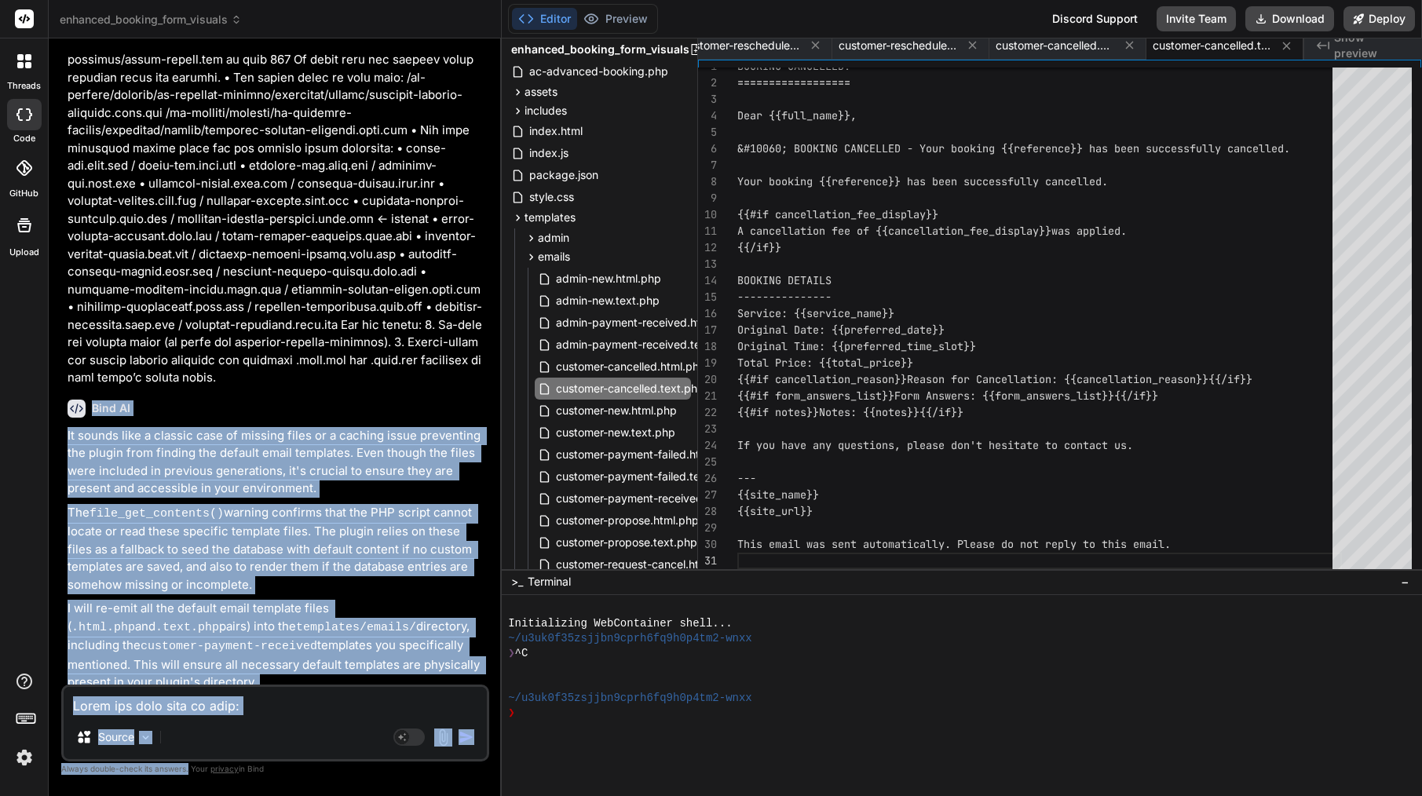
scroll to position [19997, 0]
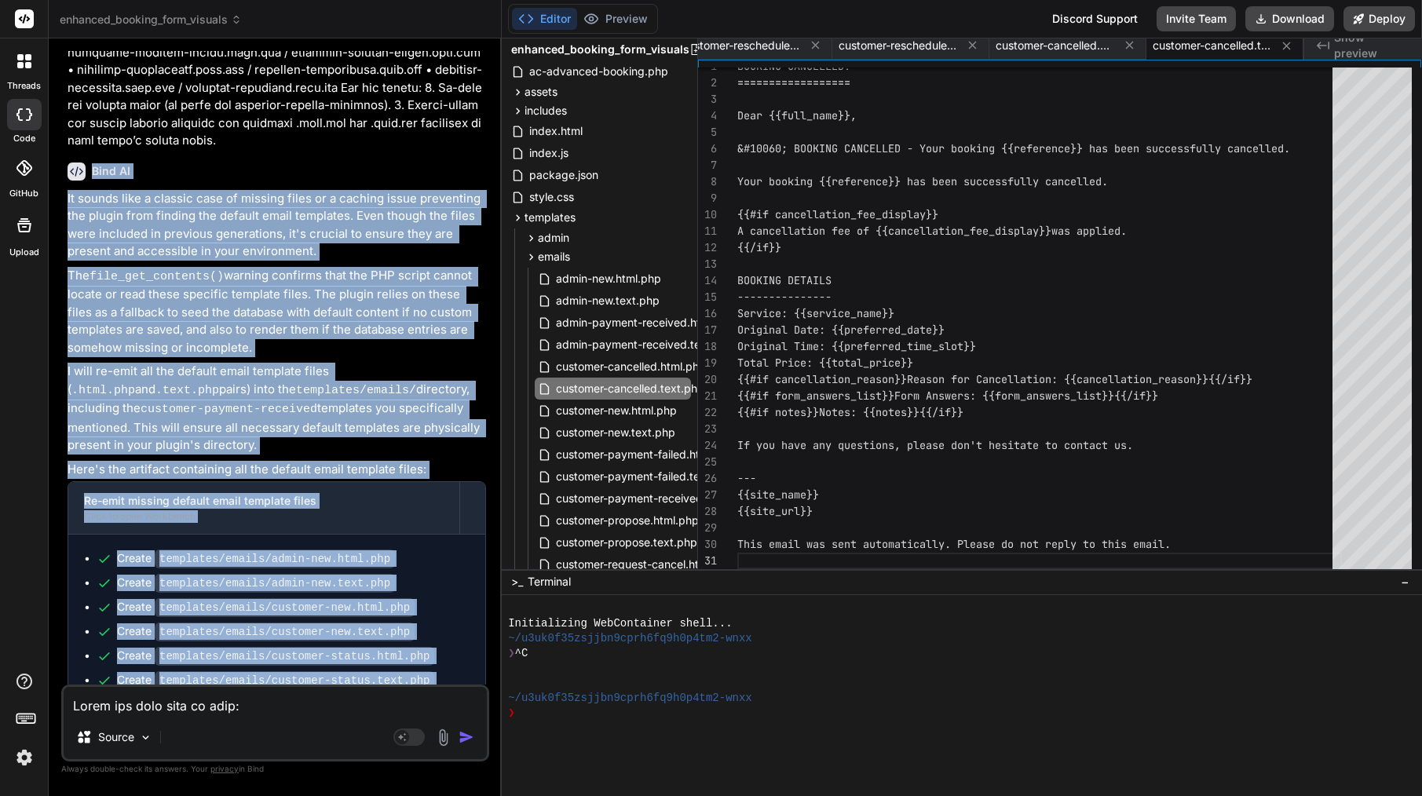
drag, startPoint x: 94, startPoint y: 201, endPoint x: 282, endPoint y: 681, distance: 515.0
click at [282, 686] on div "You [[DATE] 18:08:49 UTC] PHP Fatal error: Cannot use isset() on the result of …" at bounding box center [275, 423] width 428 height 744
copy div "Bind AI It sounds like a classic case of missing files or a caching issue preve…"
click at [295, 701] on textarea at bounding box center [275, 701] width 423 height 28
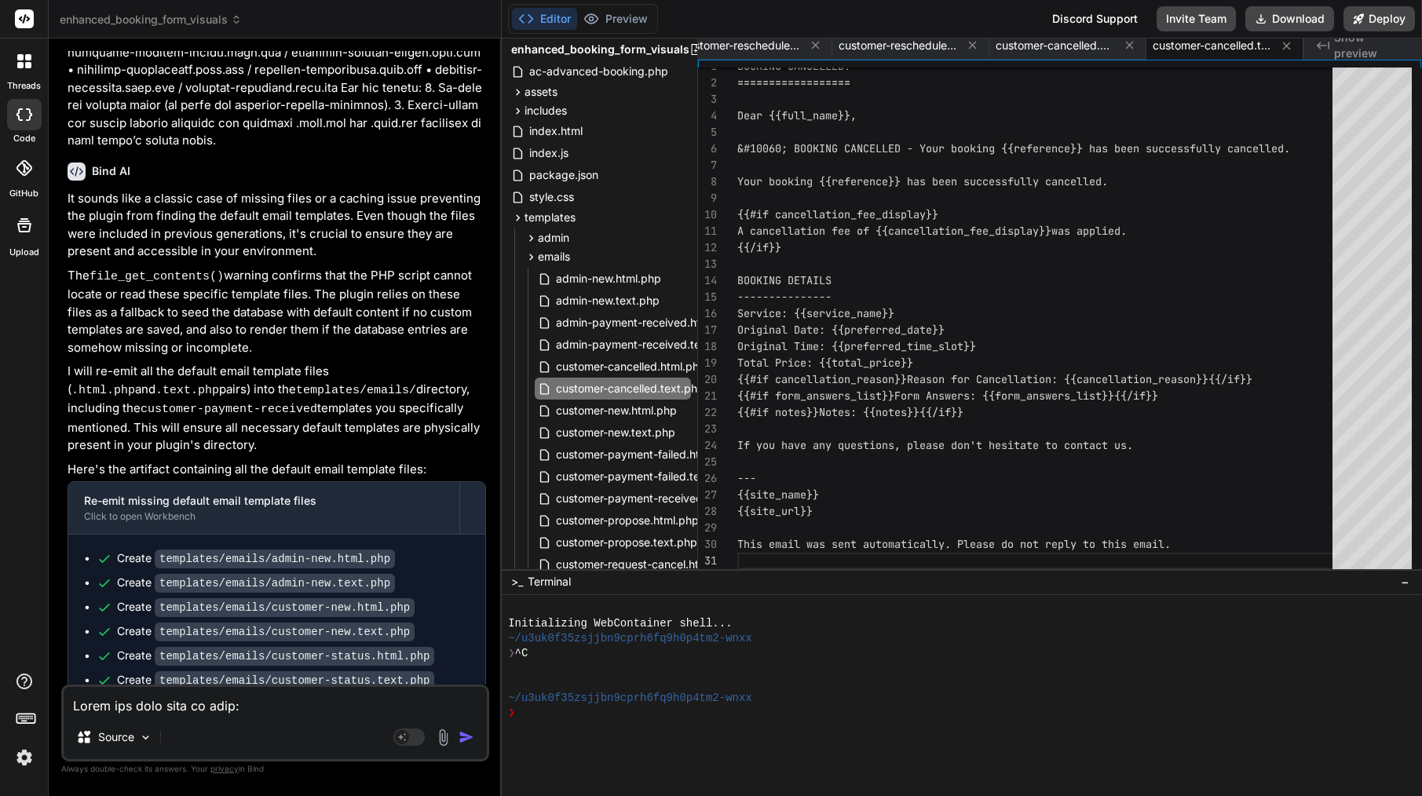
click at [295, 701] on textarea at bounding box center [275, 701] width 423 height 28
paste textarea "Lore’i d sitam, cons-adipi elitse doe tem inci ut Labo: ⸻ Etdolor: Magna Aliqua…"
type textarea "Lore’i d sitam, cons-adipi elitse doe tem inci ut Labo: ⸻ Etdolor: Magna Aliqua…"
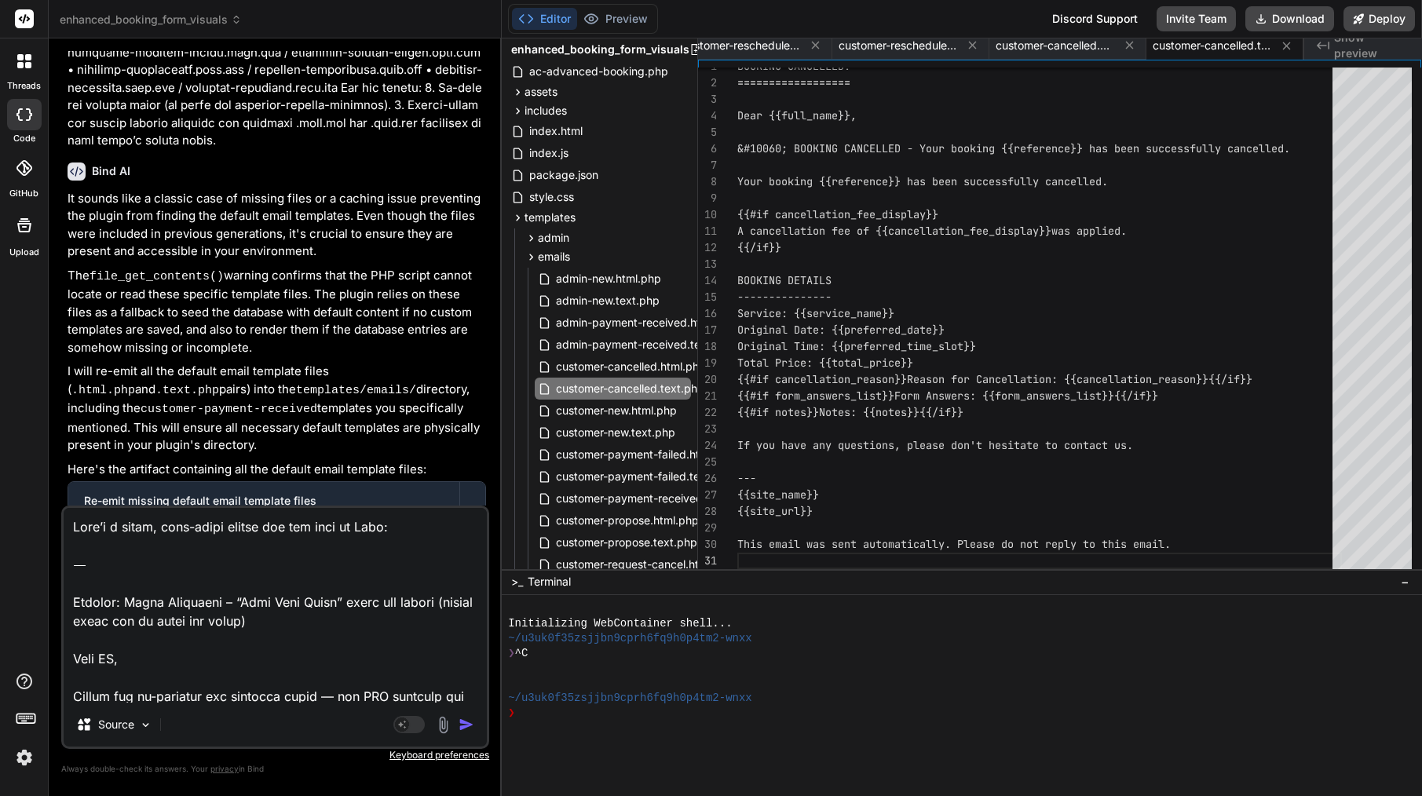
type textarea "x"
drag, startPoint x: 77, startPoint y: 597, endPoint x: 75, endPoint y: 484, distance: 113.1
click at [75, 484] on div "You [[DATE] 18:08:49 UTC] PHP Fatal error: Cannot use isset() on the result of …" at bounding box center [275, 423] width 428 height 744
type textarea "Loremip: Dolor Sitametco – “Adip Elit Seddo” eiusm tem incidi (utlabo etdol mag…"
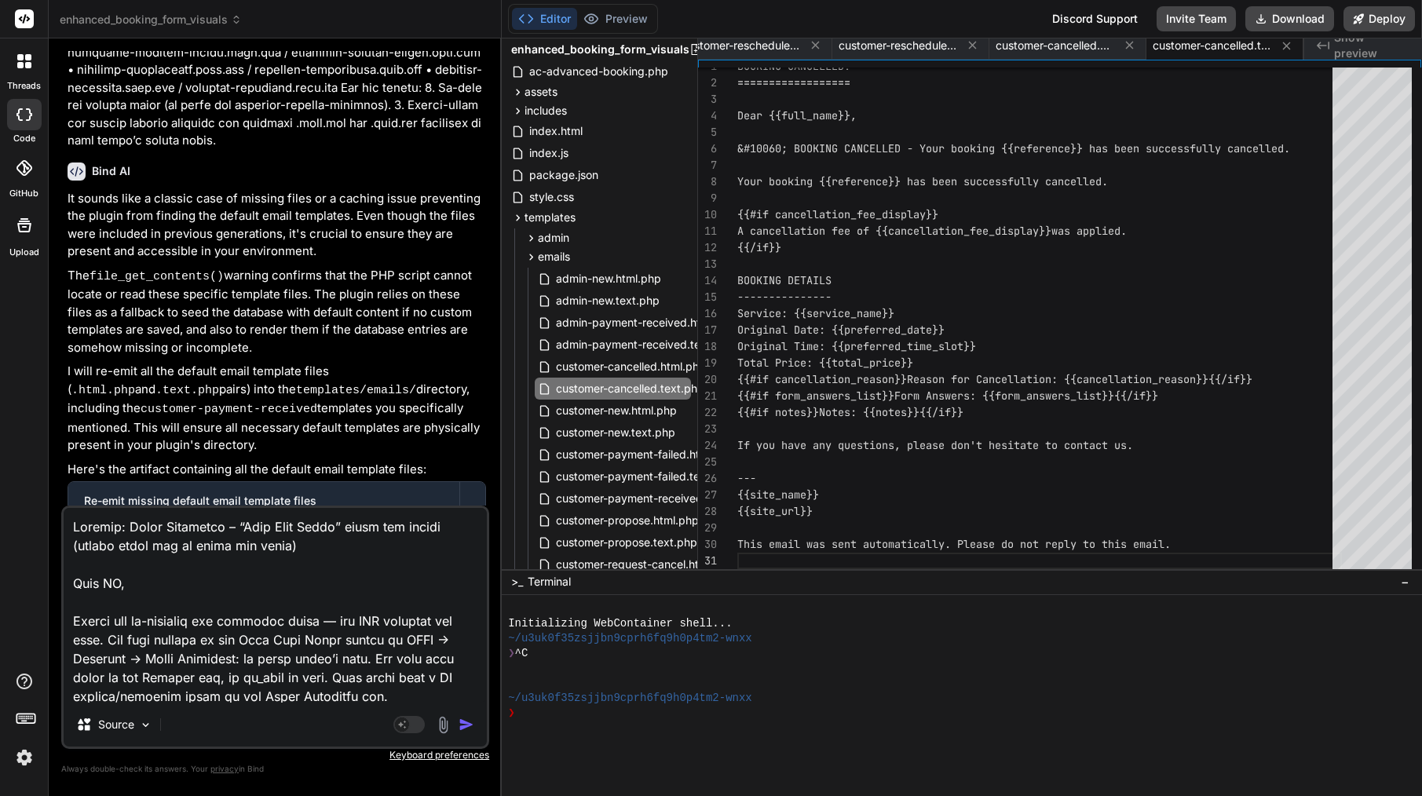
type textarea "x"
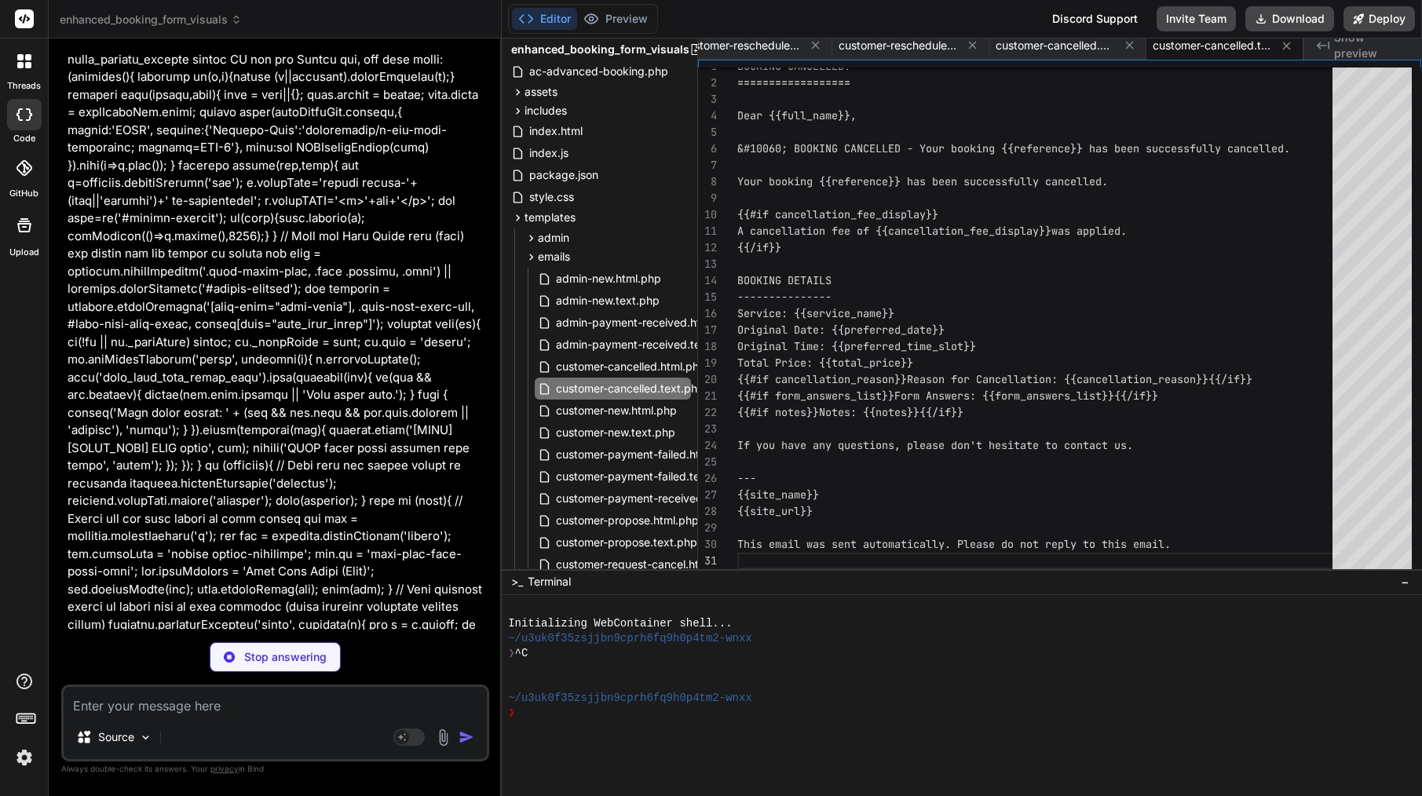
scroll to position [21868, 0]
type textarea "x"
type textarea "JS ); wp_localize_script('acab-email-admin-shim', 'acabEmailTpl', [ 'nonce' => …"
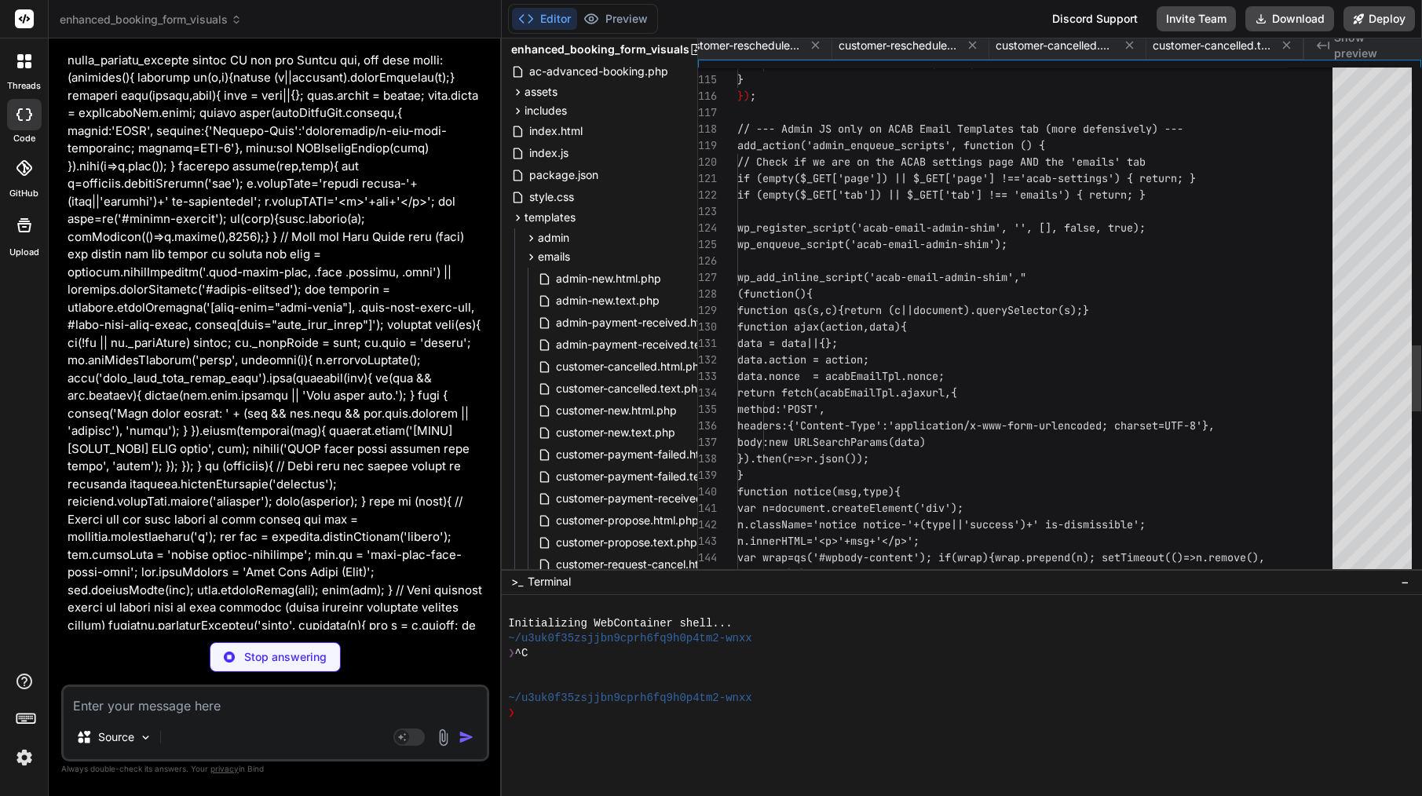
scroll to position [0, 157]
type textarea "x"
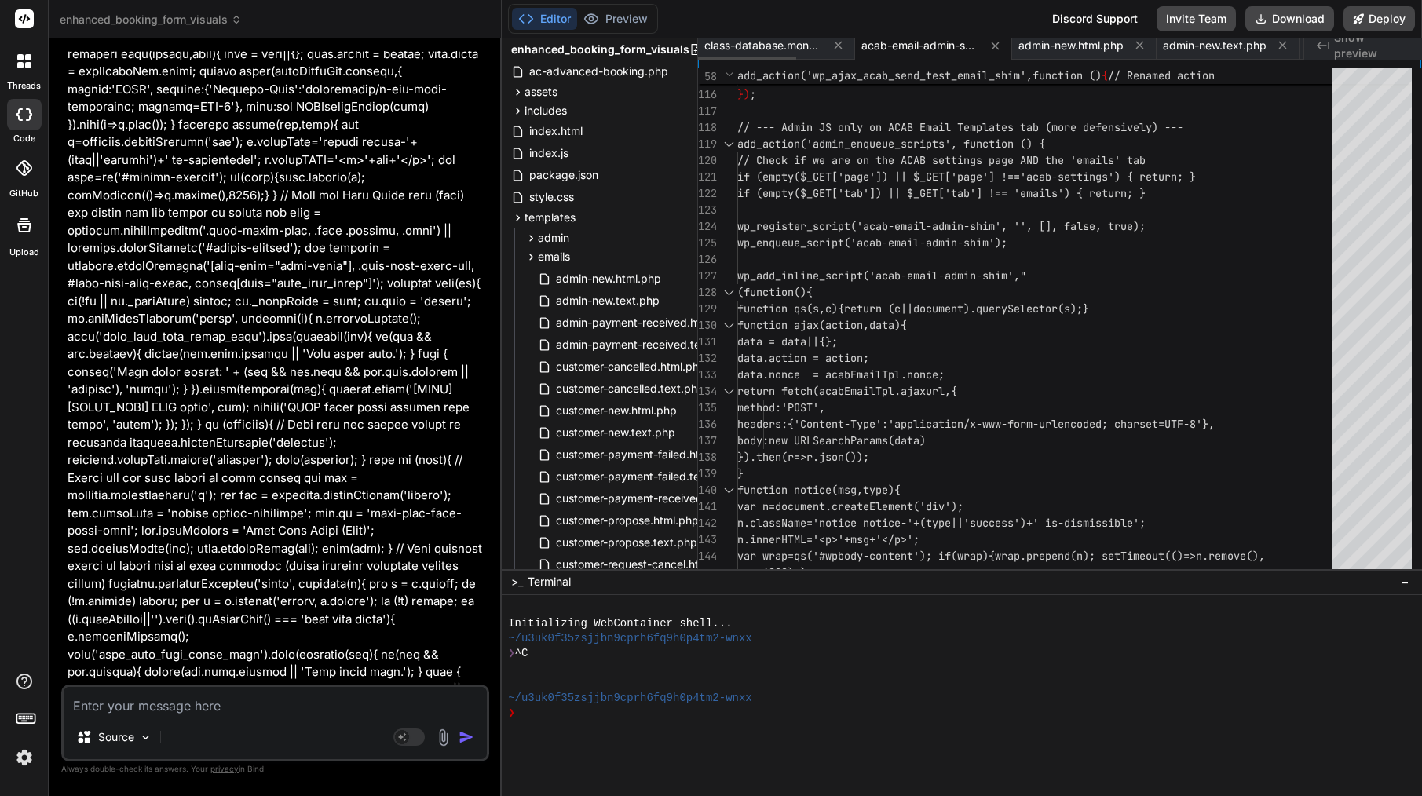
scroll to position [0, 0]
click at [899, 48] on span "acab-email-admin-shim.php" at bounding box center [920, 46] width 118 height 16
click at [871, 204] on div at bounding box center [1039, 210] width 604 height 16
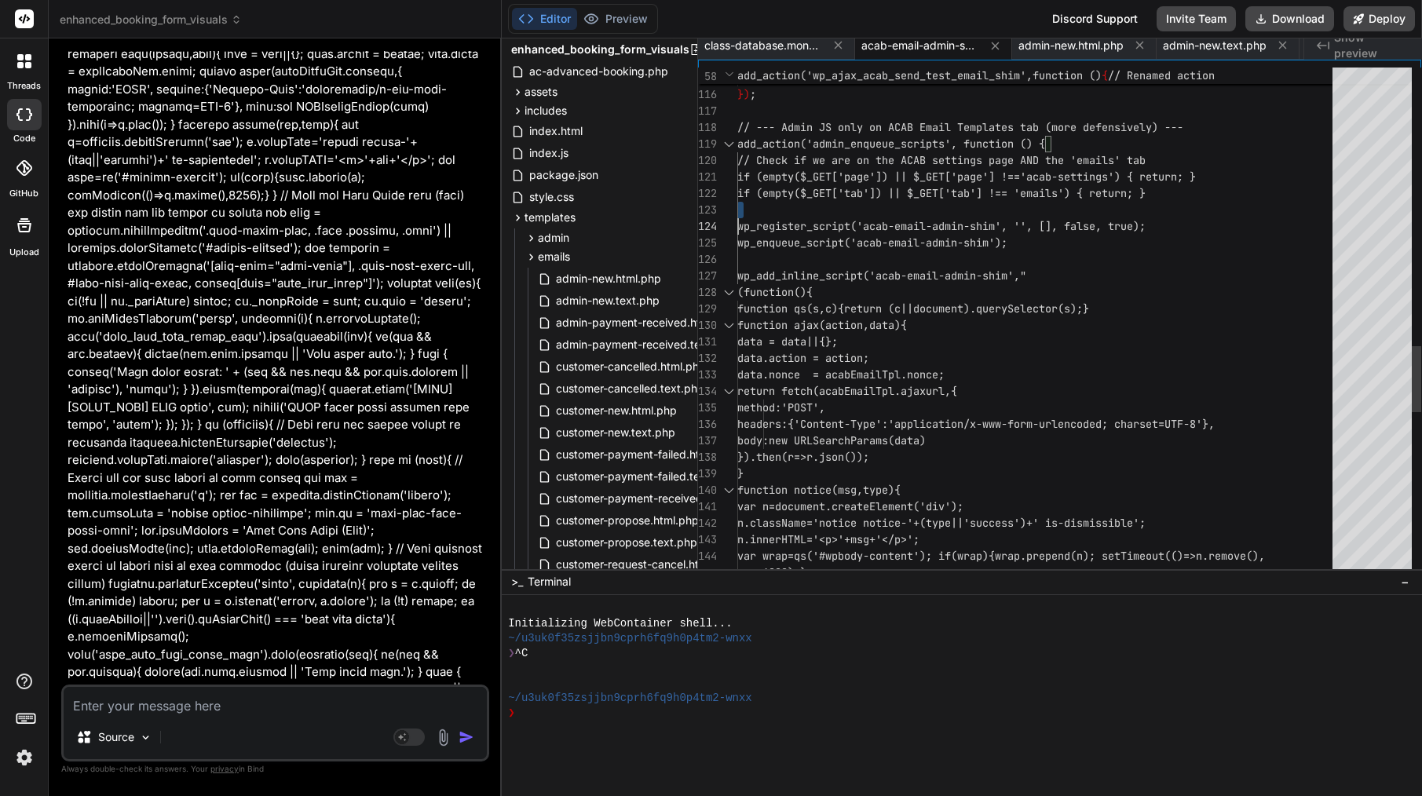
click at [871, 204] on div at bounding box center [1039, 210] width 604 height 16
type textarea "<?php /** * Plugin Name: ACAB Email Admin Shim (Temp) * Description: Non-invasi…"
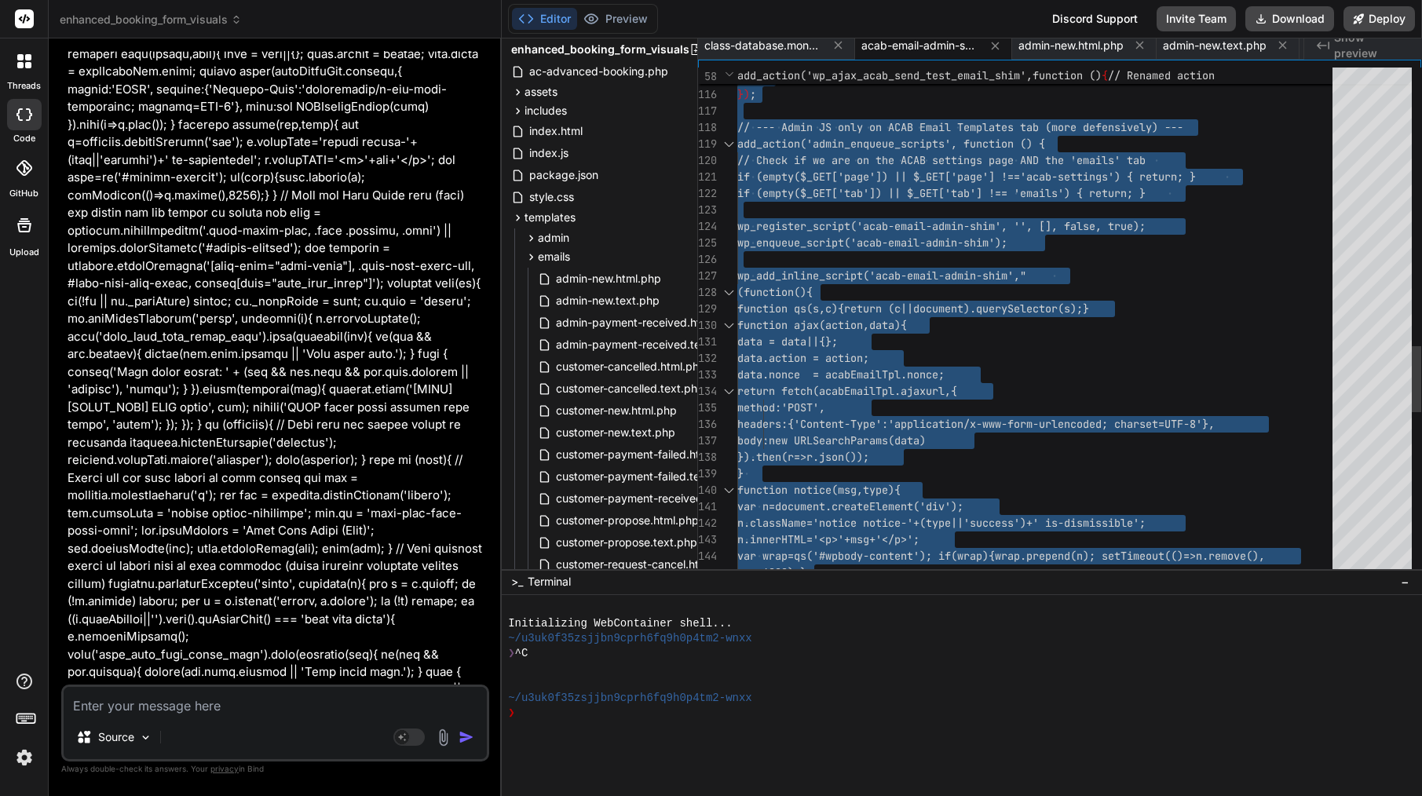
click at [871, 204] on div at bounding box center [1039, 210] width 604 height 16
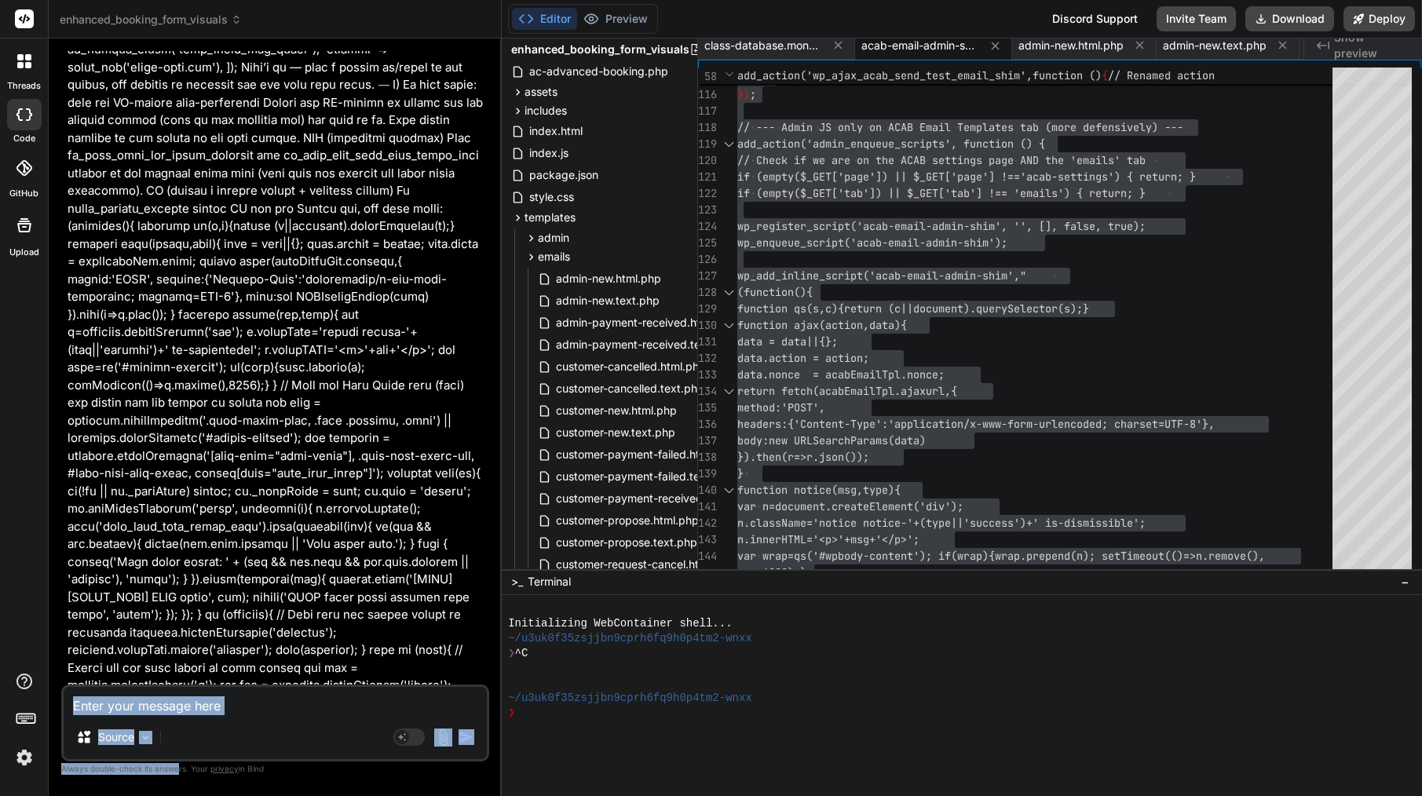
scroll to position [21910, 0]
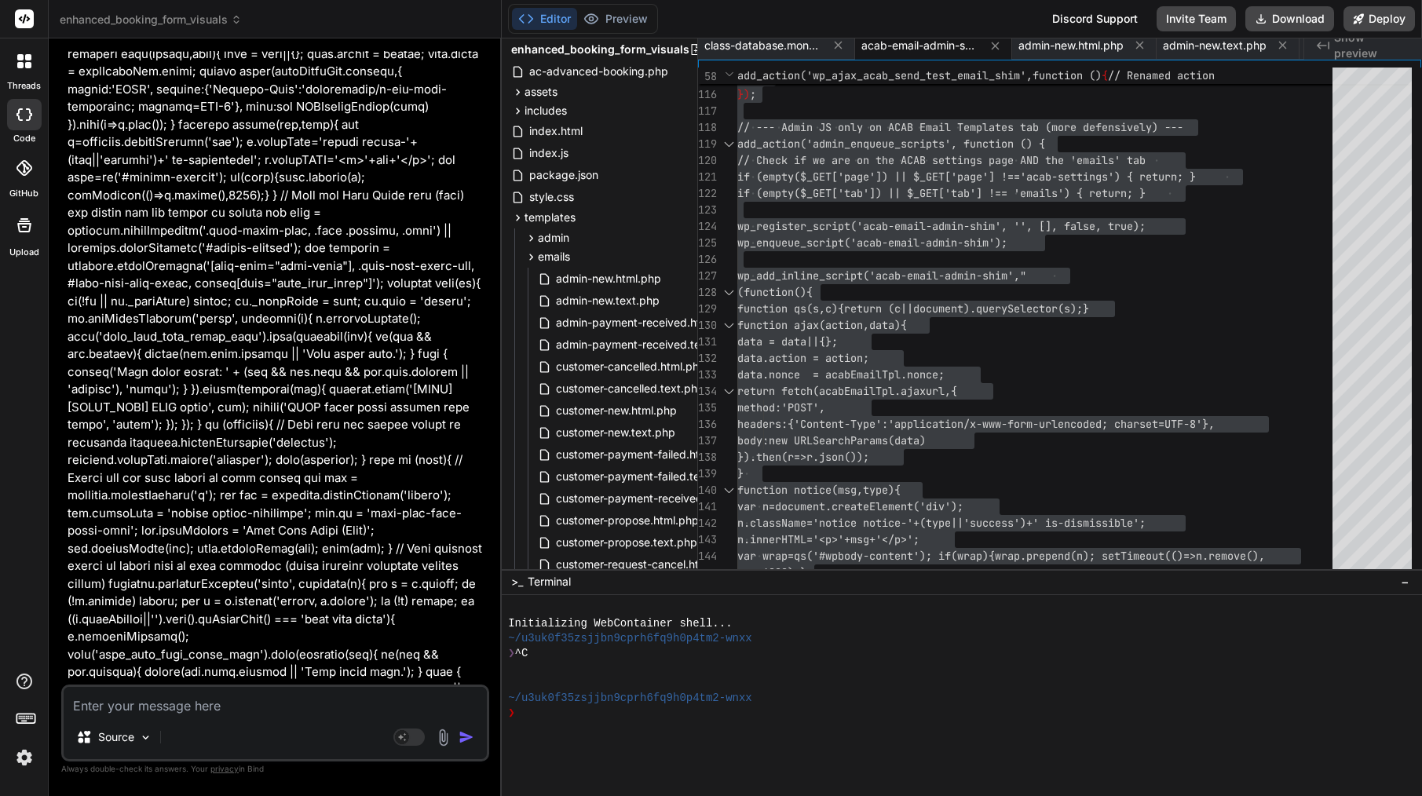
drag, startPoint x: 92, startPoint y: 400, endPoint x: 459, endPoint y: 676, distance: 459.7
copy div "Bind AI Understood! Given the constraint to not edit core plugin files , I will…"
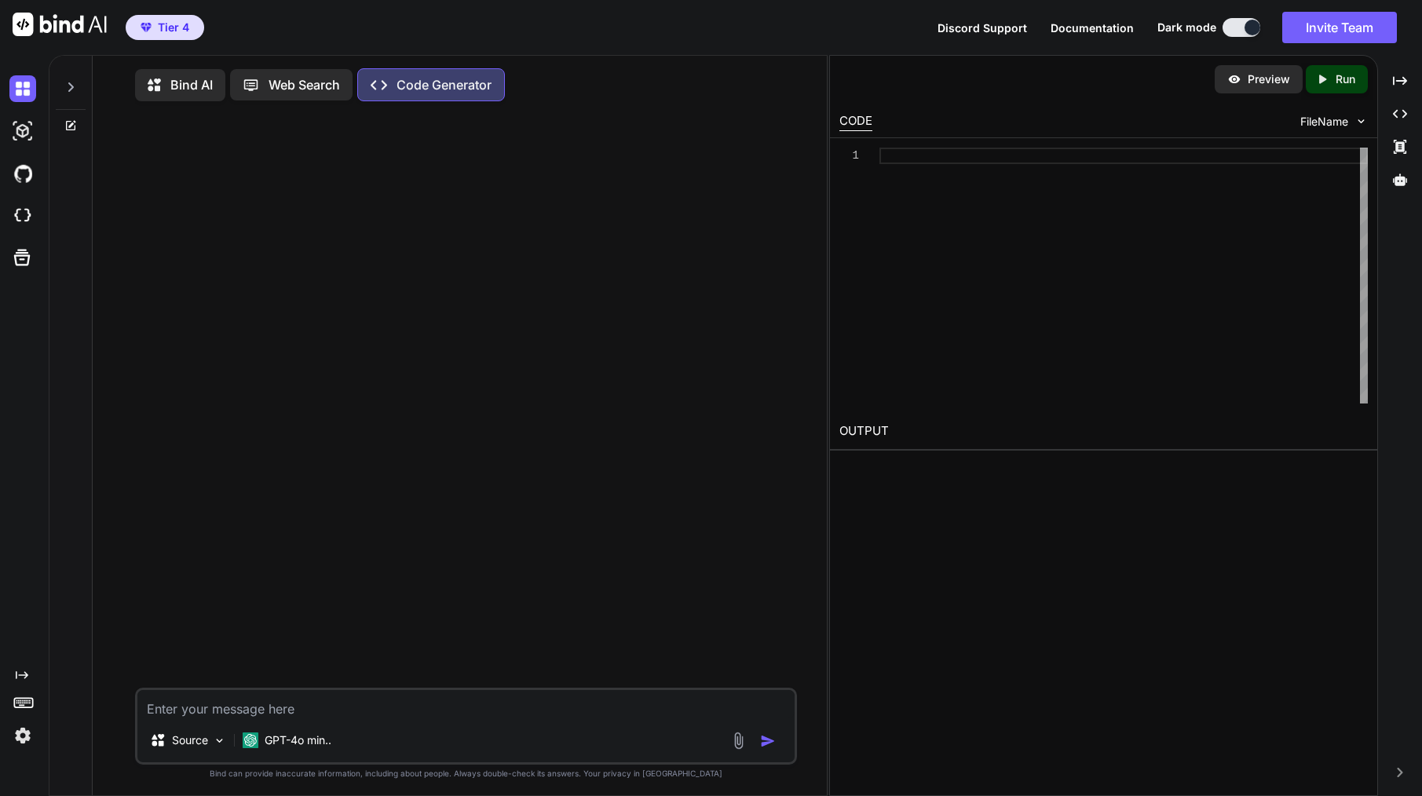
click at [25, 730] on img at bounding box center [22, 735] width 27 height 27
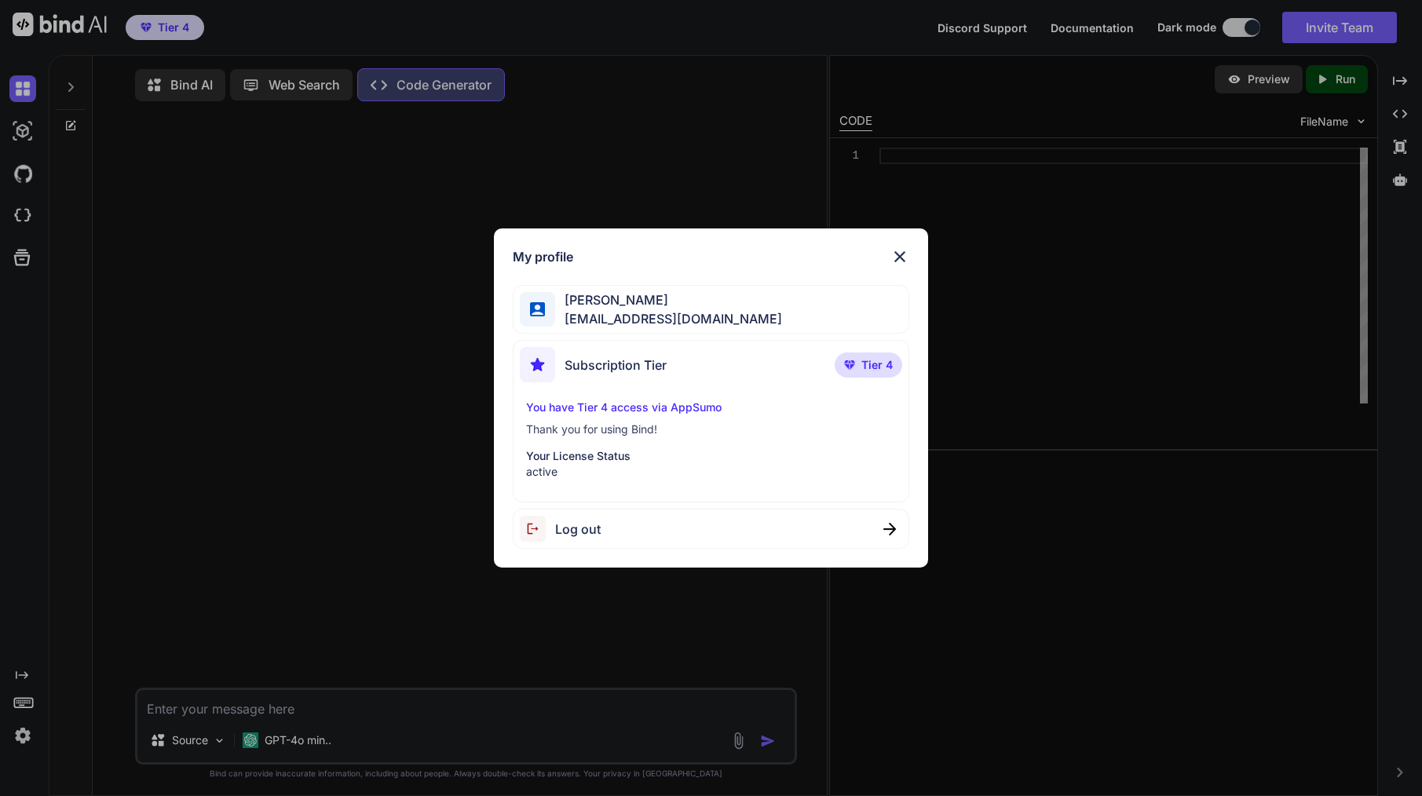
click at [276, 381] on div "My profile [PERSON_NAME] [EMAIL_ADDRESS][DOMAIN_NAME] Subscription Tier Tier 4 …" at bounding box center [711, 398] width 1422 height 796
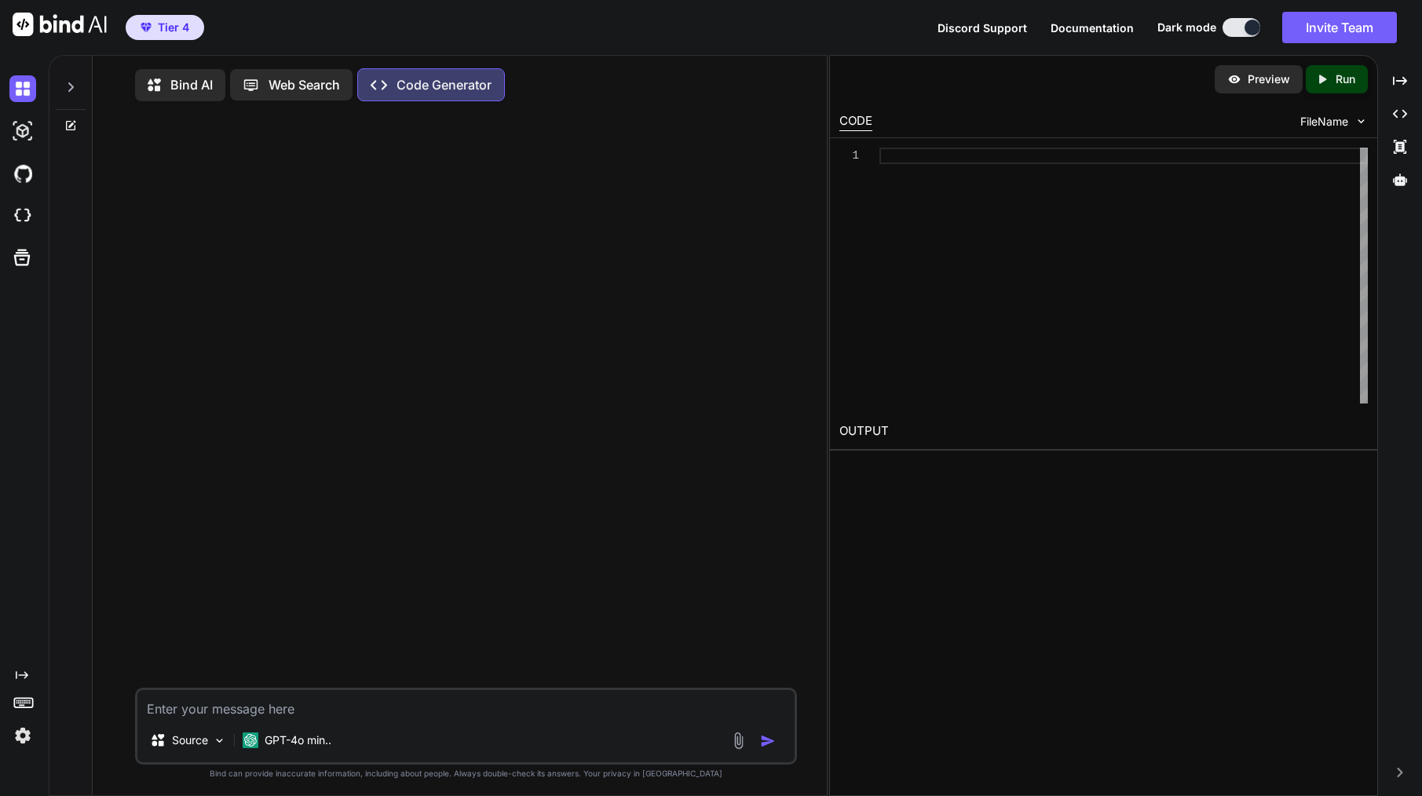
click at [57, 28] on img at bounding box center [60, 25] width 94 height 24
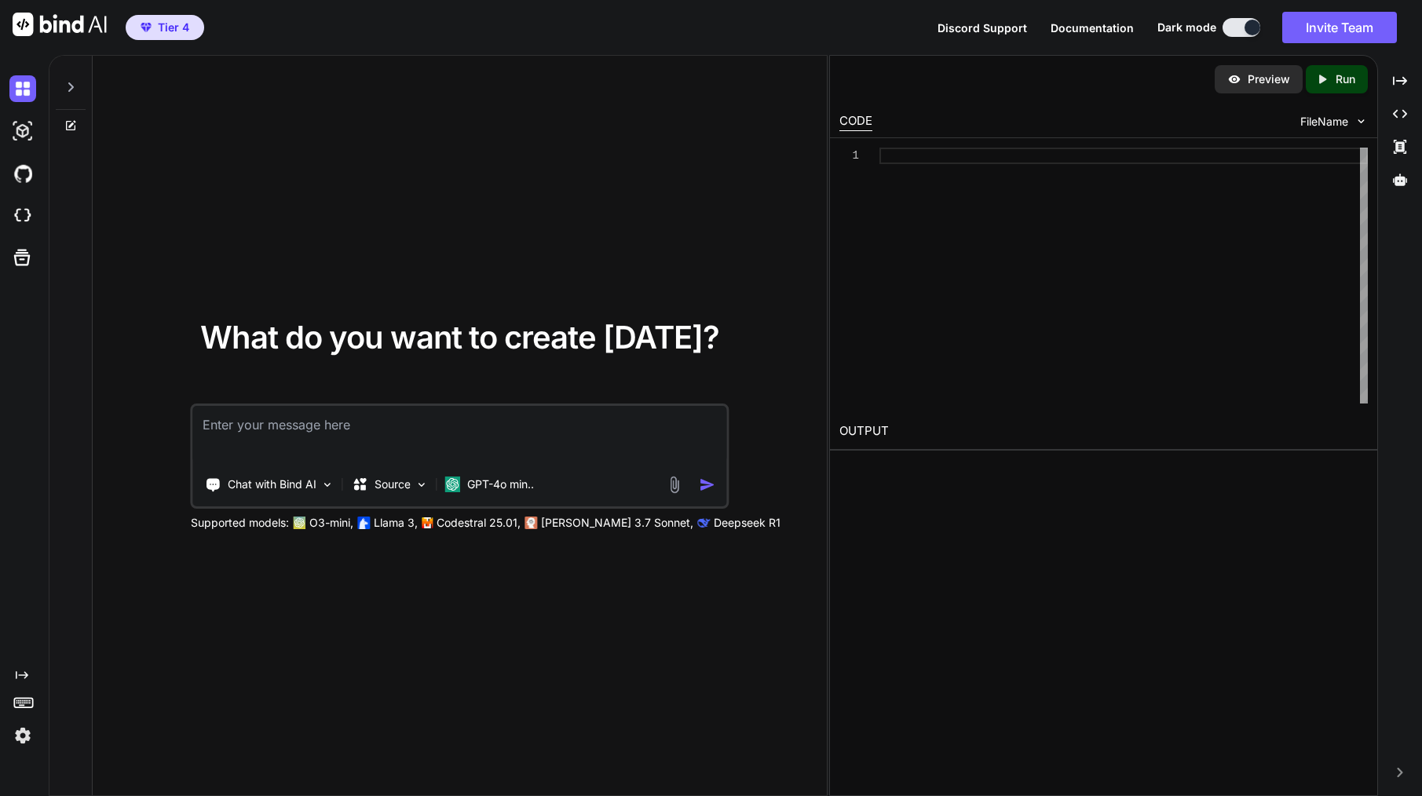
type textarea "x"
